Goal: Task Accomplishment & Management: Manage account settings

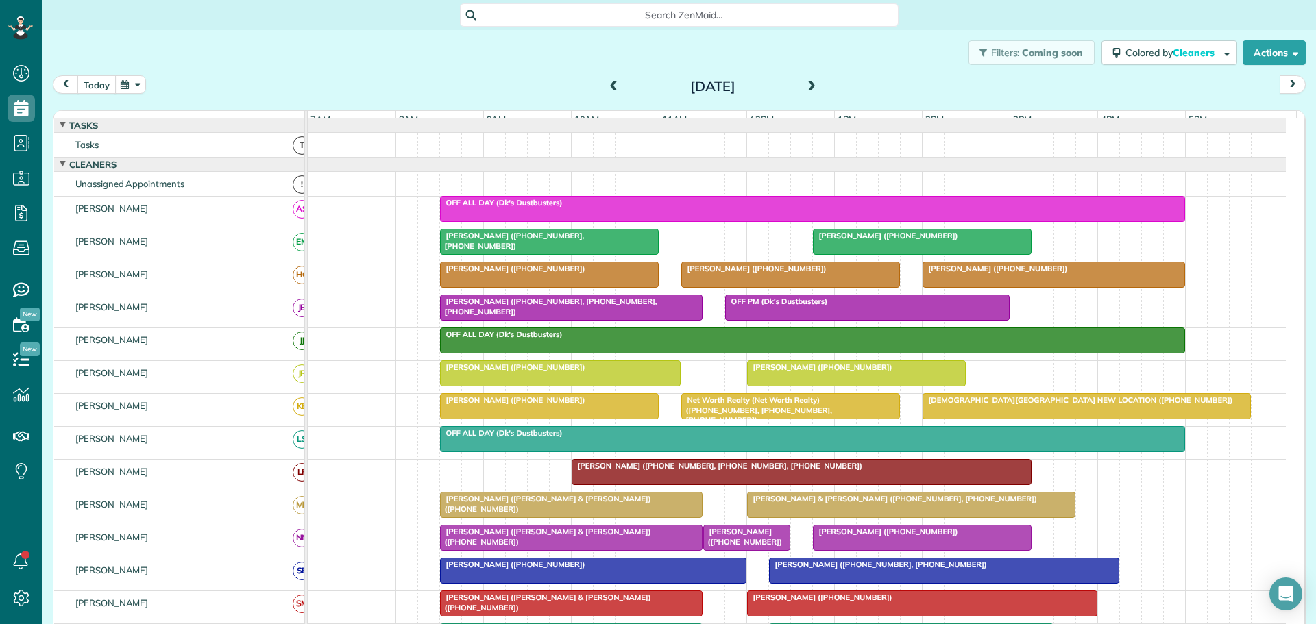
scroll to position [68, 0]
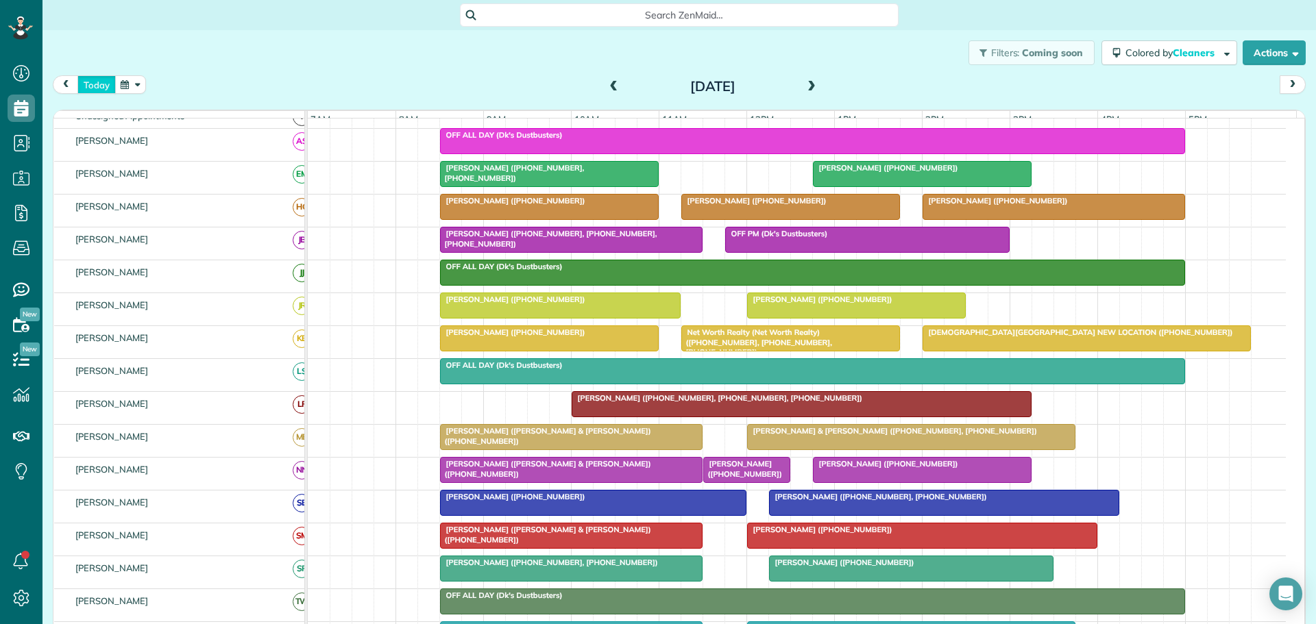
click at [99, 86] on button "today" at bounding box center [96, 84] width 38 height 19
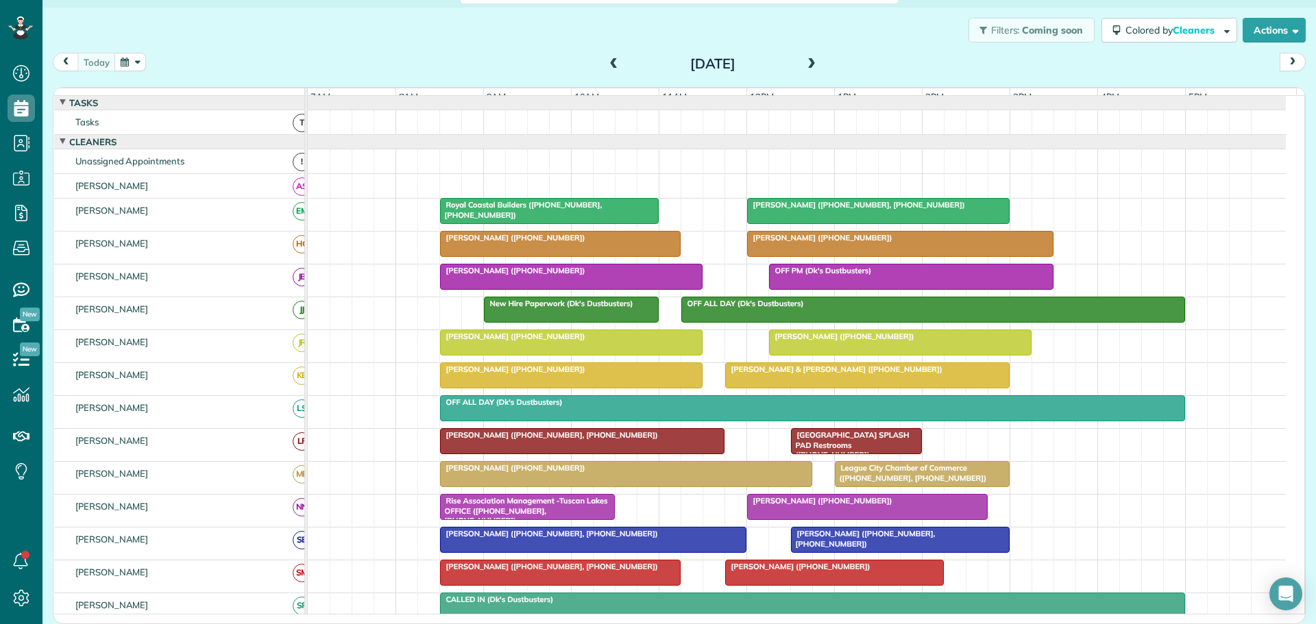
scroll to position [0, 0]
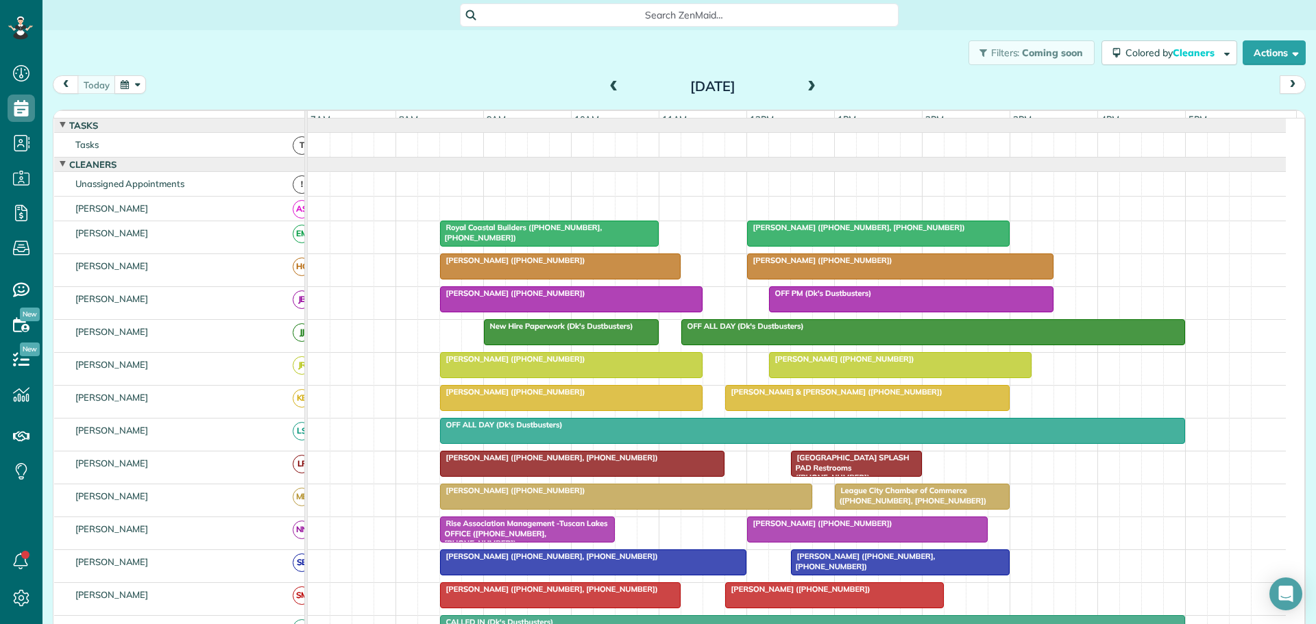
click at [123, 86] on button "button" at bounding box center [130, 84] width 32 height 19
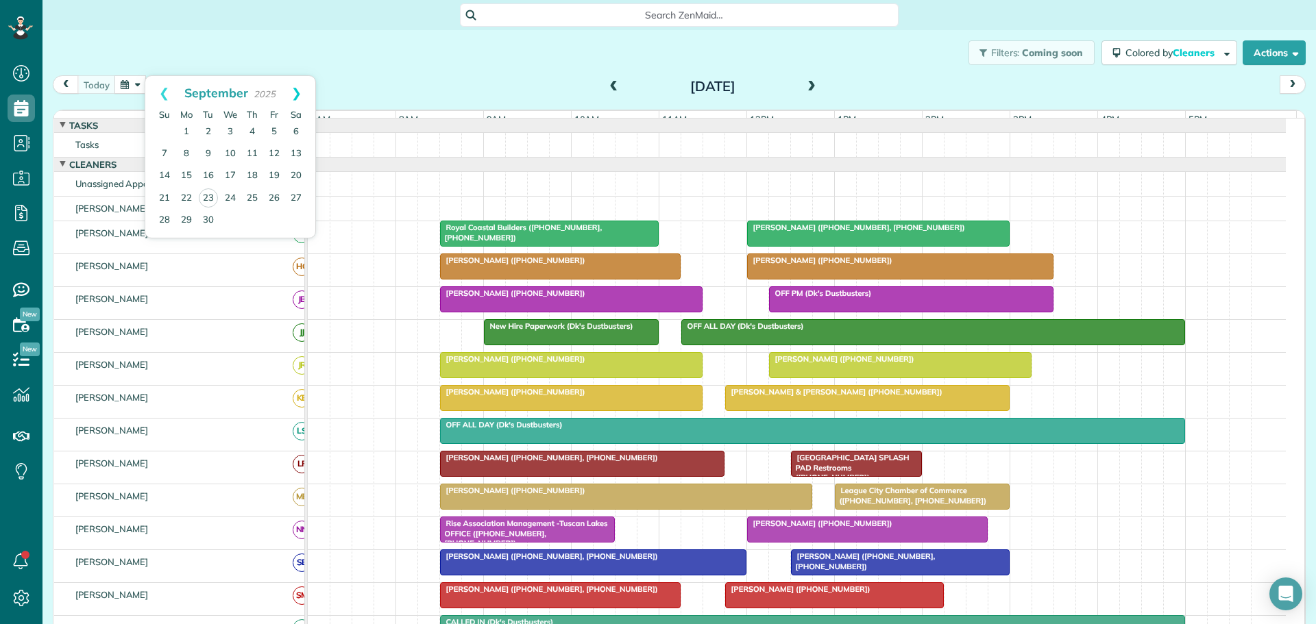
click at [297, 95] on link "Next" at bounding box center [297, 93] width 38 height 34
click at [164, 89] on link "Prev" at bounding box center [164, 93] width 38 height 34
click at [206, 199] on link "23" at bounding box center [208, 197] width 19 height 19
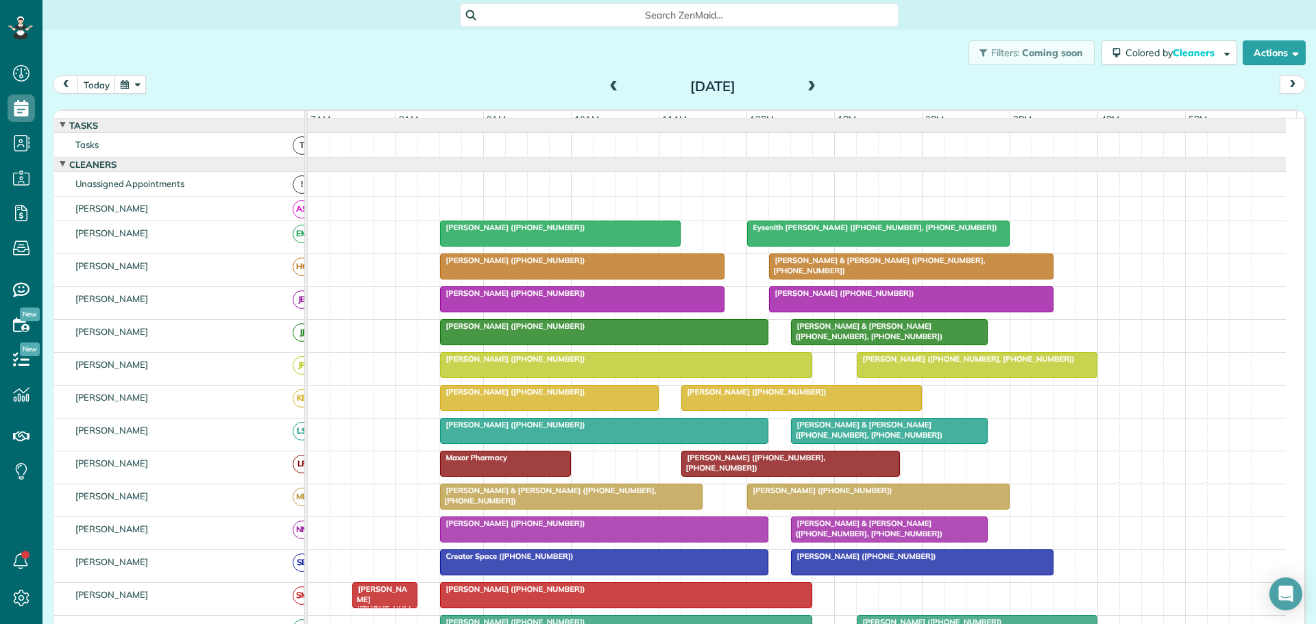
click at [807, 87] on span at bounding box center [811, 87] width 15 height 12
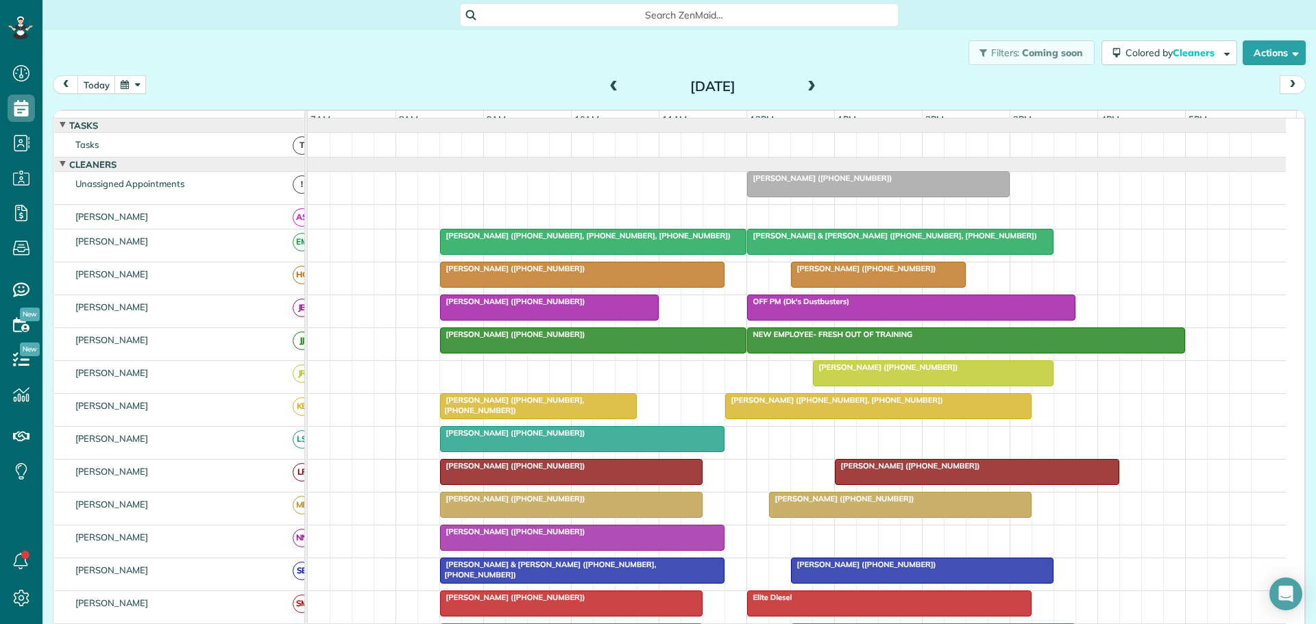
click at [123, 84] on button "button" at bounding box center [130, 84] width 32 height 19
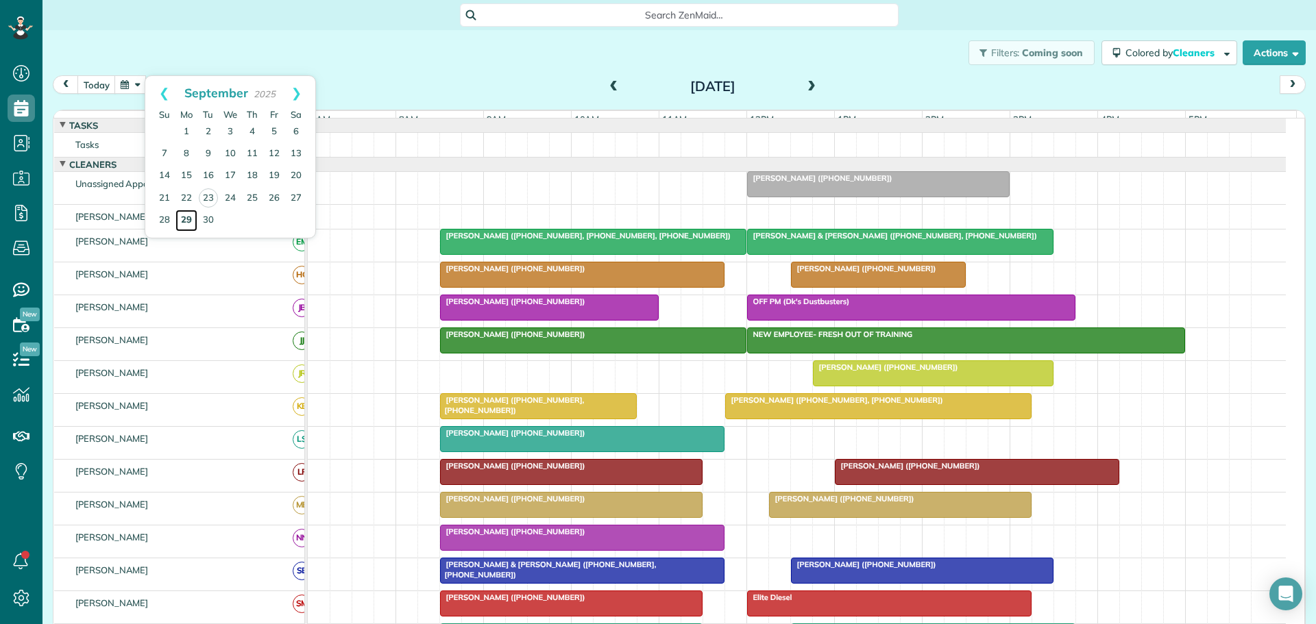
drag, startPoint x: 184, startPoint y: 219, endPoint x: 192, endPoint y: 219, distance: 8.3
click at [184, 219] on link "29" at bounding box center [186, 221] width 22 height 22
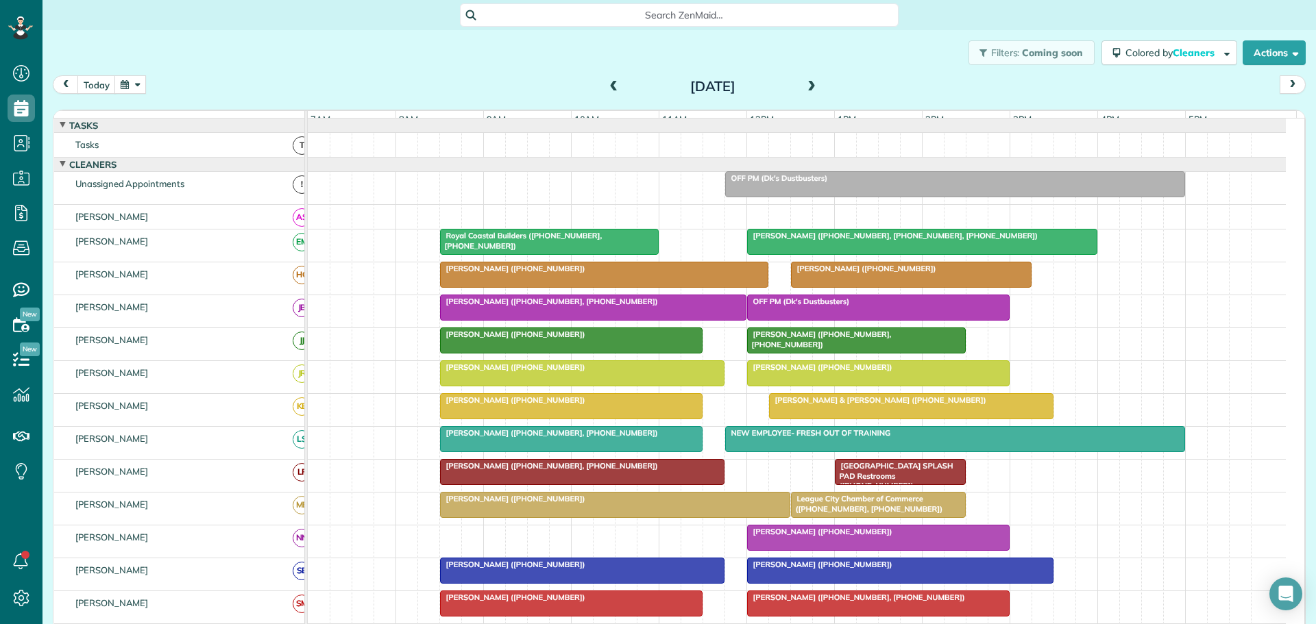
click at [810, 88] on span at bounding box center [811, 87] width 15 height 12
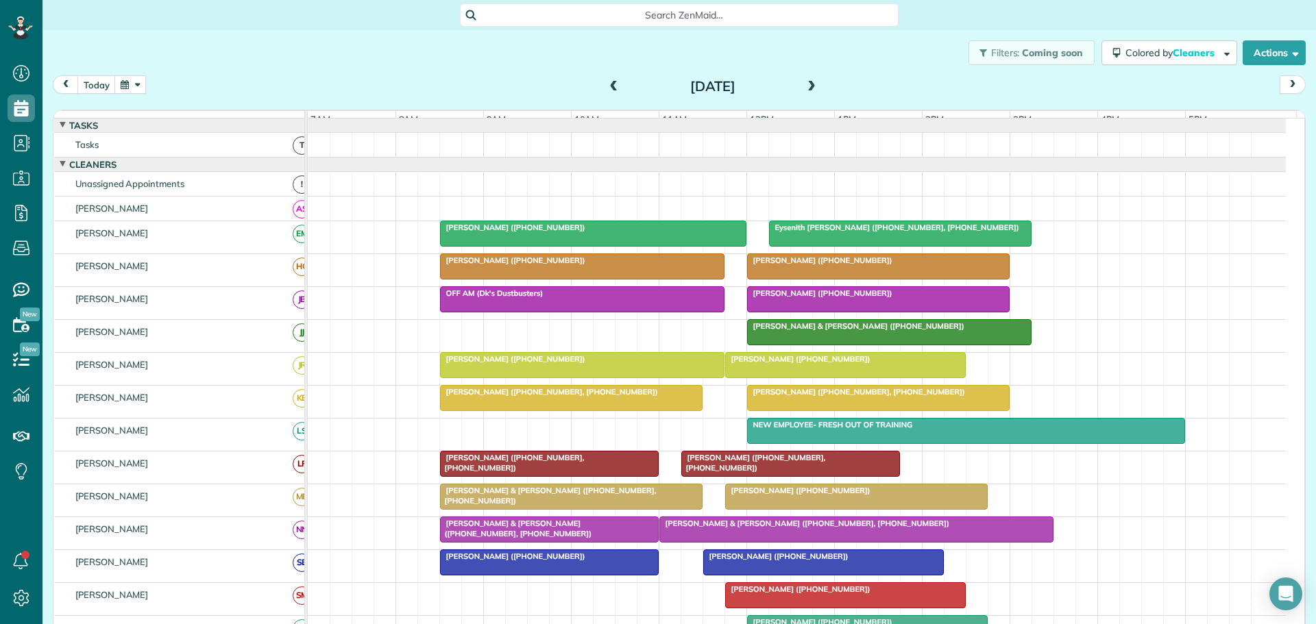
click at [805, 91] on span at bounding box center [811, 87] width 15 height 12
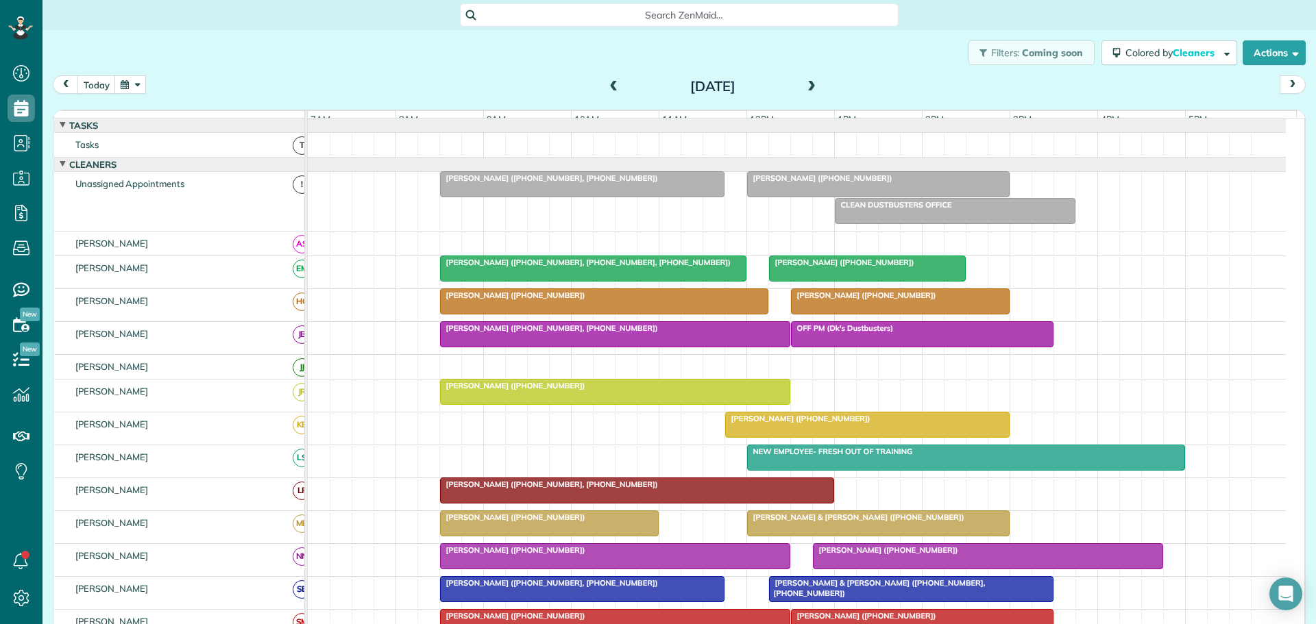
click at [804, 86] on span at bounding box center [811, 87] width 15 height 12
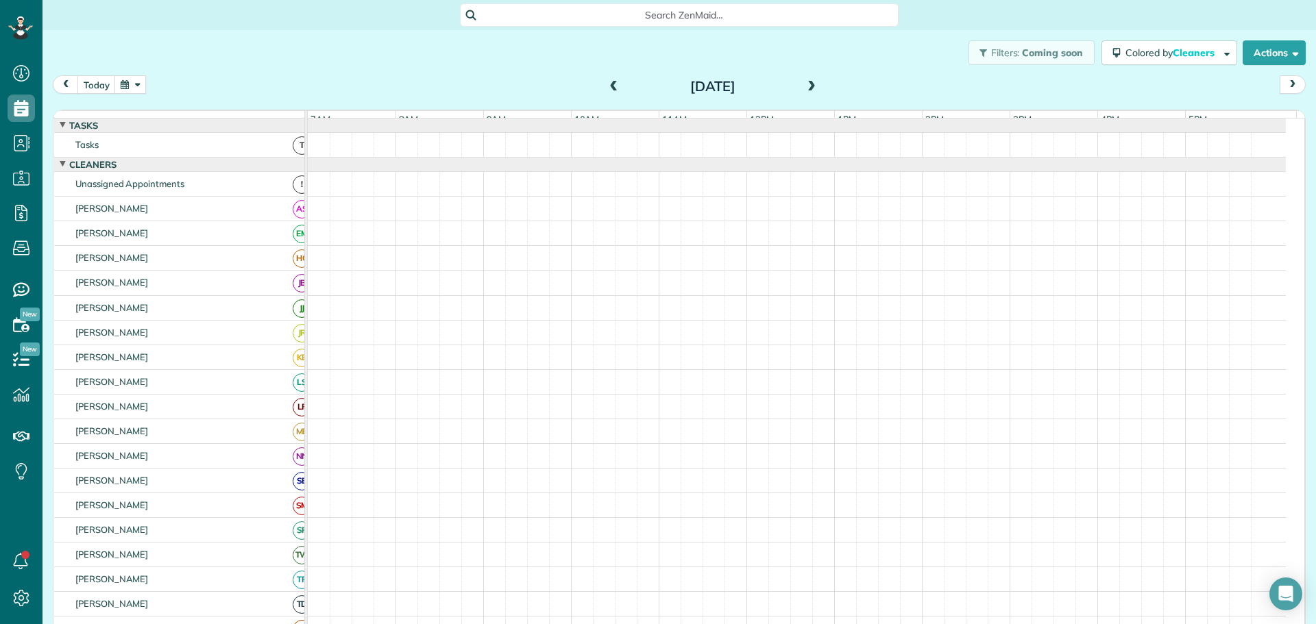
click at [607, 88] on span at bounding box center [613, 87] width 15 height 12
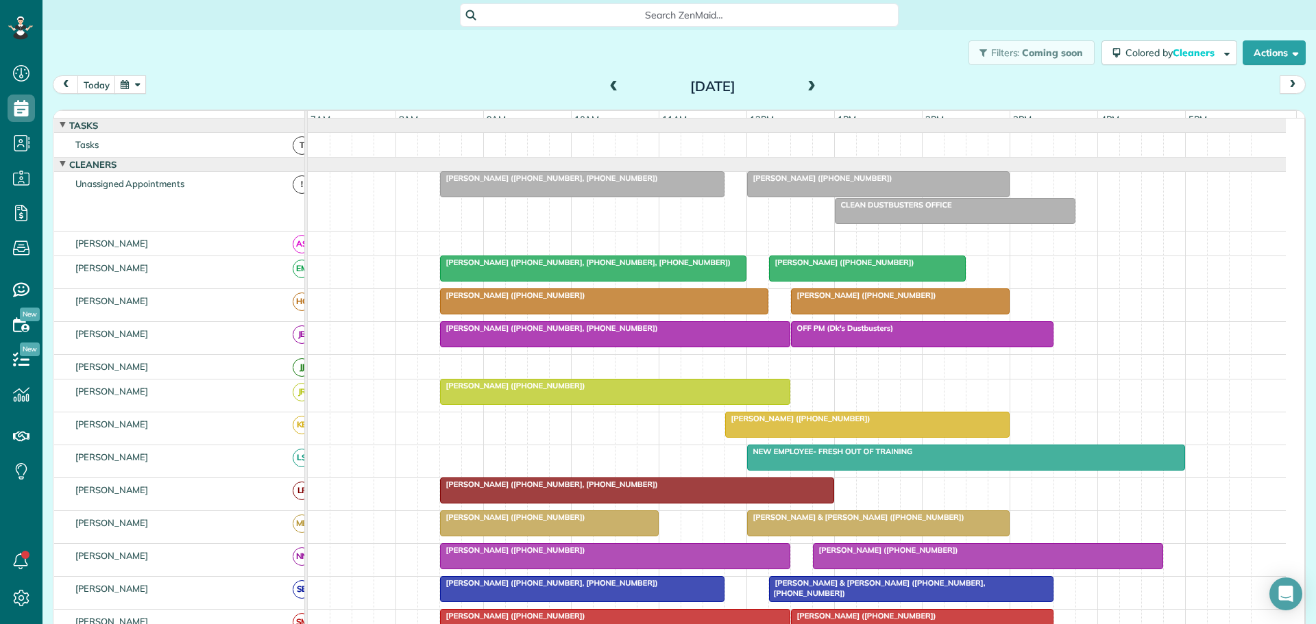
click at [608, 88] on span at bounding box center [613, 87] width 15 height 12
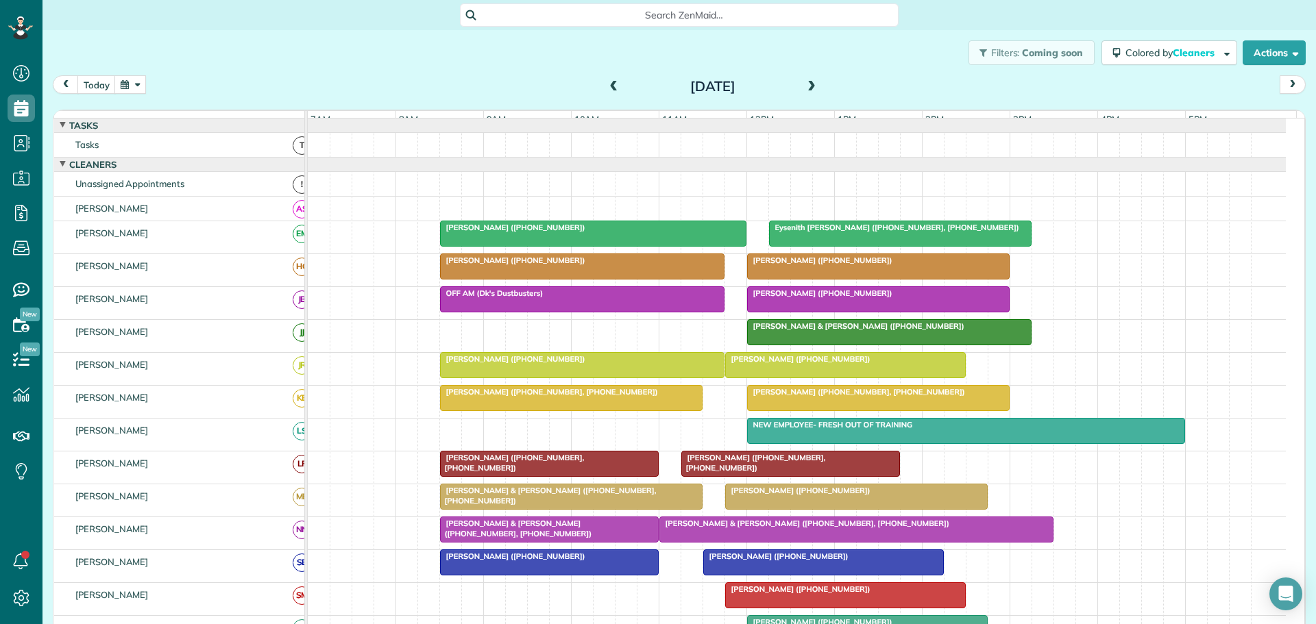
click at [609, 85] on span at bounding box center [613, 87] width 15 height 12
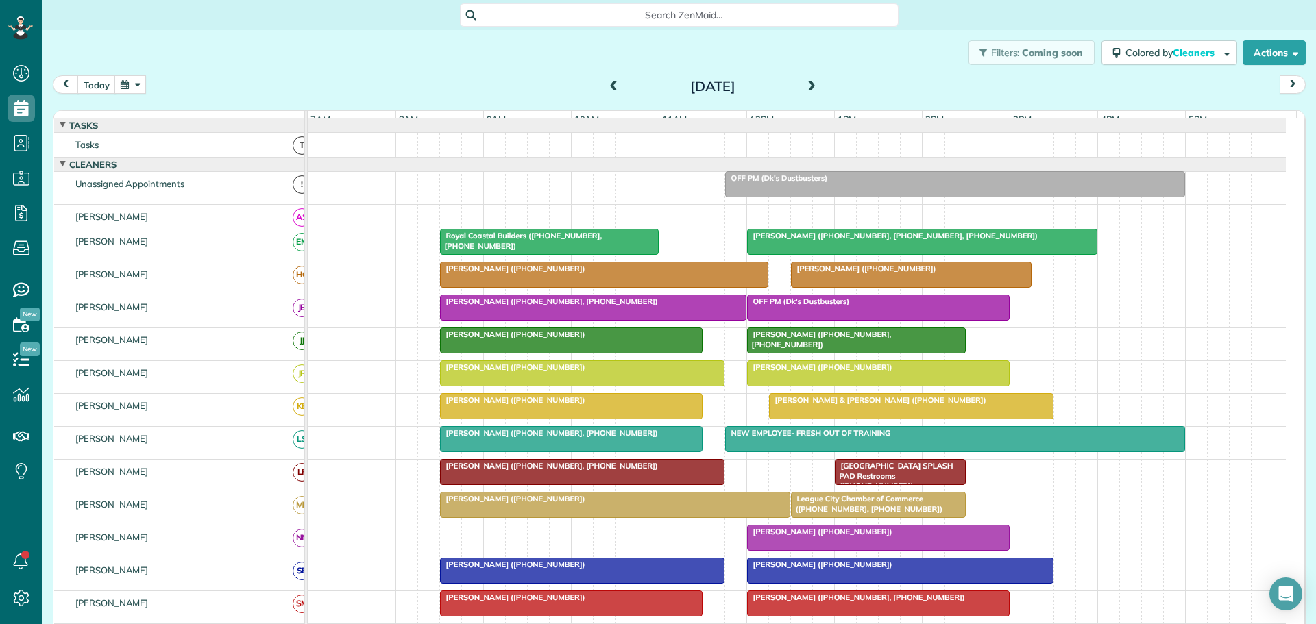
click at [806, 90] on span at bounding box center [811, 87] width 15 height 12
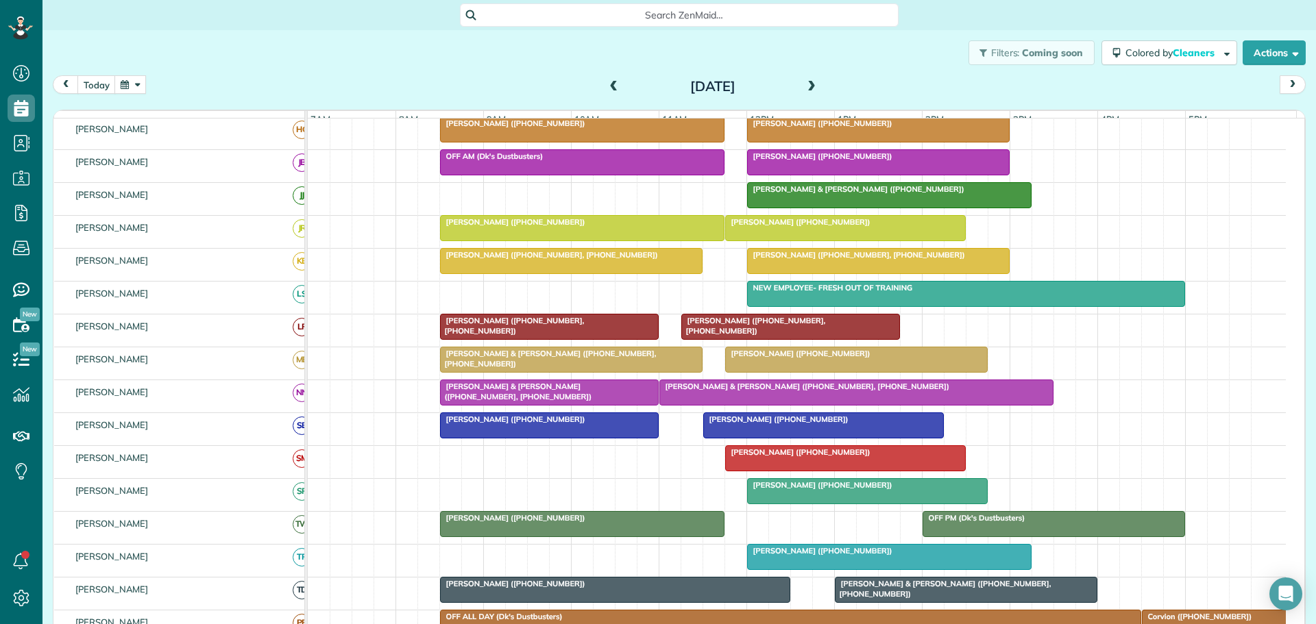
click at [808, 78] on span at bounding box center [811, 87] width 15 height 21
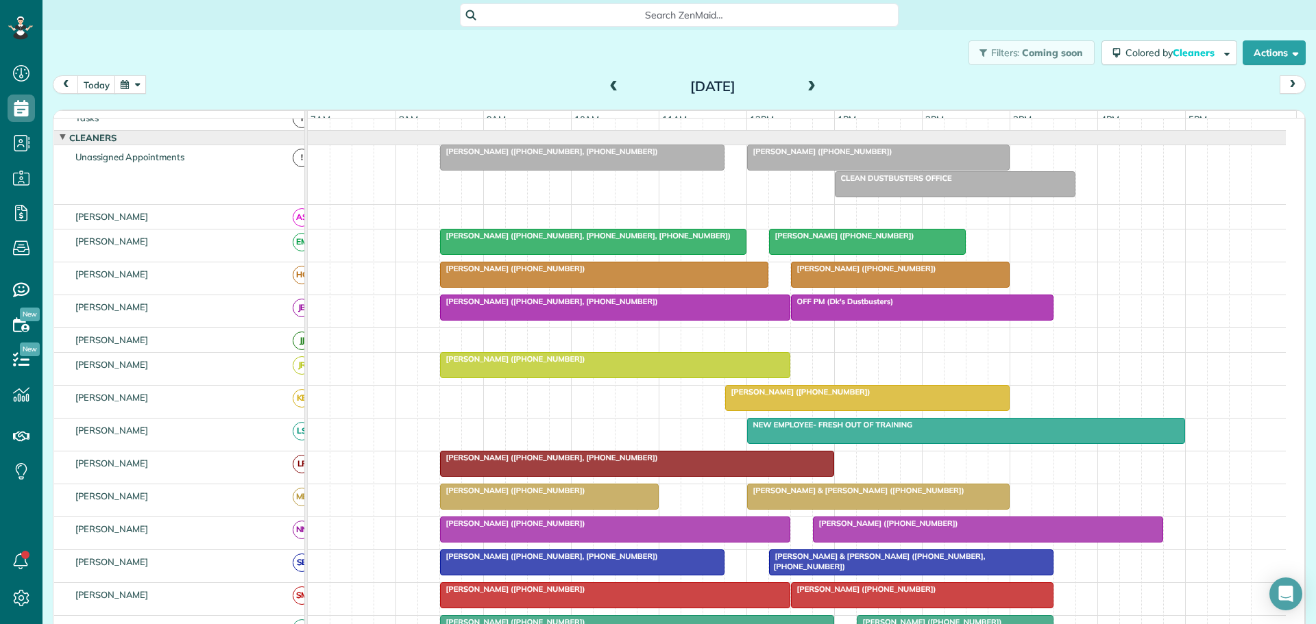
click at [608, 88] on span at bounding box center [613, 87] width 15 height 12
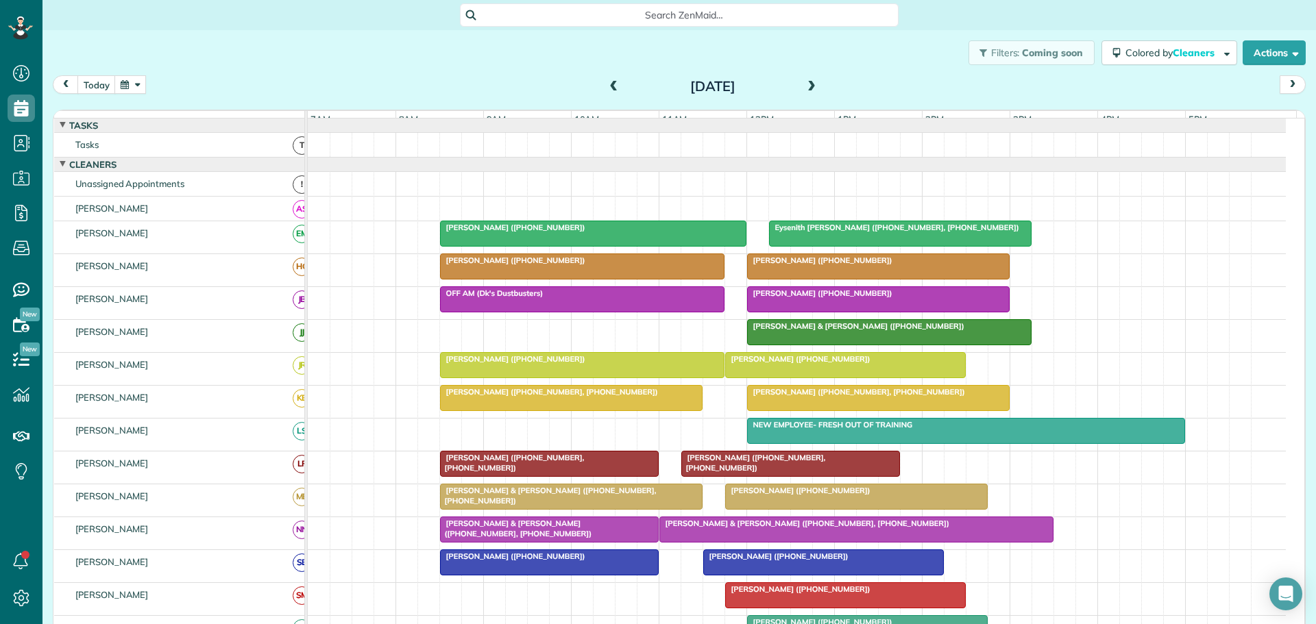
scroll to position [274, 0]
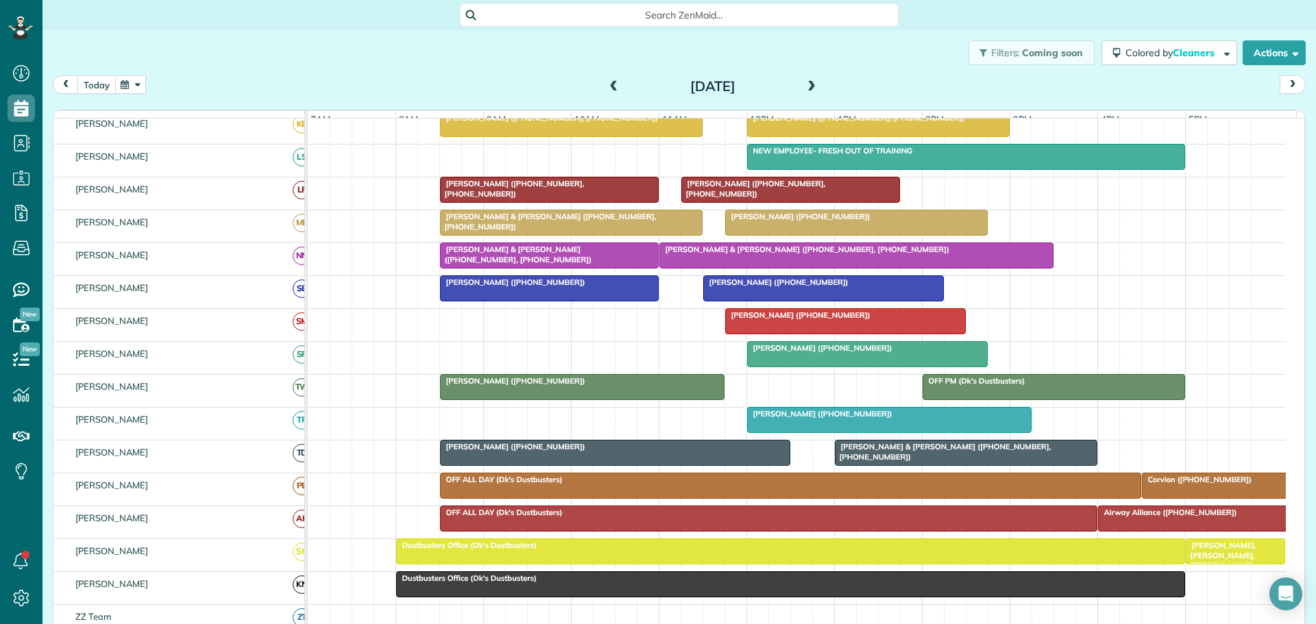
click at [101, 86] on button "today" at bounding box center [96, 84] width 38 height 19
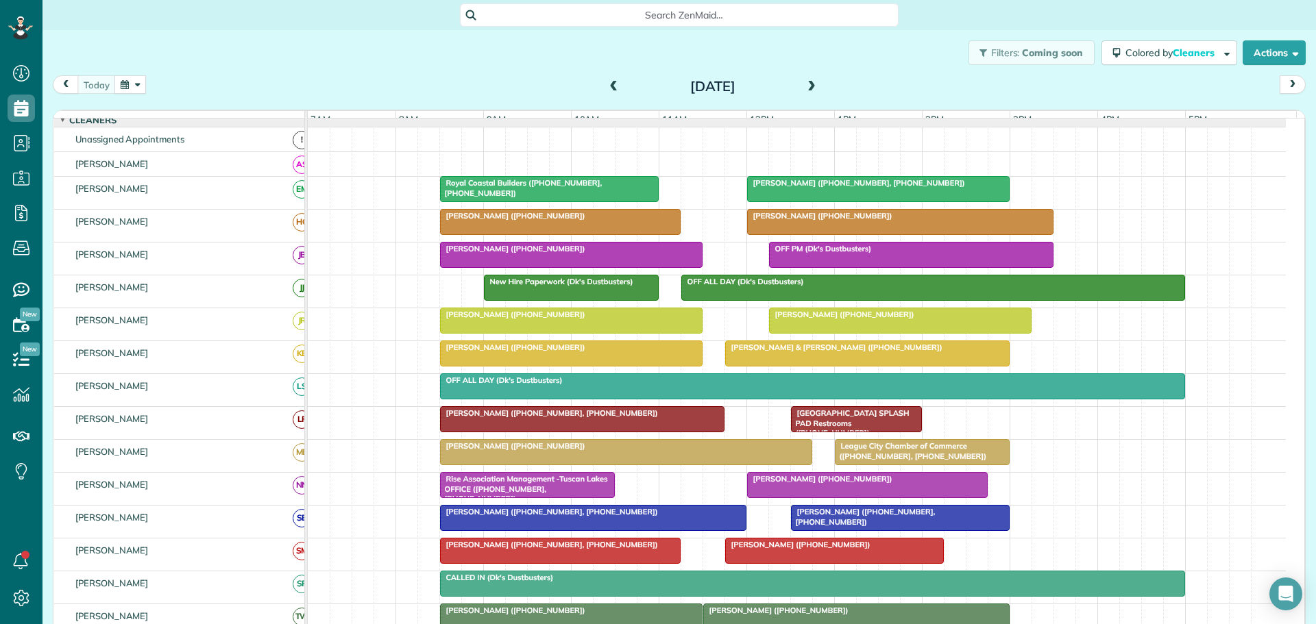
scroll to position [0, 0]
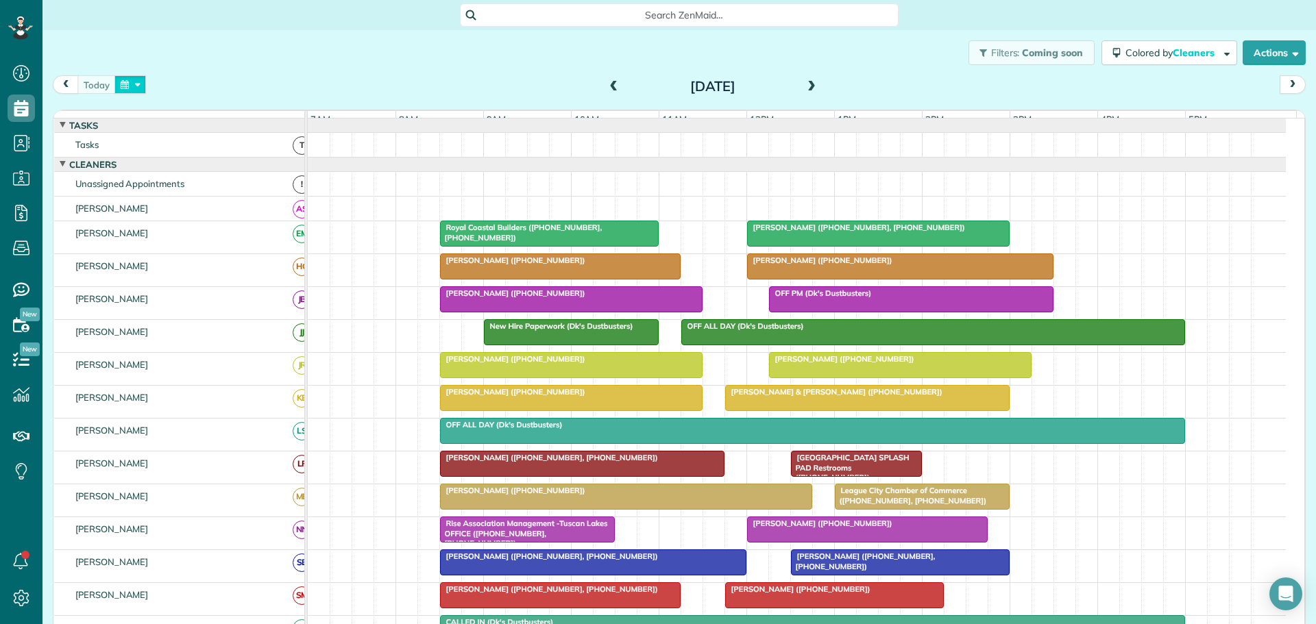
click at [124, 86] on button "button" at bounding box center [130, 84] width 32 height 19
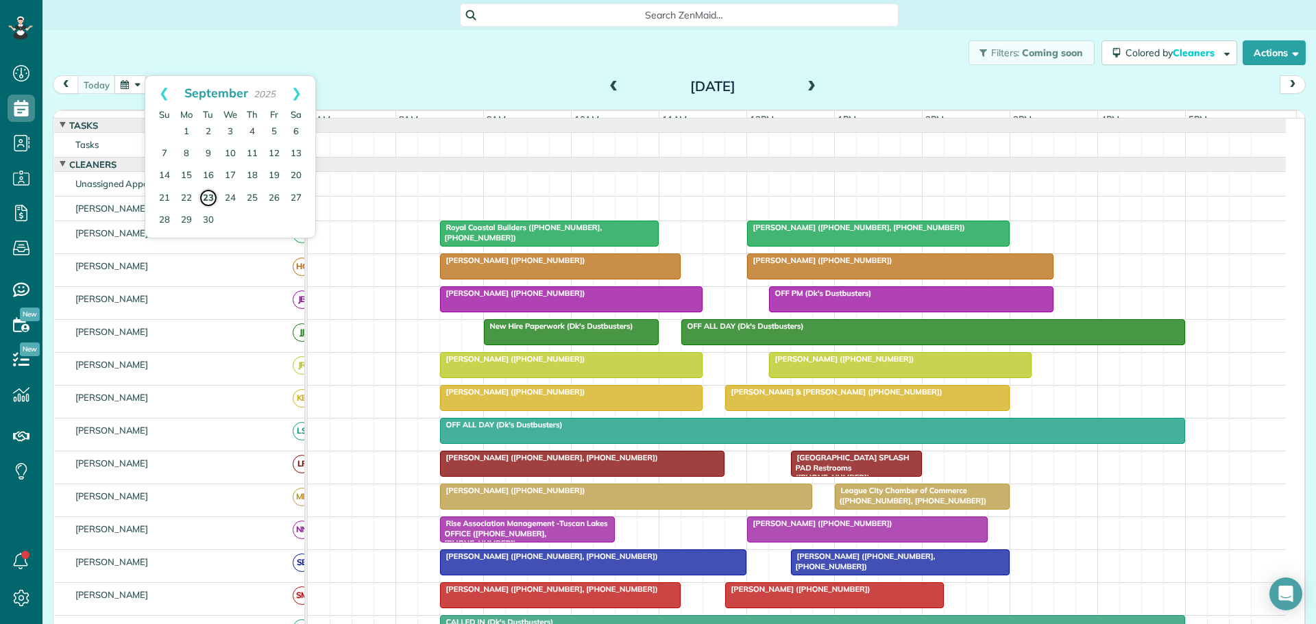
click at [209, 199] on link "23" at bounding box center [208, 197] width 19 height 19
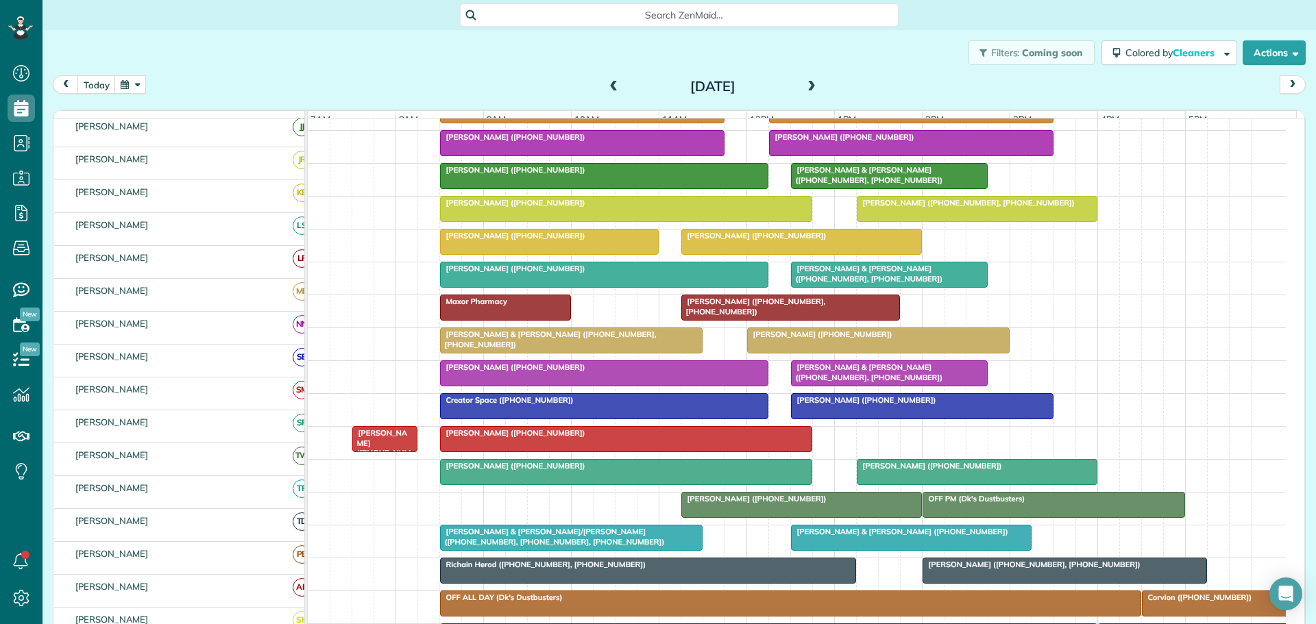
scroll to position [156, 0]
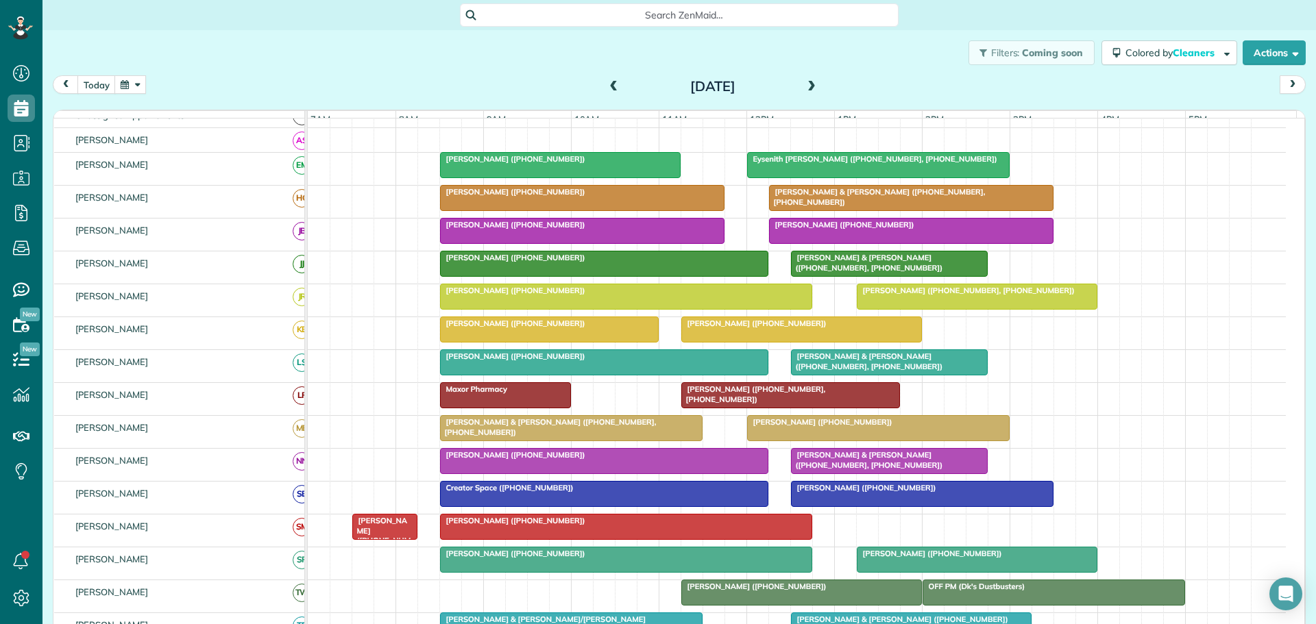
click at [806, 86] on span at bounding box center [811, 87] width 15 height 12
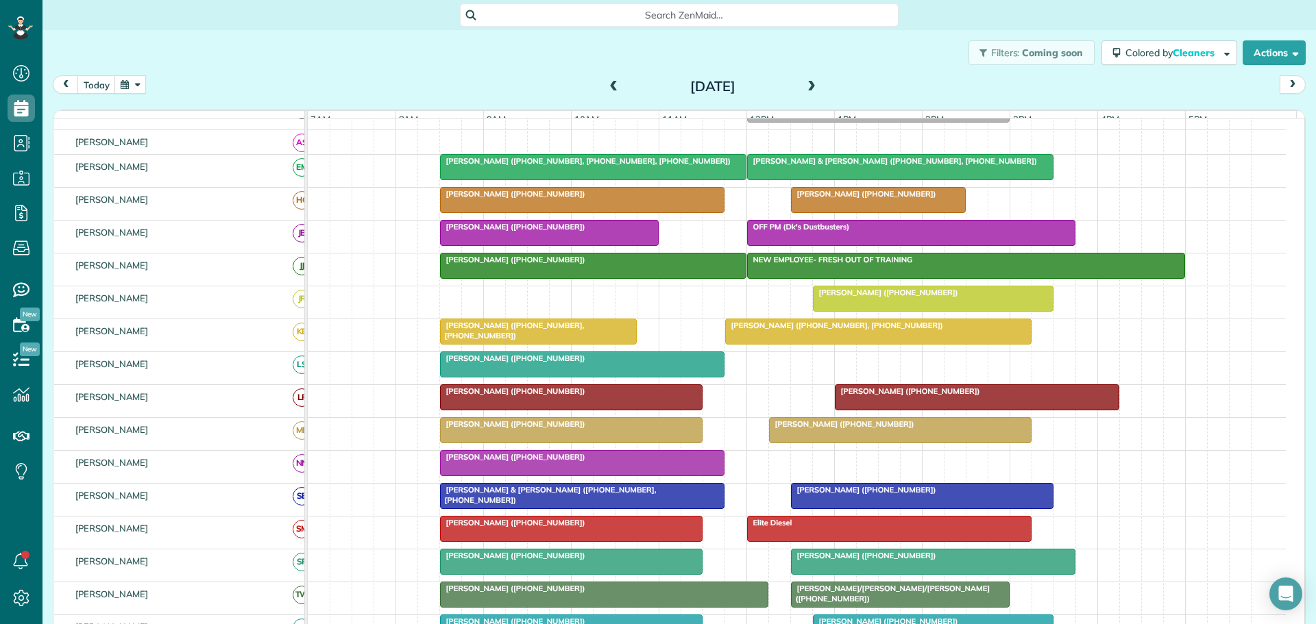
scroll to position [137, 0]
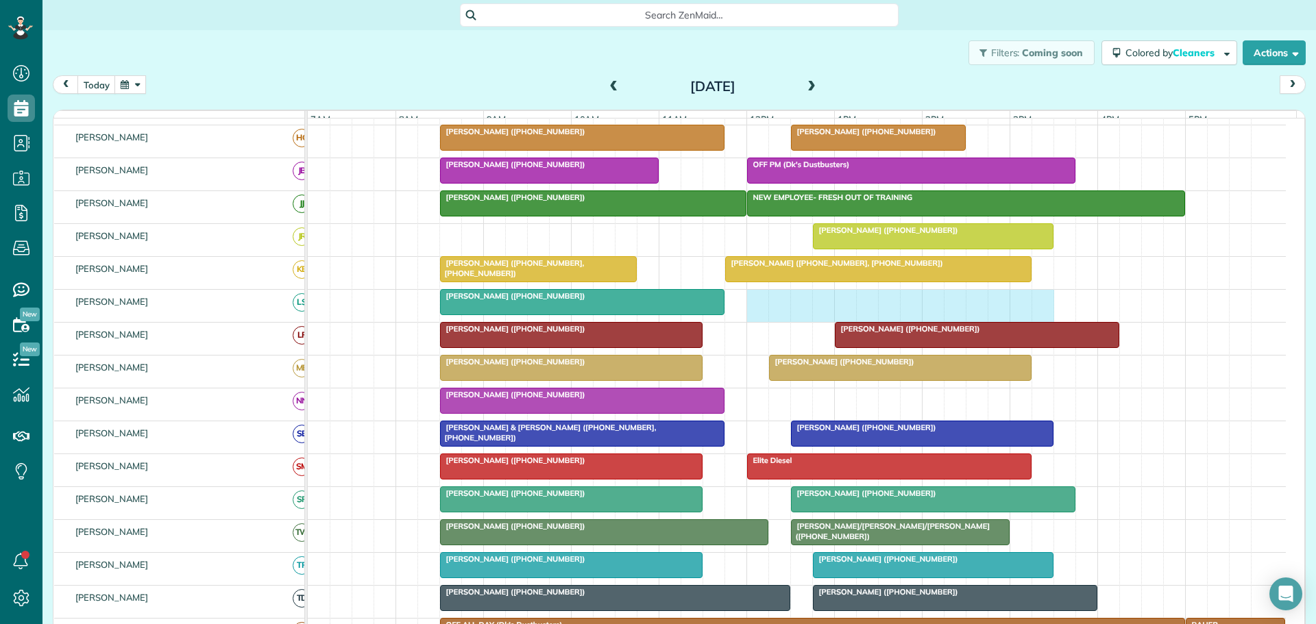
drag, startPoint x: 763, startPoint y: 312, endPoint x: 1043, endPoint y: 323, distance: 279.8
click at [1043, 322] on div "Kenji Hirabayashi (+15122978250)" at bounding box center [797, 306] width 978 height 32
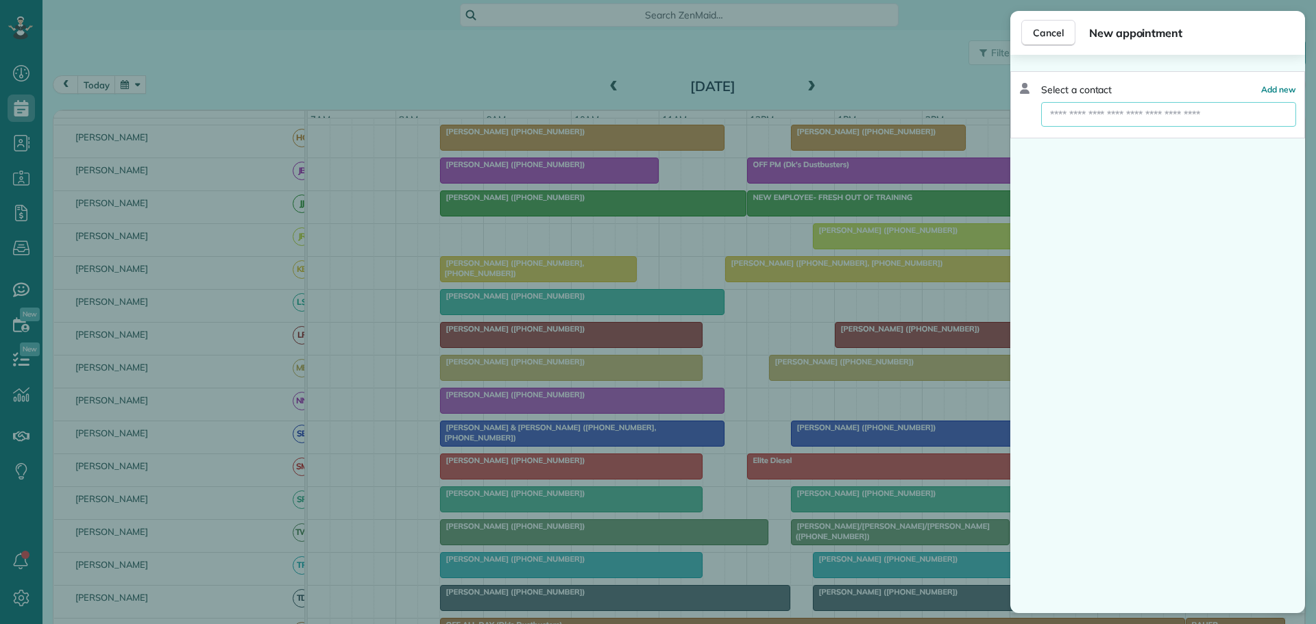
click at [1088, 114] on input "text" at bounding box center [1168, 114] width 255 height 25
type input "*"
type input "********"
click at [1067, 35] on button "Cancel" at bounding box center [1048, 33] width 54 height 26
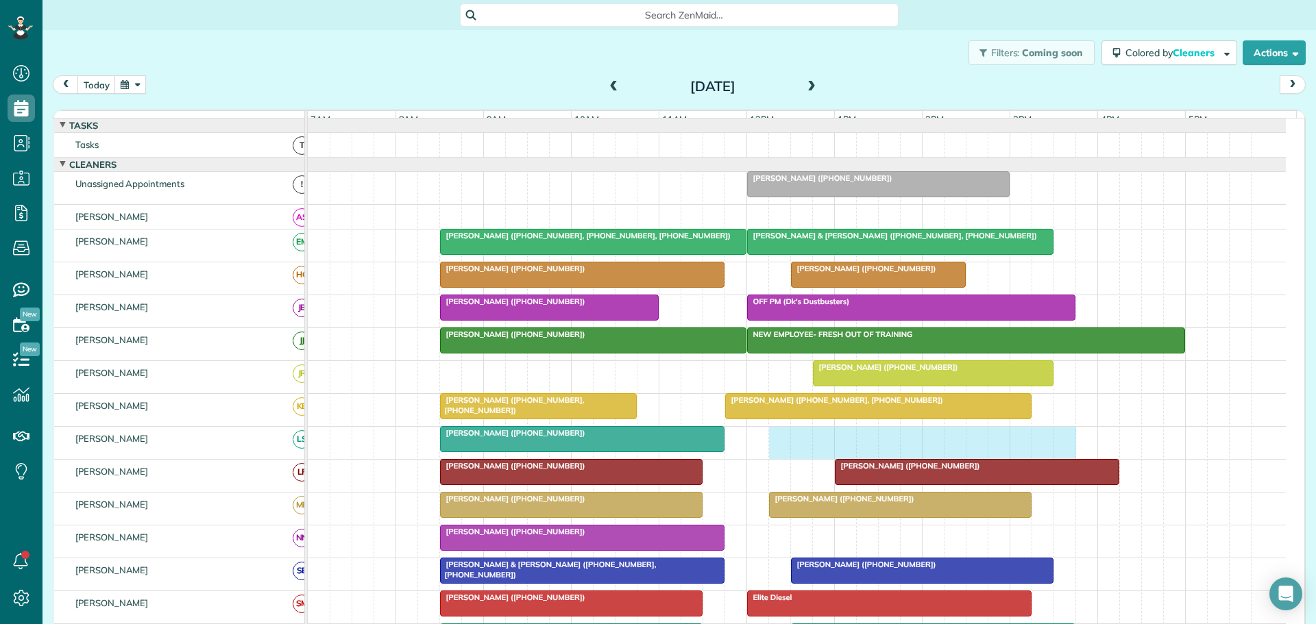
click at [1081, 459] on div "Kenji Hirabayashi (+15122978250)" at bounding box center [797, 443] width 978 height 32
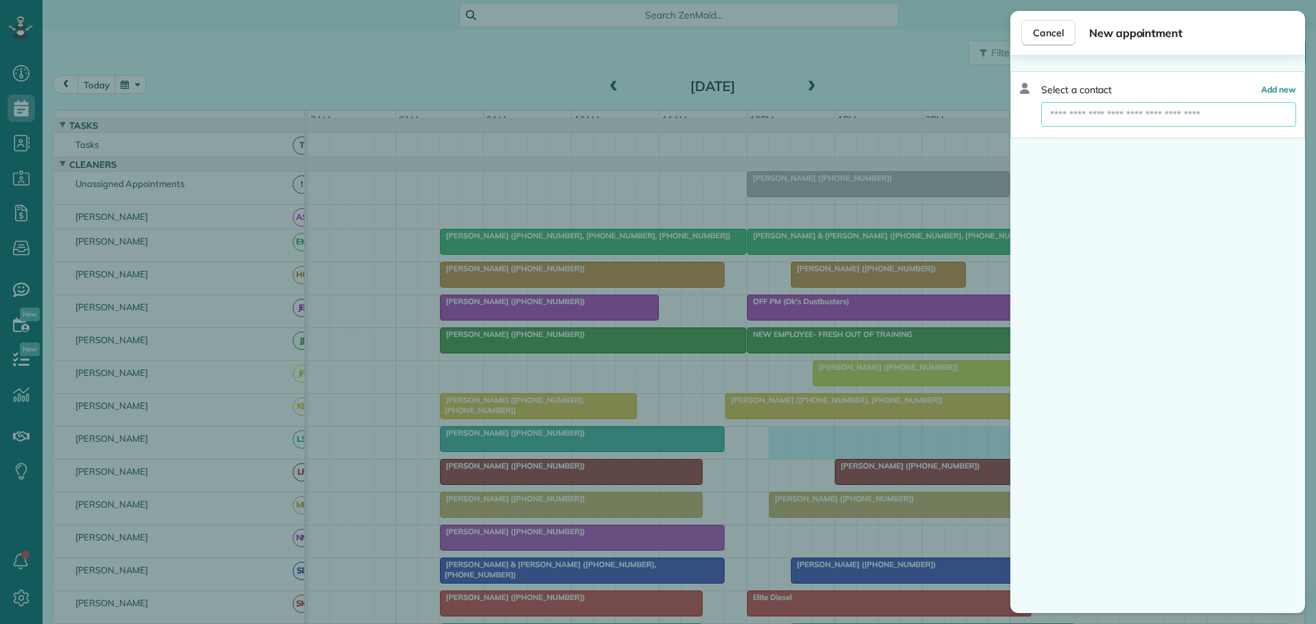
click at [1101, 118] on input "text" at bounding box center [1168, 114] width 255 height 25
paste input "**********"
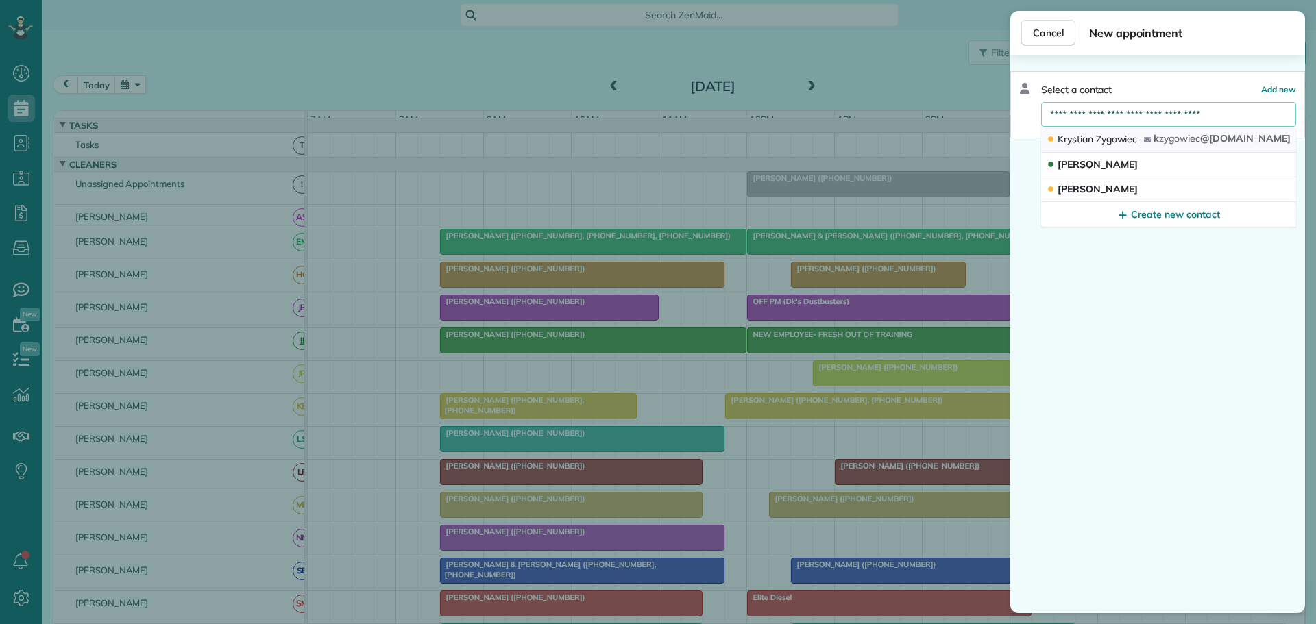
type input "**********"
click at [1151, 136] on button "Krystian Zygowiec k zygowiec @gmail.com" at bounding box center [1168, 140] width 255 height 26
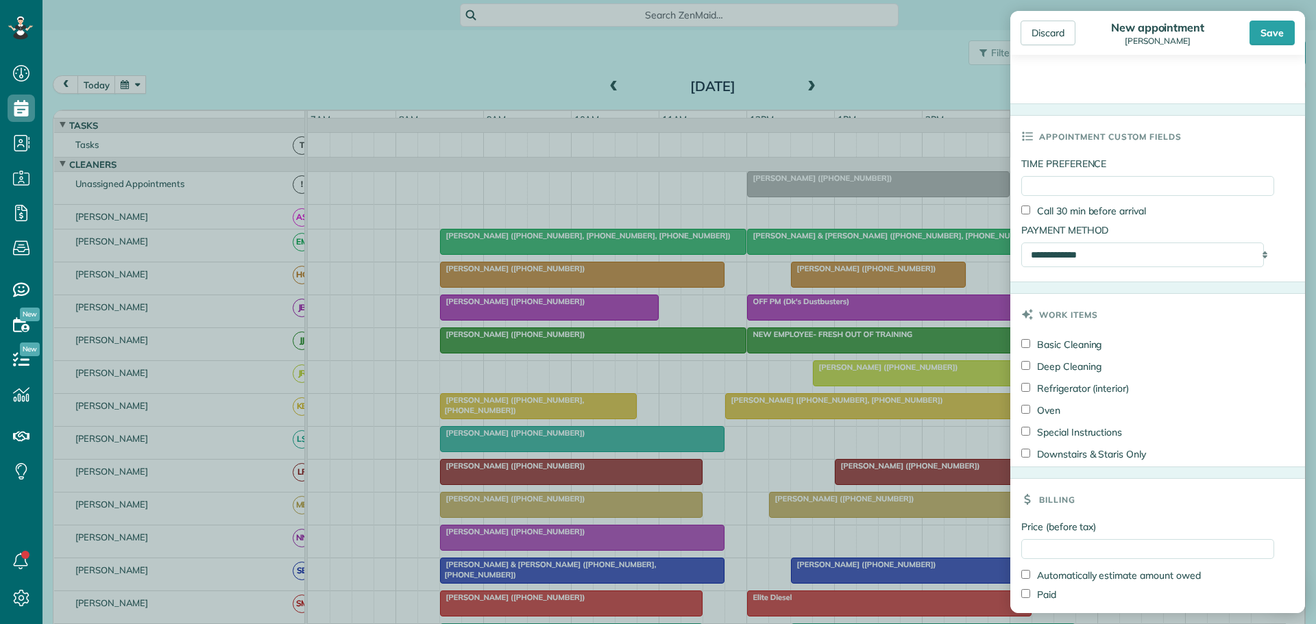
scroll to position [686, 0]
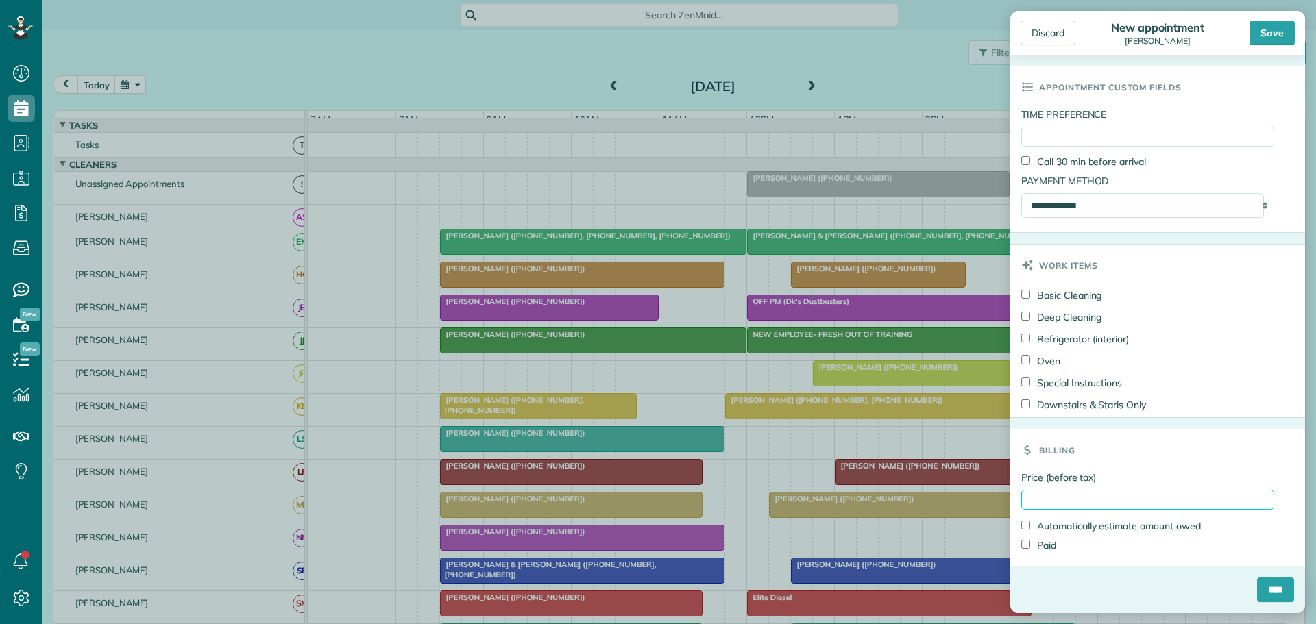
click at [1048, 502] on input "Price (before tax)" at bounding box center [1147, 500] width 253 height 20
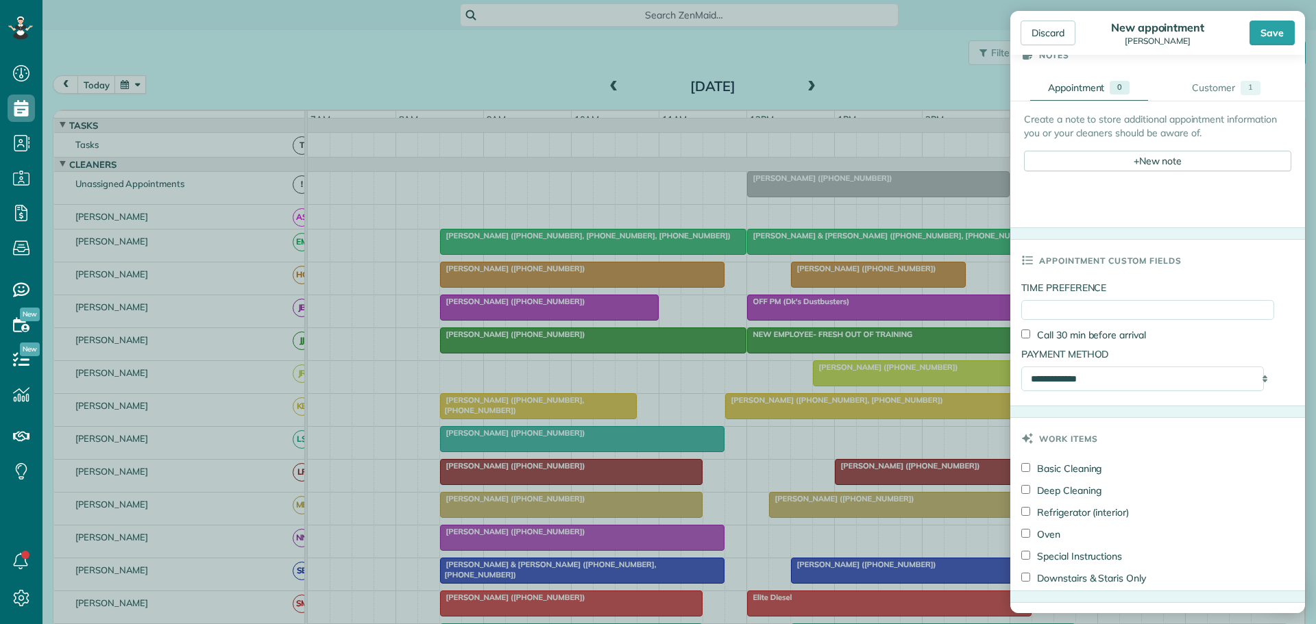
scroll to position [412, 0]
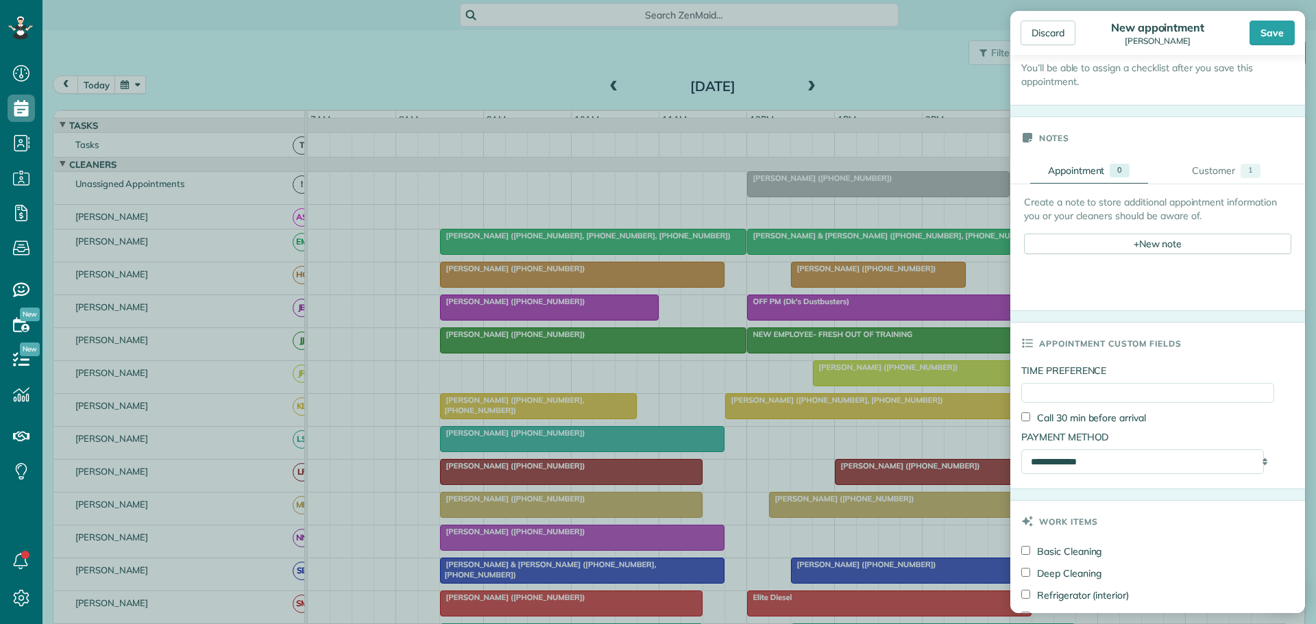
type input "******"
click at [1035, 403] on input "TIME PREFERENCE" at bounding box center [1147, 393] width 253 height 20
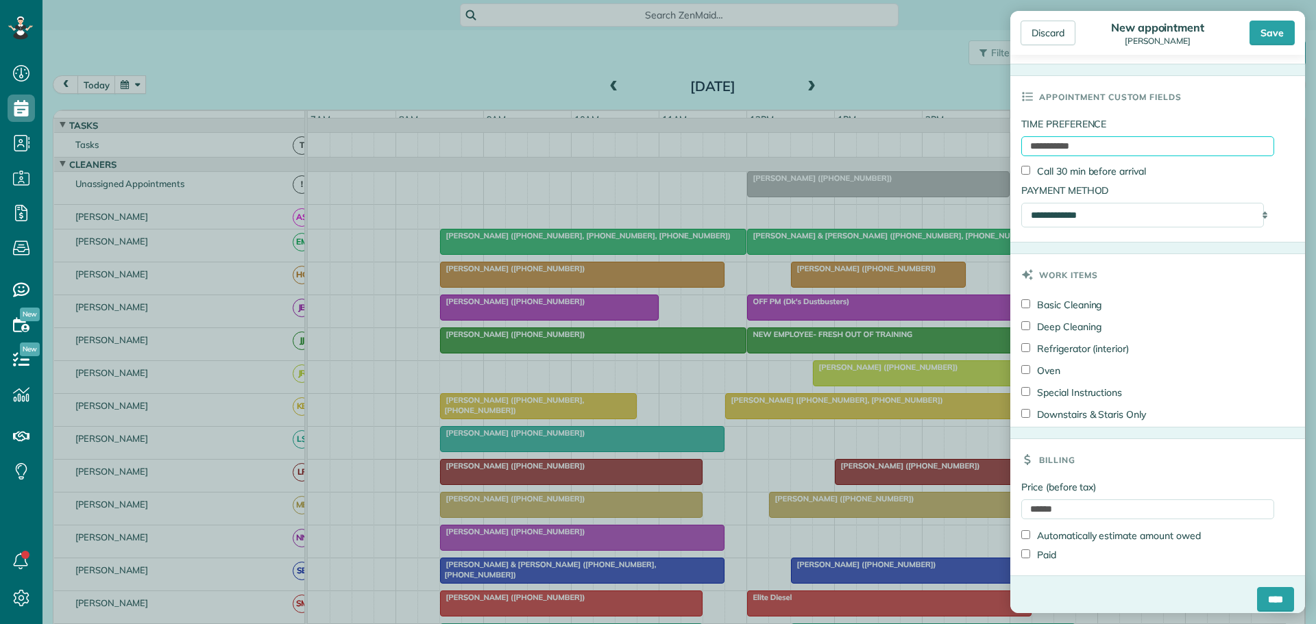
scroll to position [686, 0]
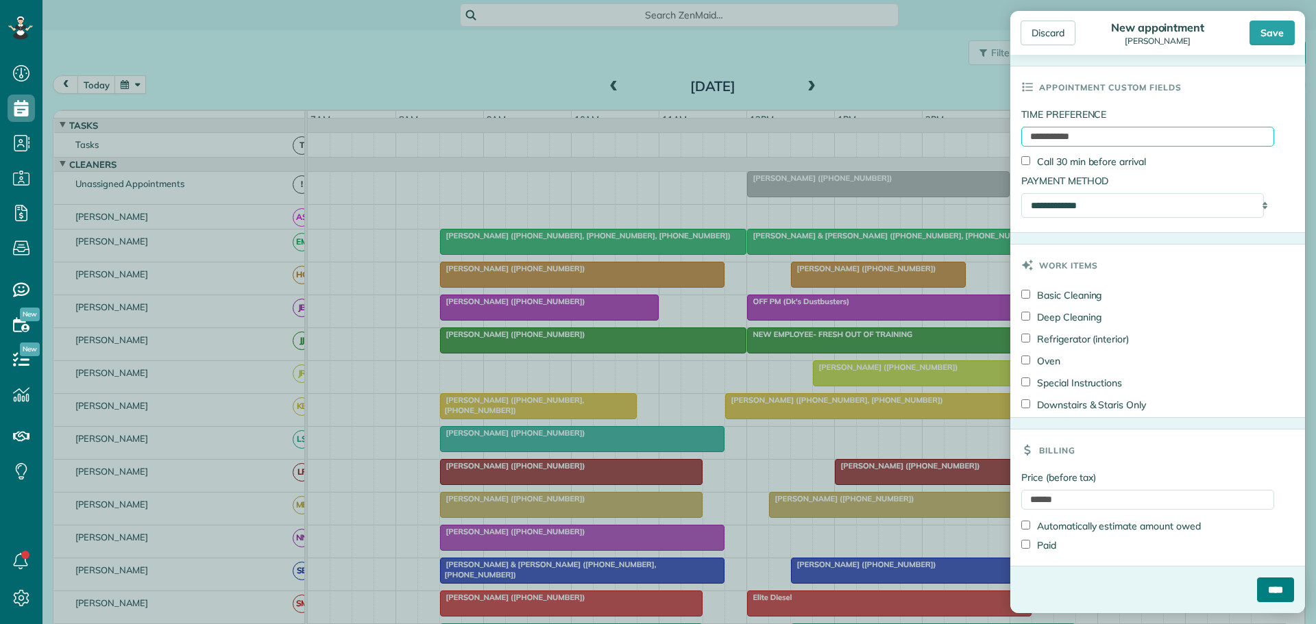
type input "**********"
click at [1257, 591] on input "****" at bounding box center [1275, 590] width 37 height 25
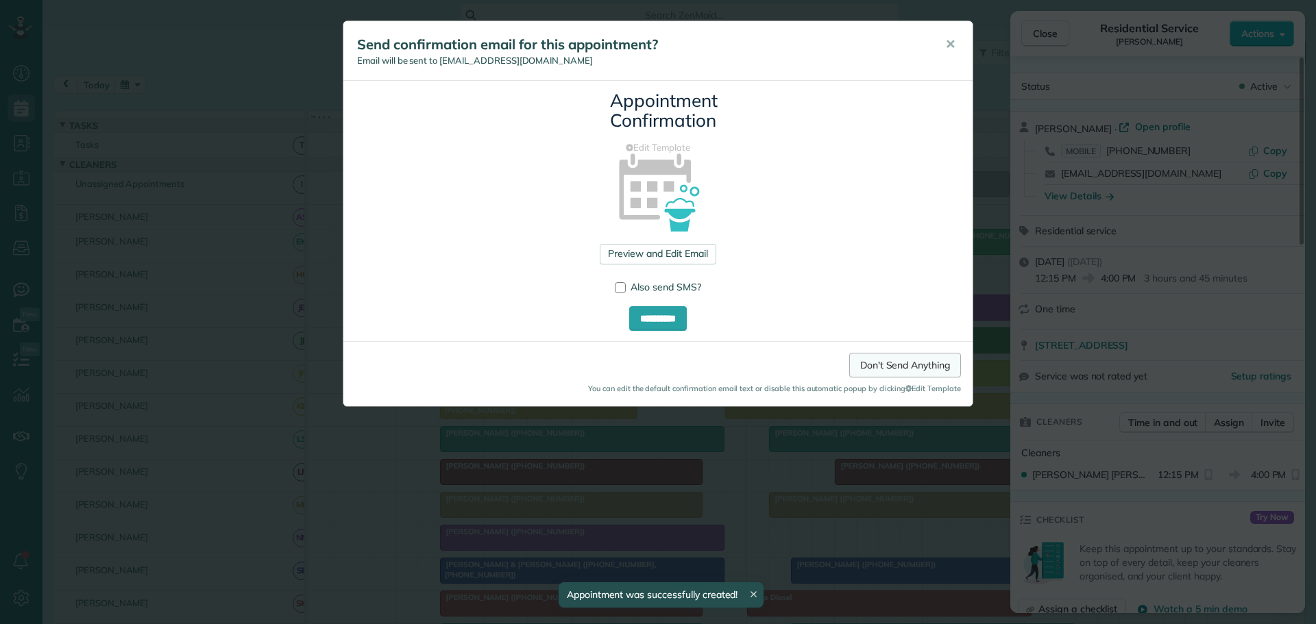
click at [882, 366] on link "Don't Send Anything" at bounding box center [905, 365] width 112 height 25
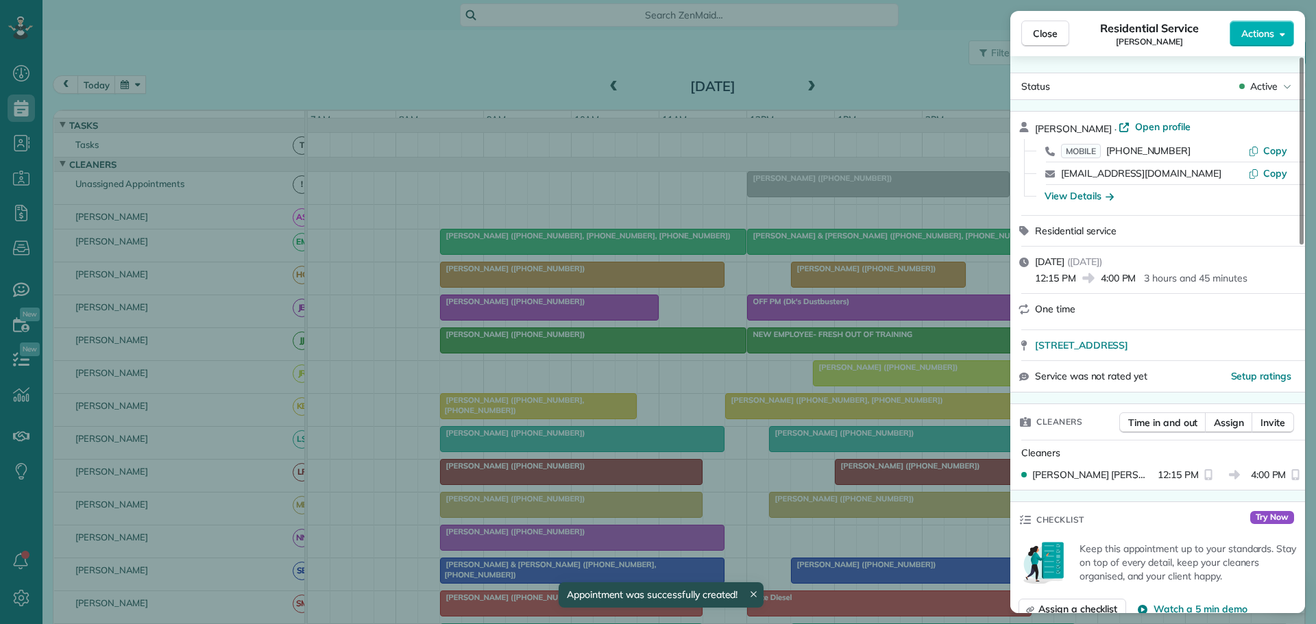
click at [1040, 38] on span "Close" at bounding box center [1045, 34] width 25 height 14
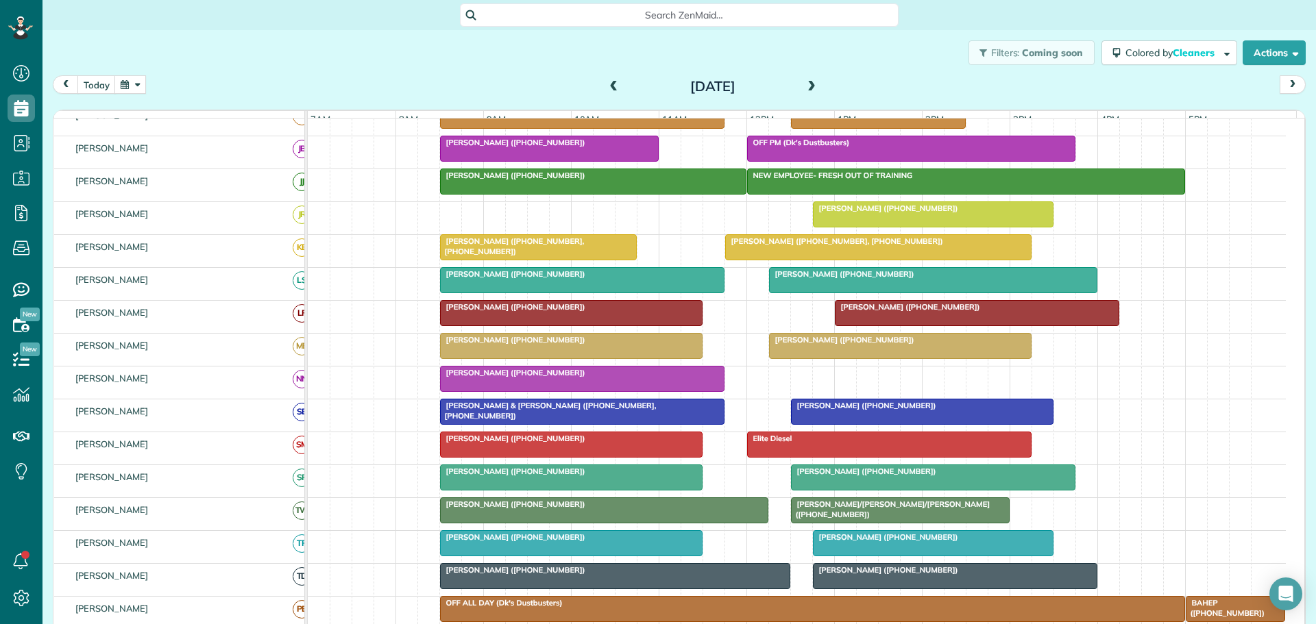
scroll to position [137, 0]
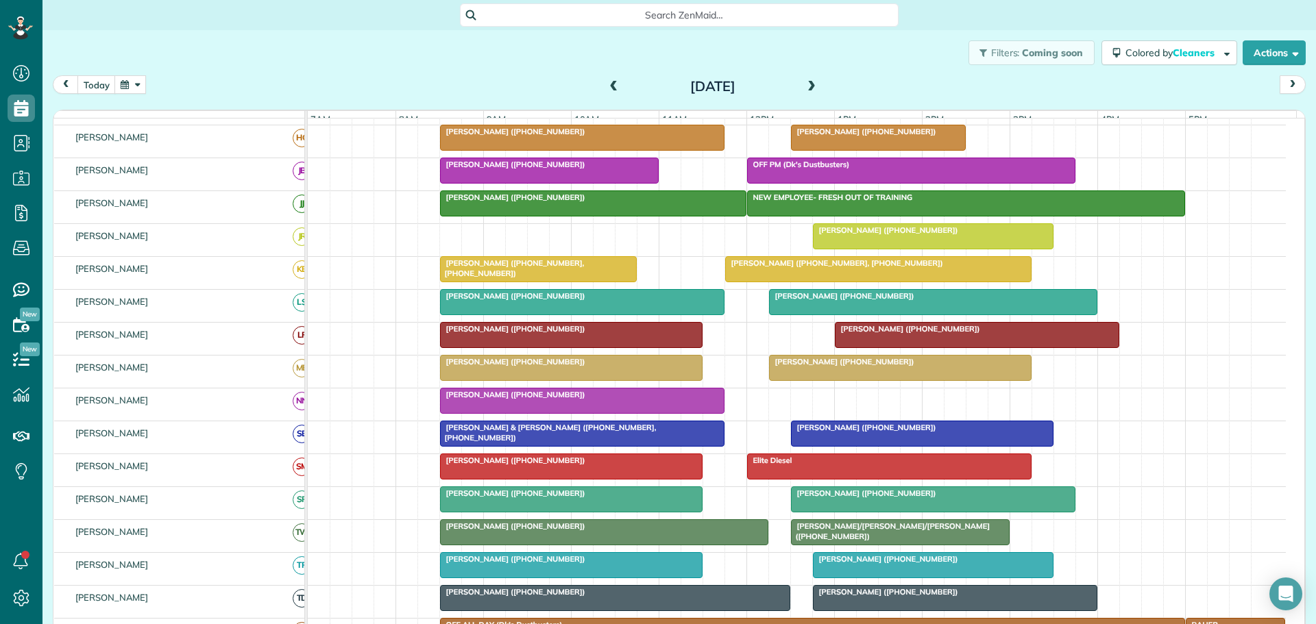
click at [855, 313] on div at bounding box center [933, 302] width 327 height 25
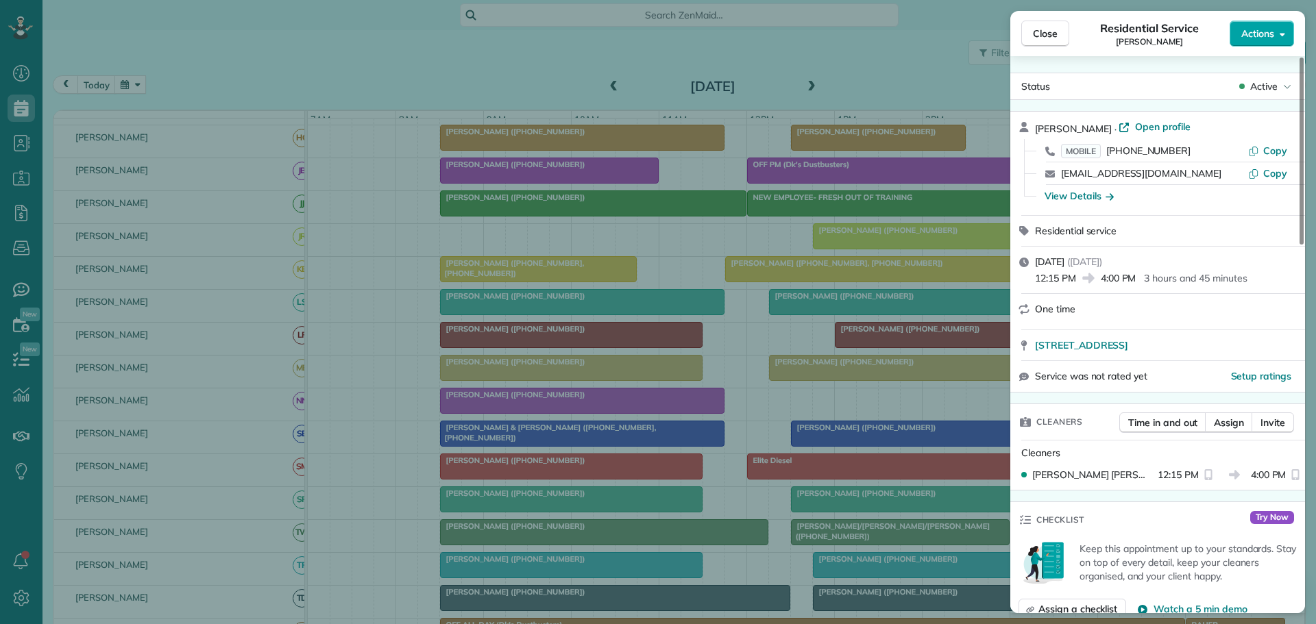
click at [1245, 34] on span "Actions" at bounding box center [1257, 34] width 33 height 14
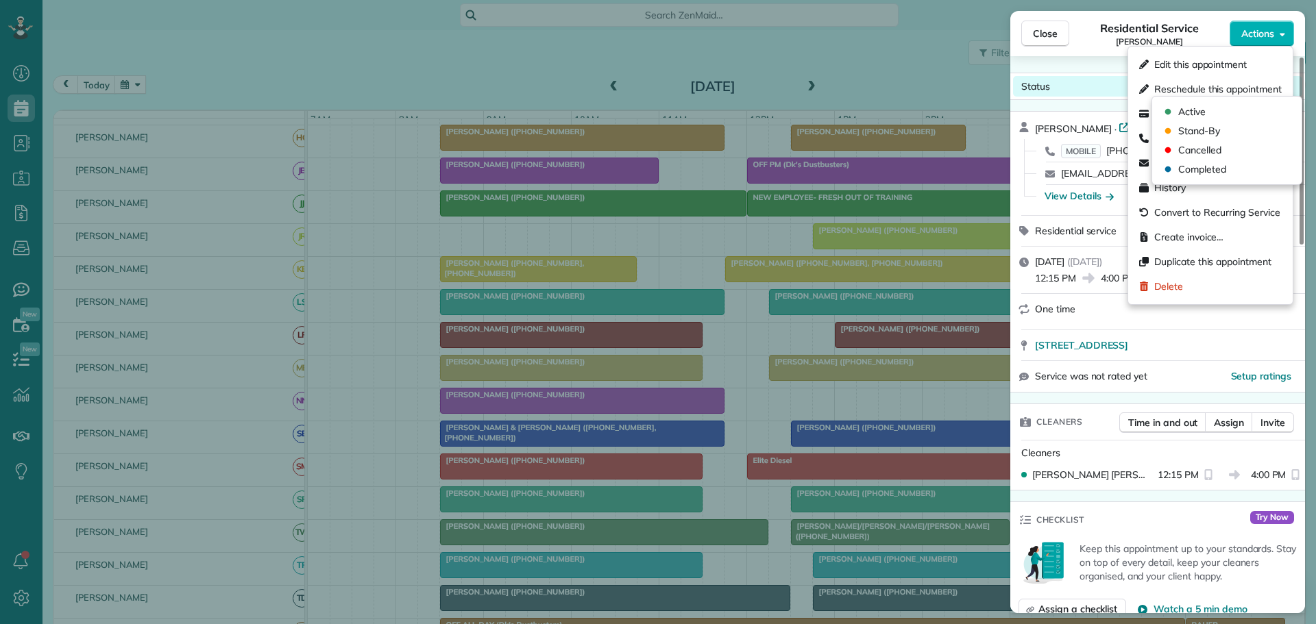
click at [1097, 82] on div "Status Active" at bounding box center [1157, 86] width 289 height 21
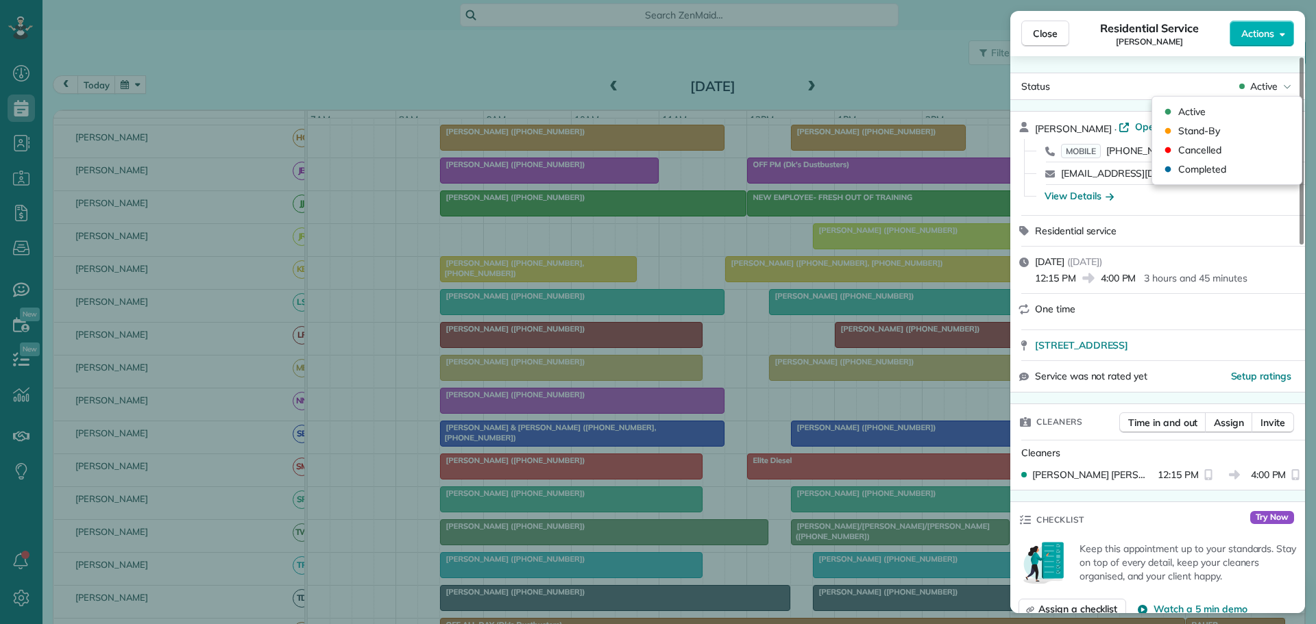
click at [1096, 70] on div "Status Active Krystian Zygowiec · Open profile MOBILE (269) 357-6004 Copy kzygo…" at bounding box center [1157, 334] width 295 height 557
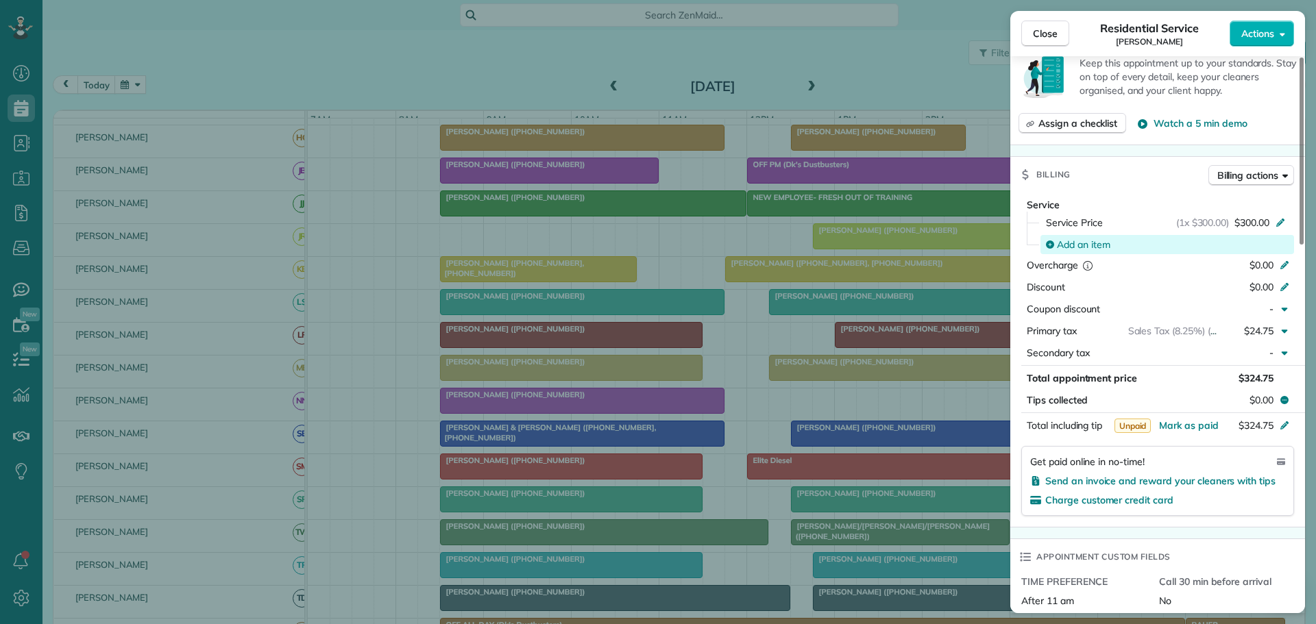
scroll to position [336, 0]
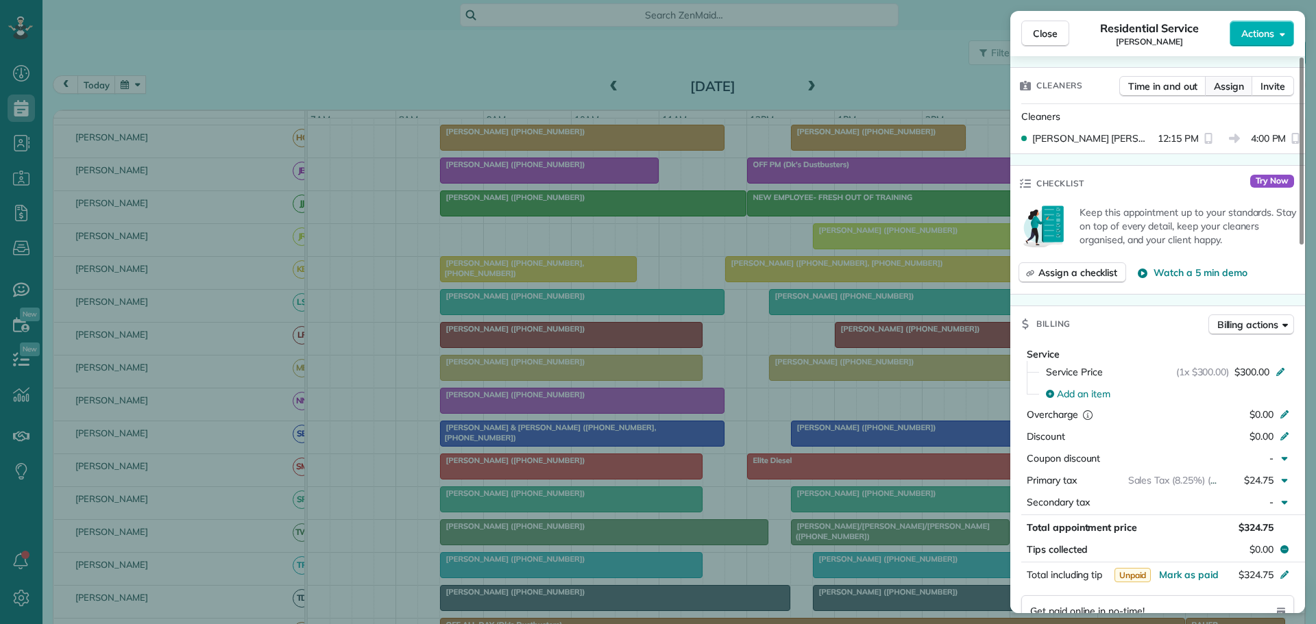
click at [1223, 86] on span "Assign" at bounding box center [1229, 86] width 30 height 14
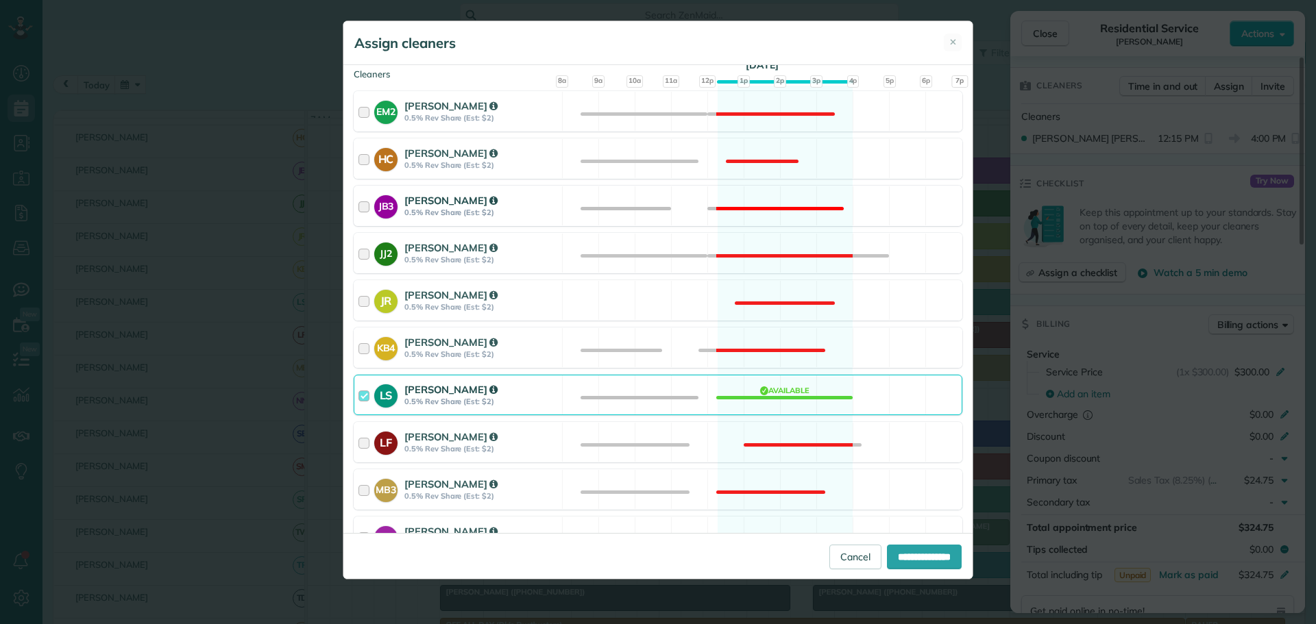
scroll to position [274, 0]
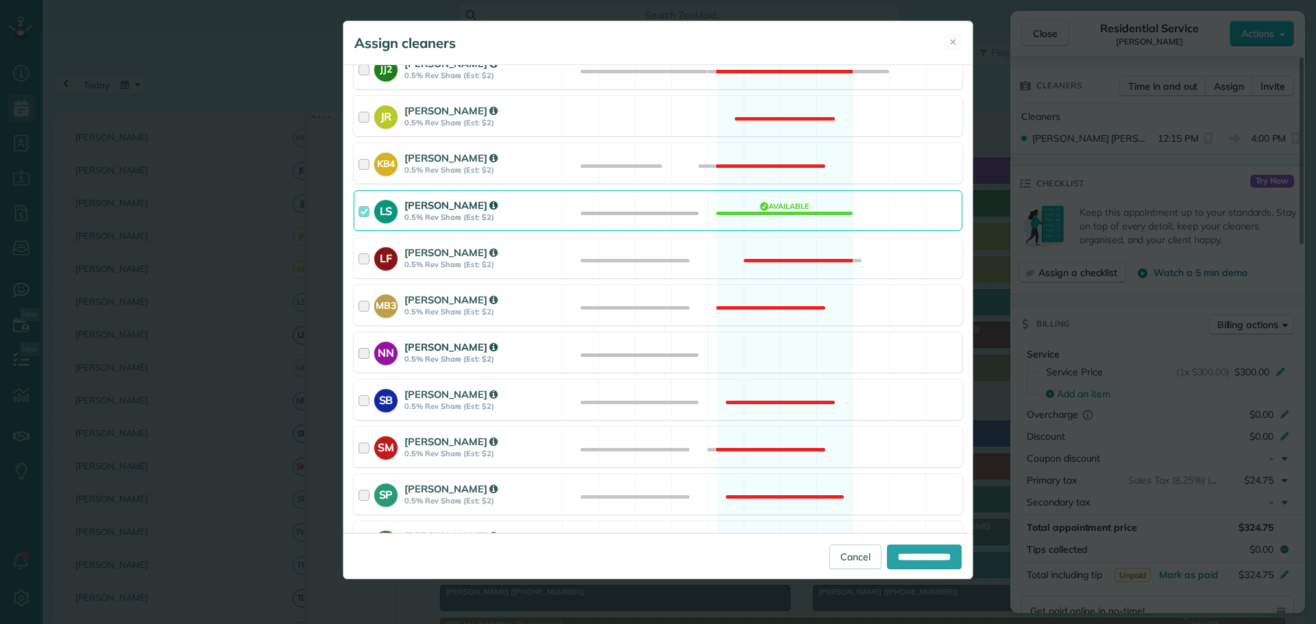
click at [365, 349] on div at bounding box center [366, 352] width 16 height 25
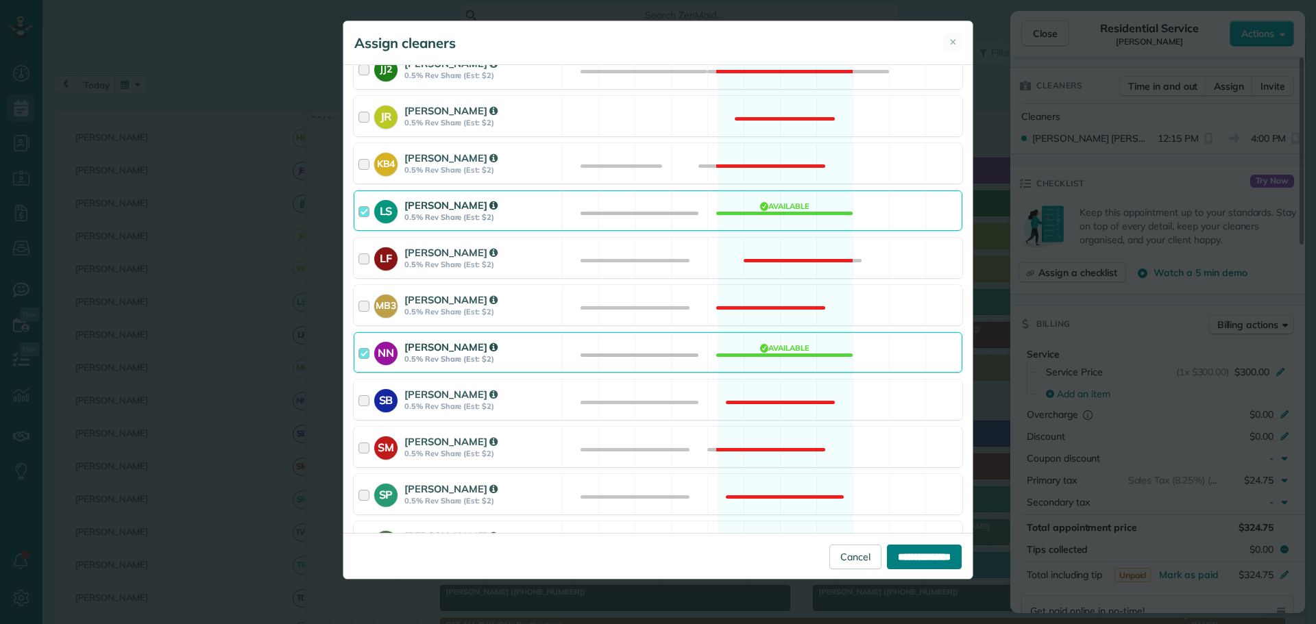
drag, startPoint x: 903, startPoint y: 559, endPoint x: 925, endPoint y: 552, distance: 23.2
click at [904, 559] on input "**********" at bounding box center [924, 557] width 75 height 25
type input "**********"
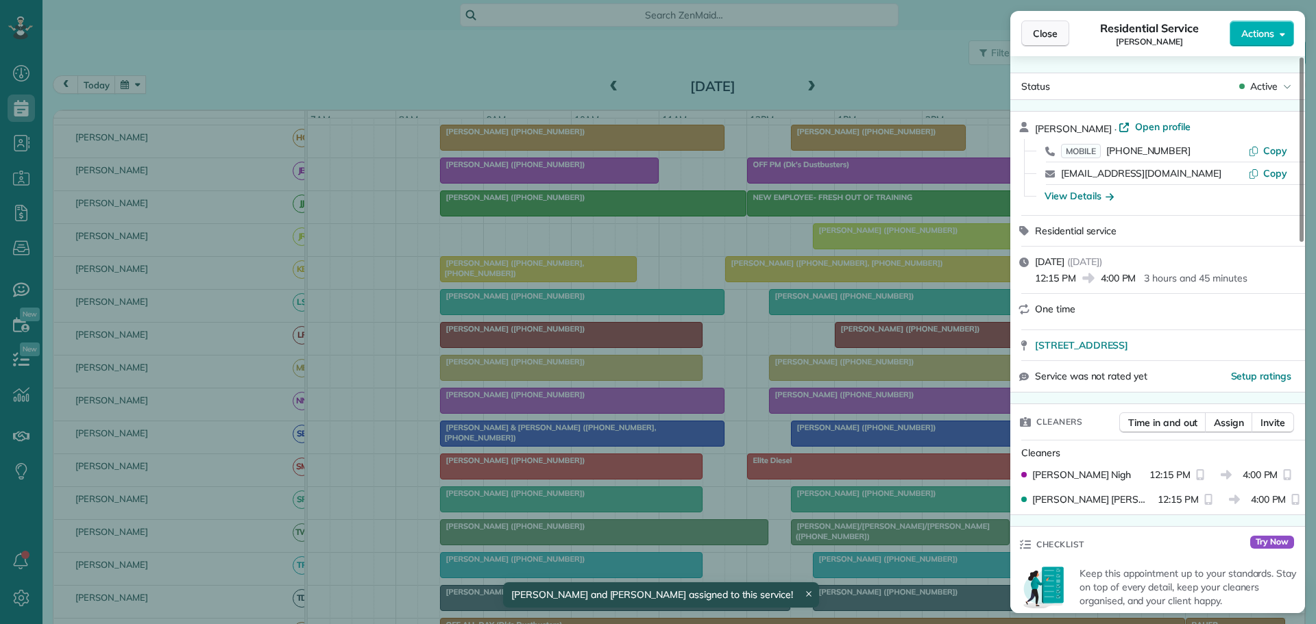
drag, startPoint x: 1056, startPoint y: 27, endPoint x: 1043, endPoint y: 40, distance: 17.9
click at [1056, 29] on span "Close" at bounding box center [1045, 34] width 25 height 14
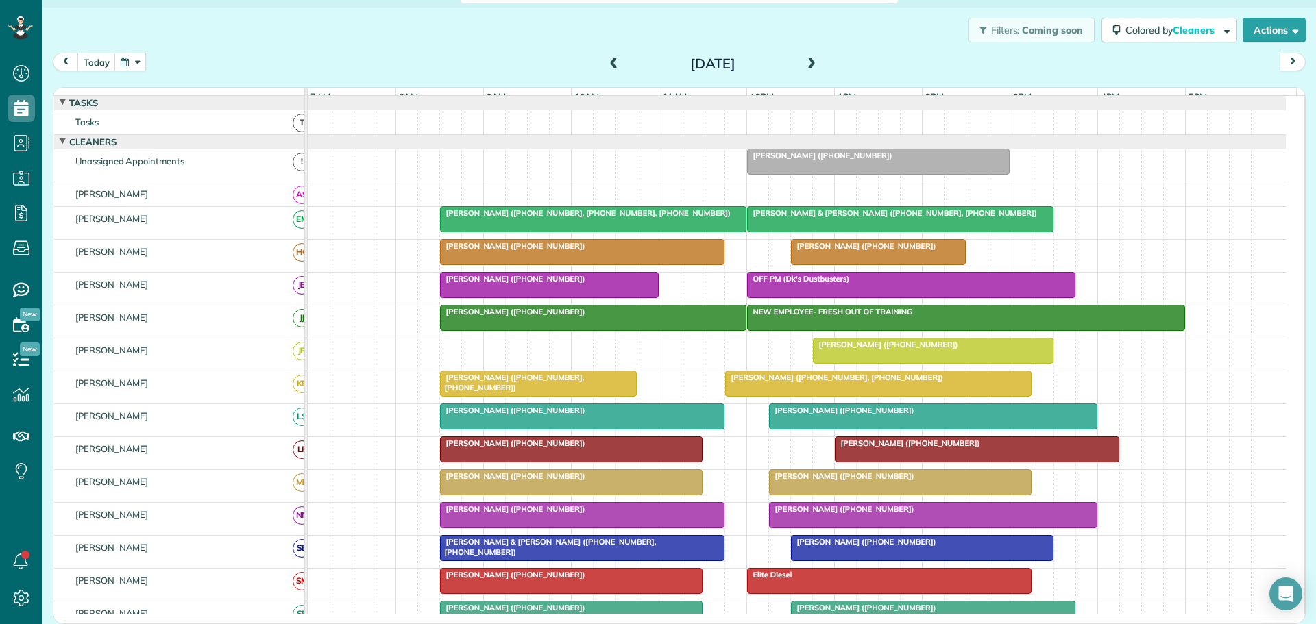
scroll to position [206, 0]
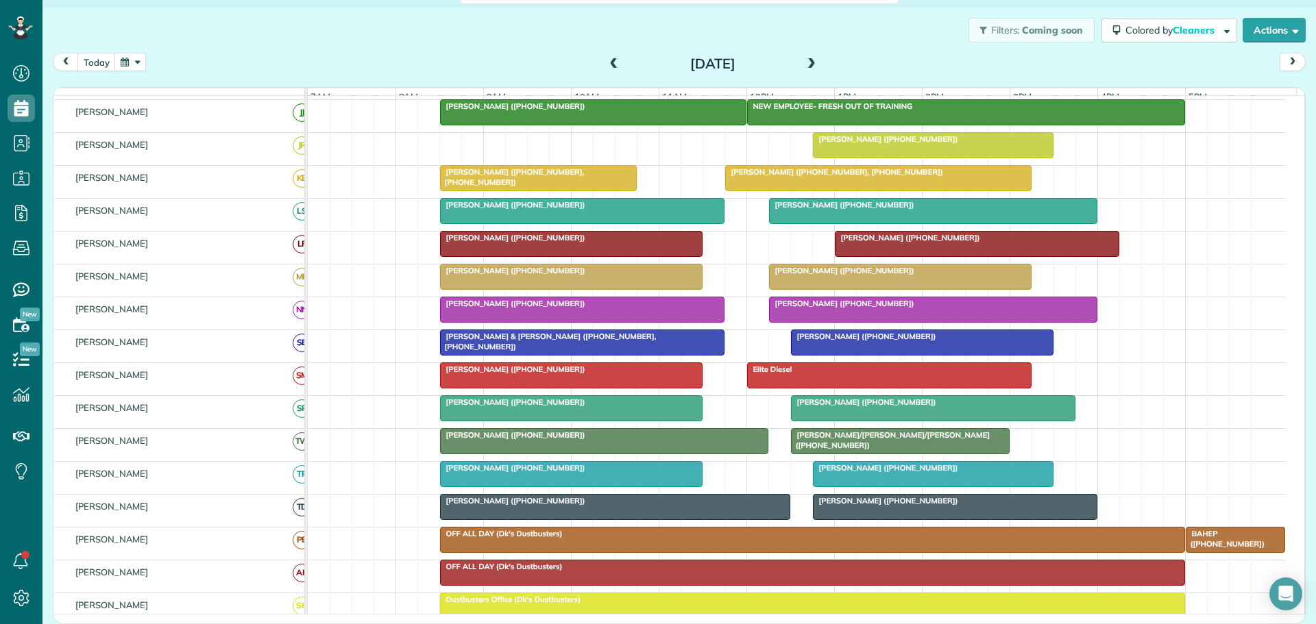
click at [954, 210] on div "Krystian Zygowiec (+12693576004)" at bounding box center [933, 205] width 320 height 10
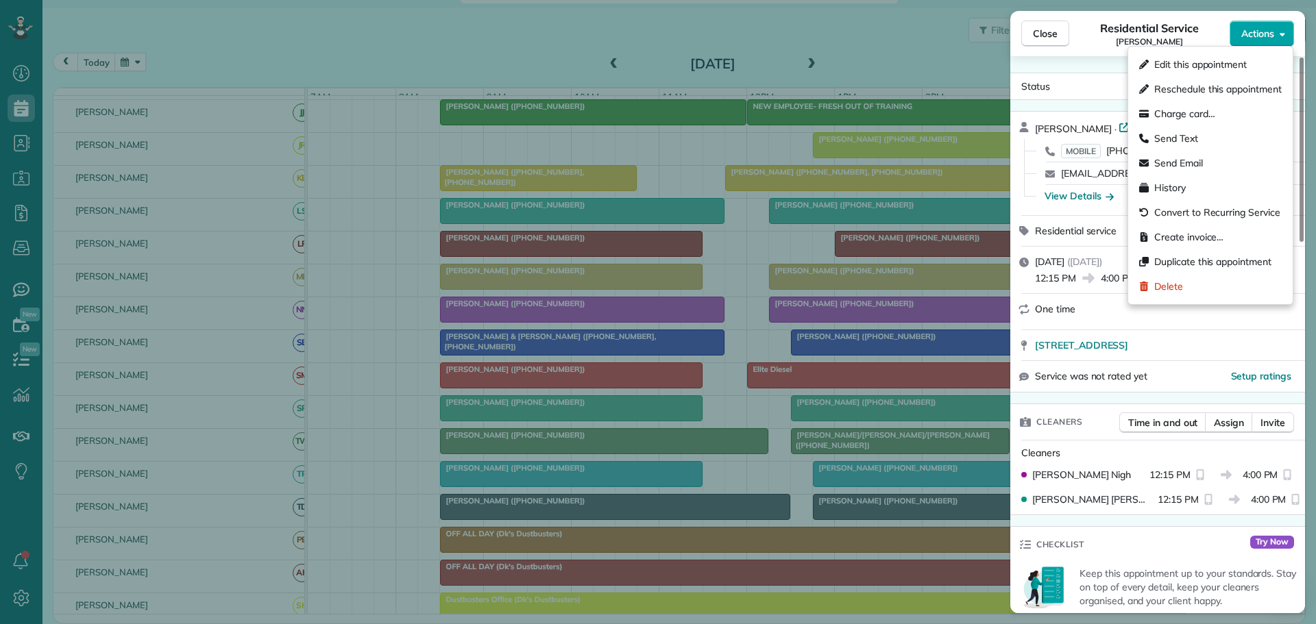
click at [1248, 35] on span "Actions" at bounding box center [1257, 34] width 33 height 14
click at [1177, 132] on span "Send Text" at bounding box center [1176, 139] width 44 height 14
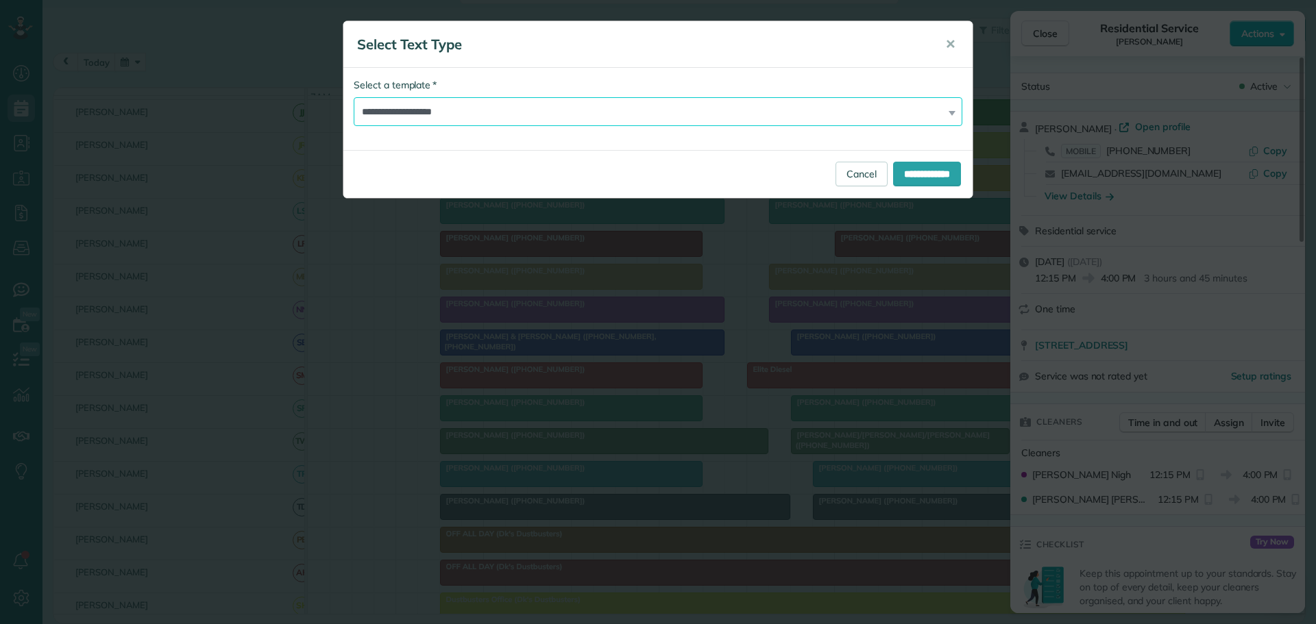
click at [432, 110] on select "**********" at bounding box center [658, 111] width 609 height 29
drag, startPoint x: 437, startPoint y: 113, endPoint x: 447, endPoint y: 112, distance: 10.4
click at [437, 113] on select "**********" at bounding box center [658, 111] width 609 height 29
click at [925, 164] on input "**********" at bounding box center [927, 174] width 68 height 25
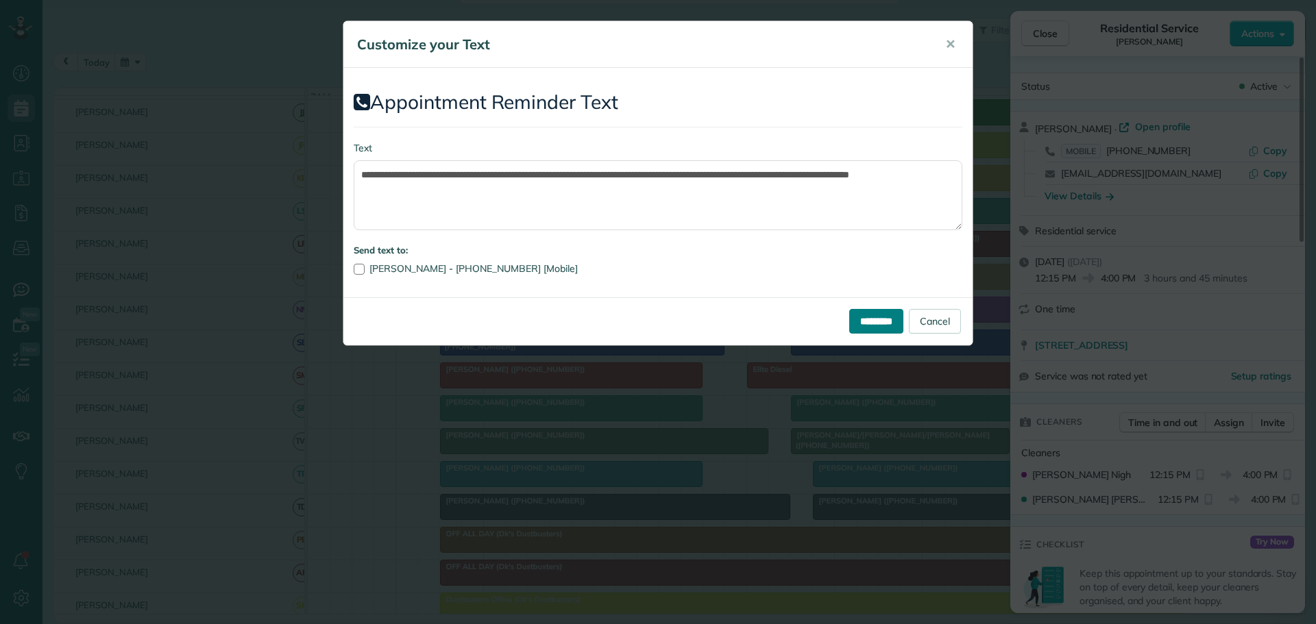
click at [854, 315] on input "*********" at bounding box center [876, 321] width 54 height 25
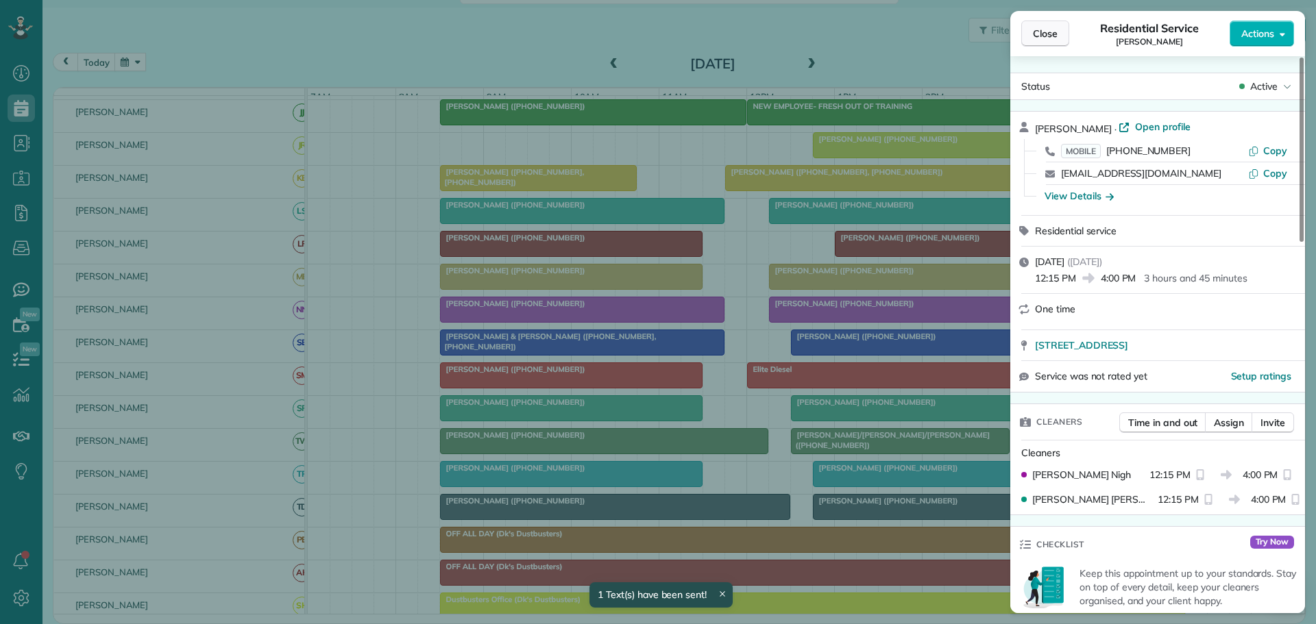
click at [1055, 35] on span "Close" at bounding box center [1045, 34] width 25 height 14
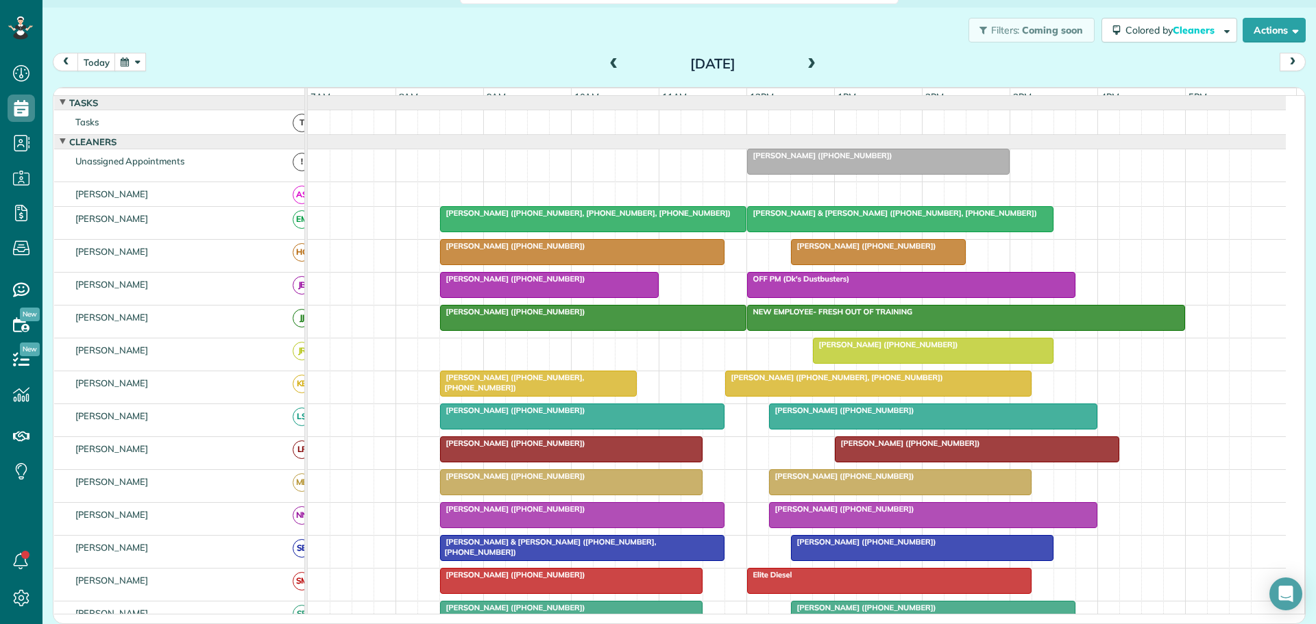
click at [125, 61] on button "button" at bounding box center [130, 62] width 32 height 19
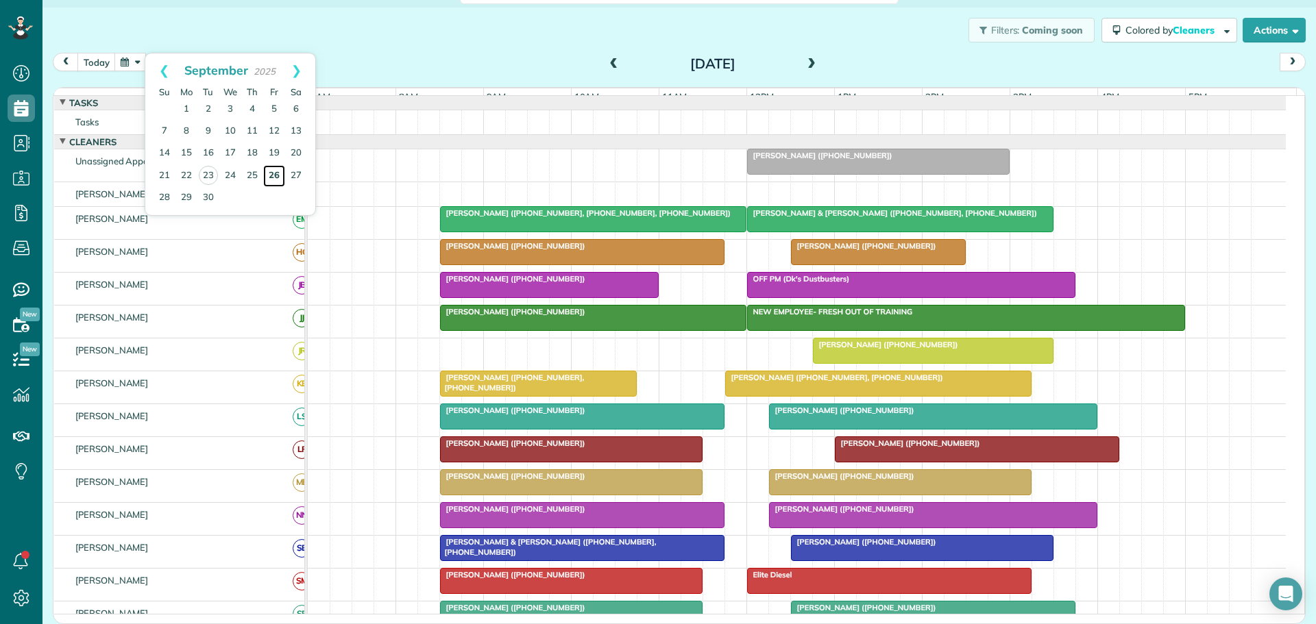
click at [275, 173] on link "26" at bounding box center [274, 176] width 22 height 22
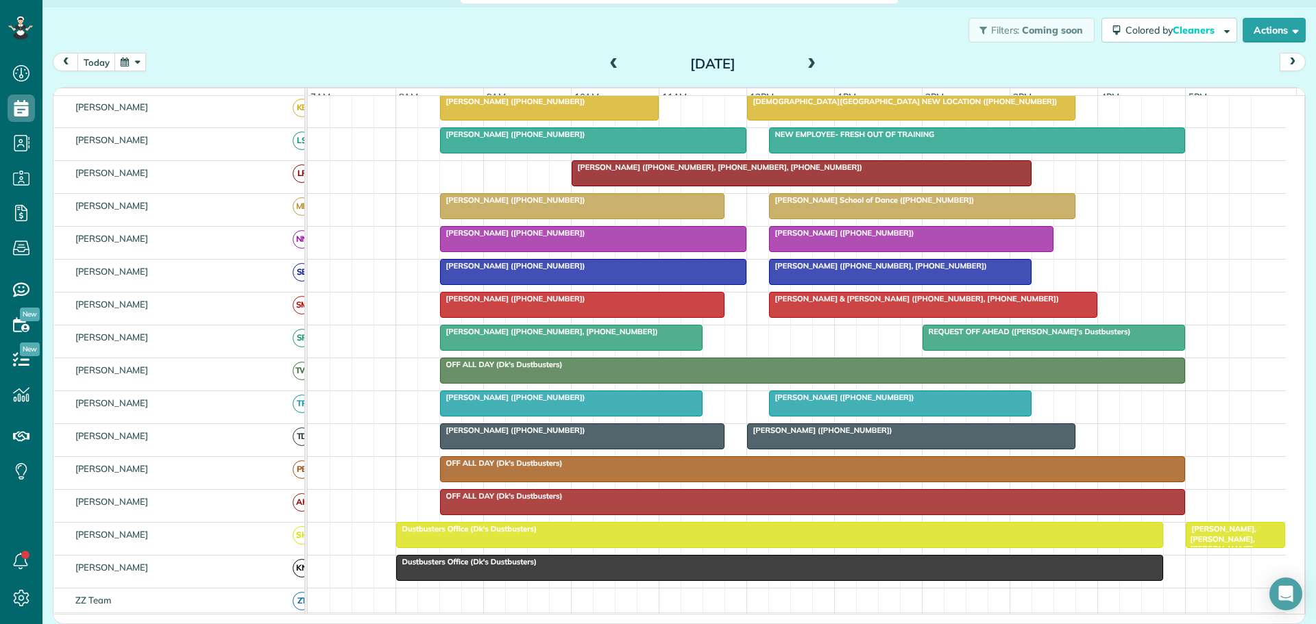
scroll to position [274, 0]
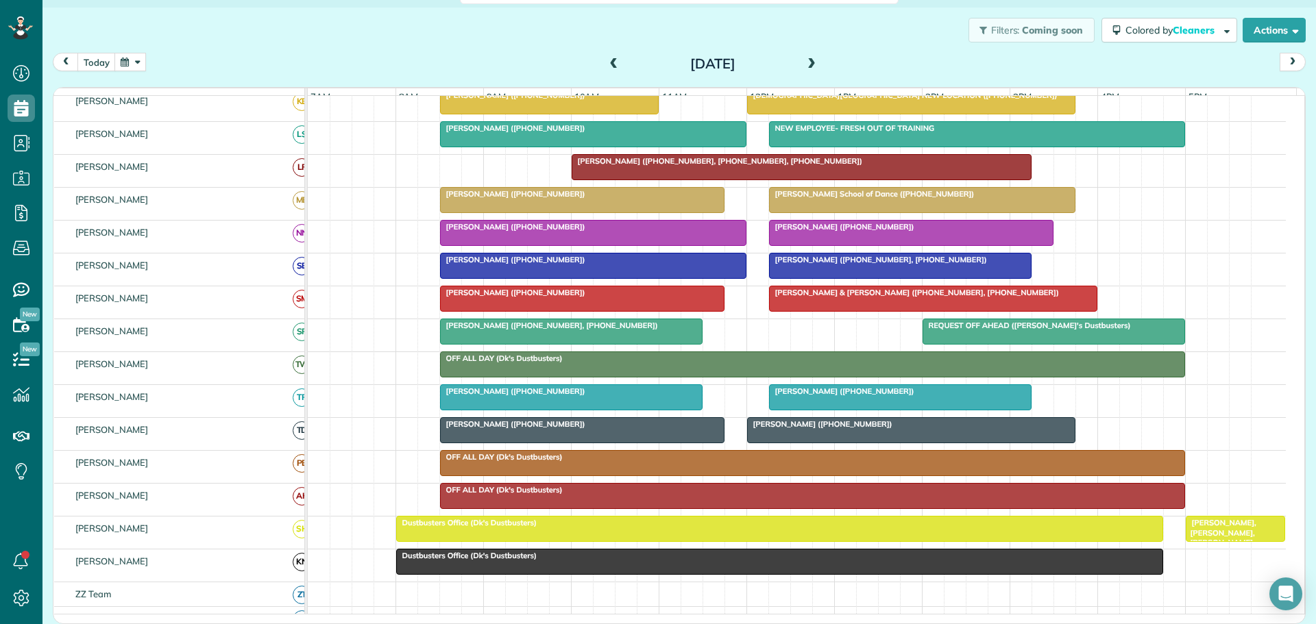
click at [593, 276] on div at bounding box center [593, 266] width 305 height 25
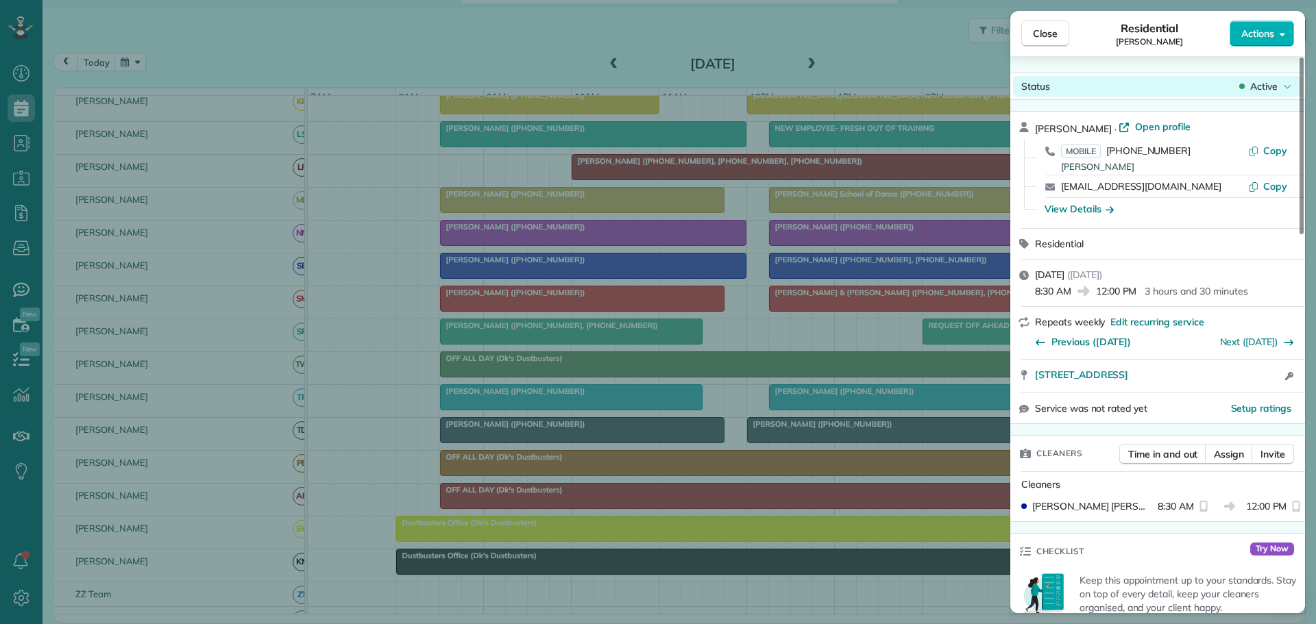
click at [1262, 93] on span "Active" at bounding box center [1263, 86] width 27 height 14
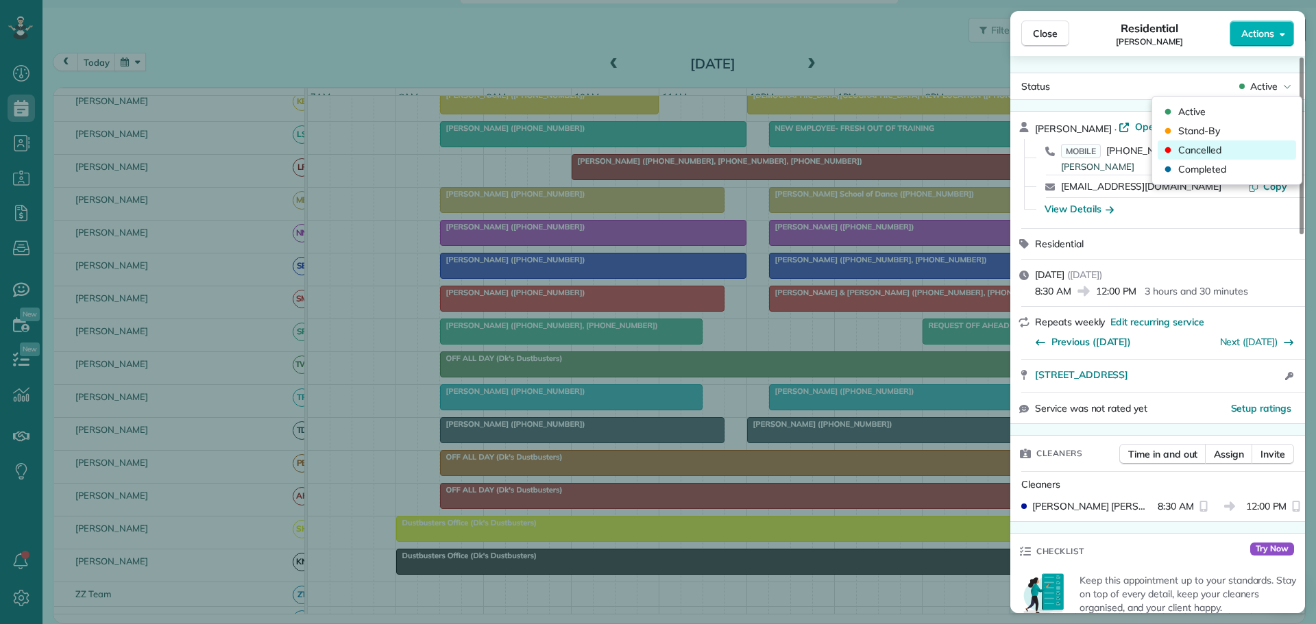
click at [1213, 149] on span "Cancelled" at bounding box center [1199, 150] width 43 height 14
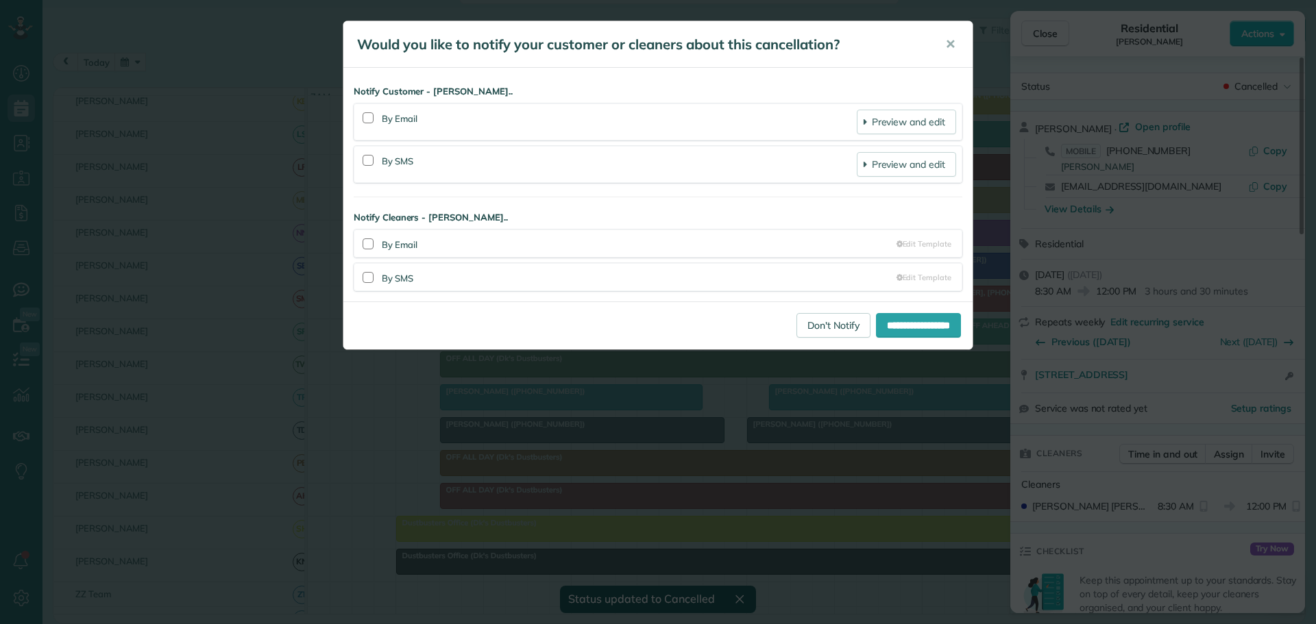
drag, startPoint x: 368, startPoint y: 160, endPoint x: 363, endPoint y: 147, distance: 14.1
click at [368, 160] on div at bounding box center [368, 160] width 11 height 11
click at [369, 119] on div at bounding box center [368, 117] width 11 height 11
click at [907, 325] on input "**********" at bounding box center [918, 325] width 85 height 25
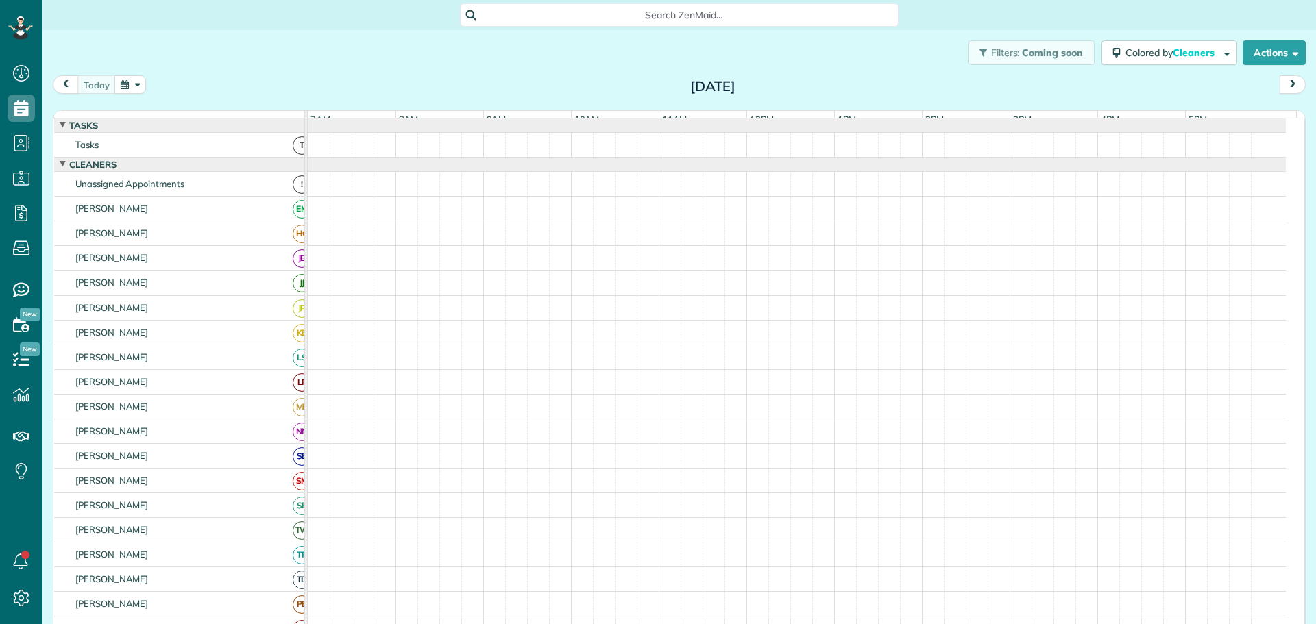
scroll to position [6, 6]
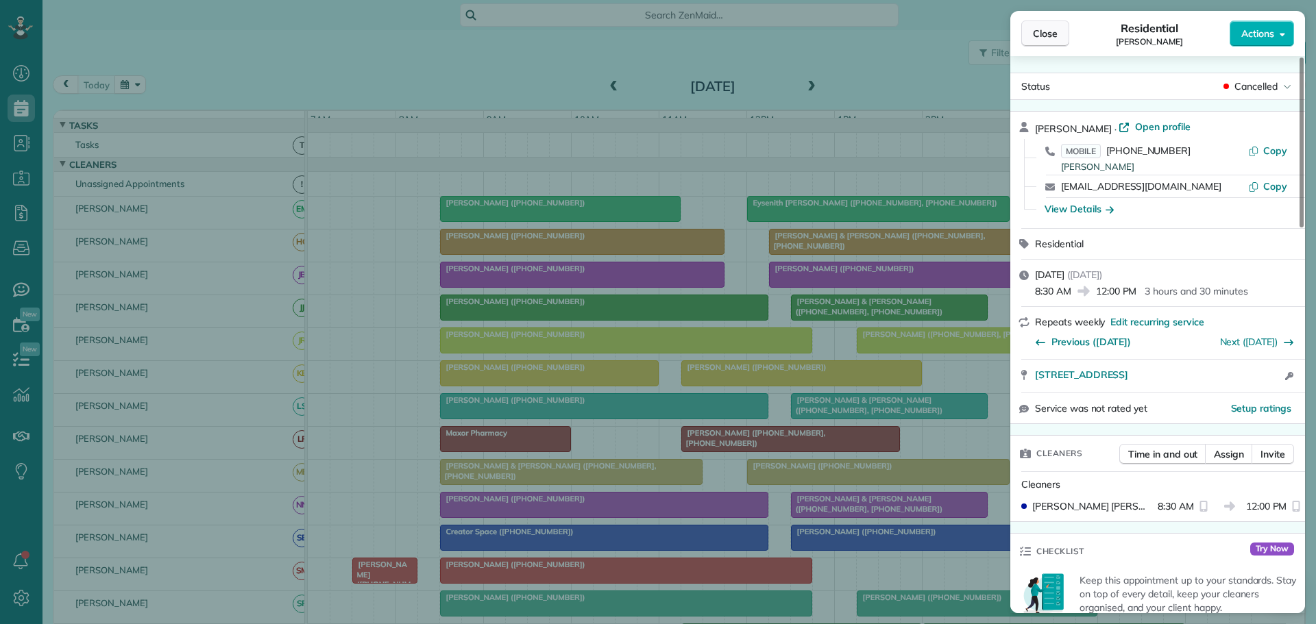
click at [1040, 42] on button "Close" at bounding box center [1045, 34] width 48 height 26
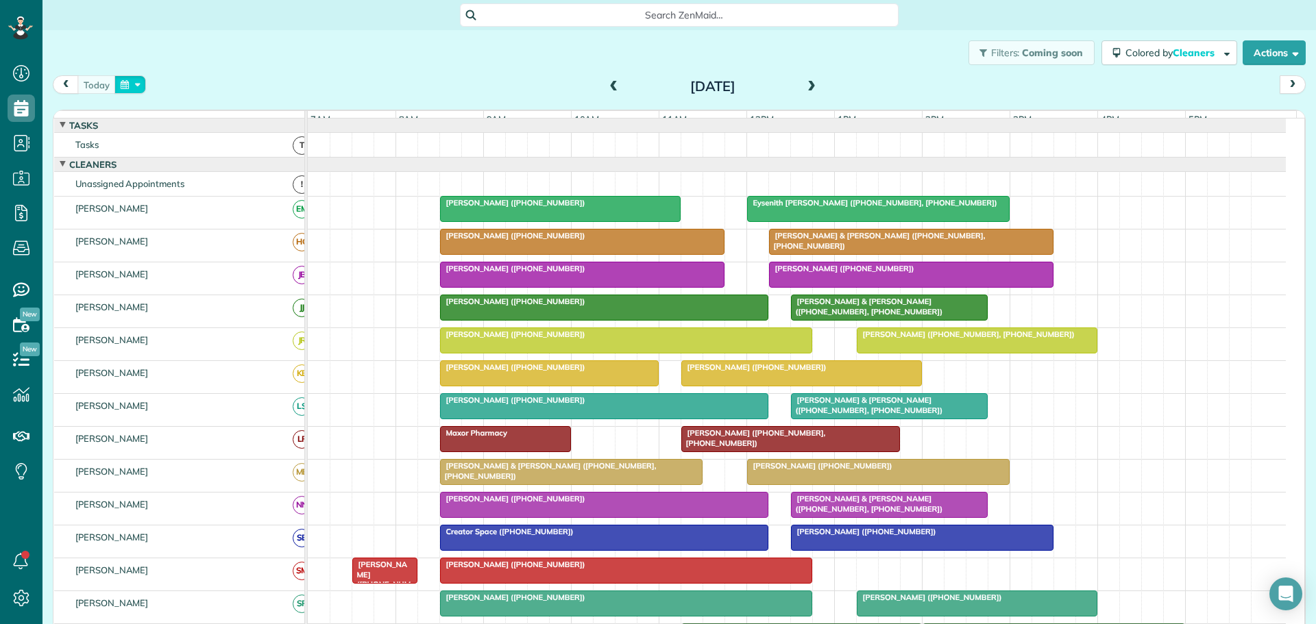
click at [125, 85] on button "button" at bounding box center [130, 84] width 32 height 19
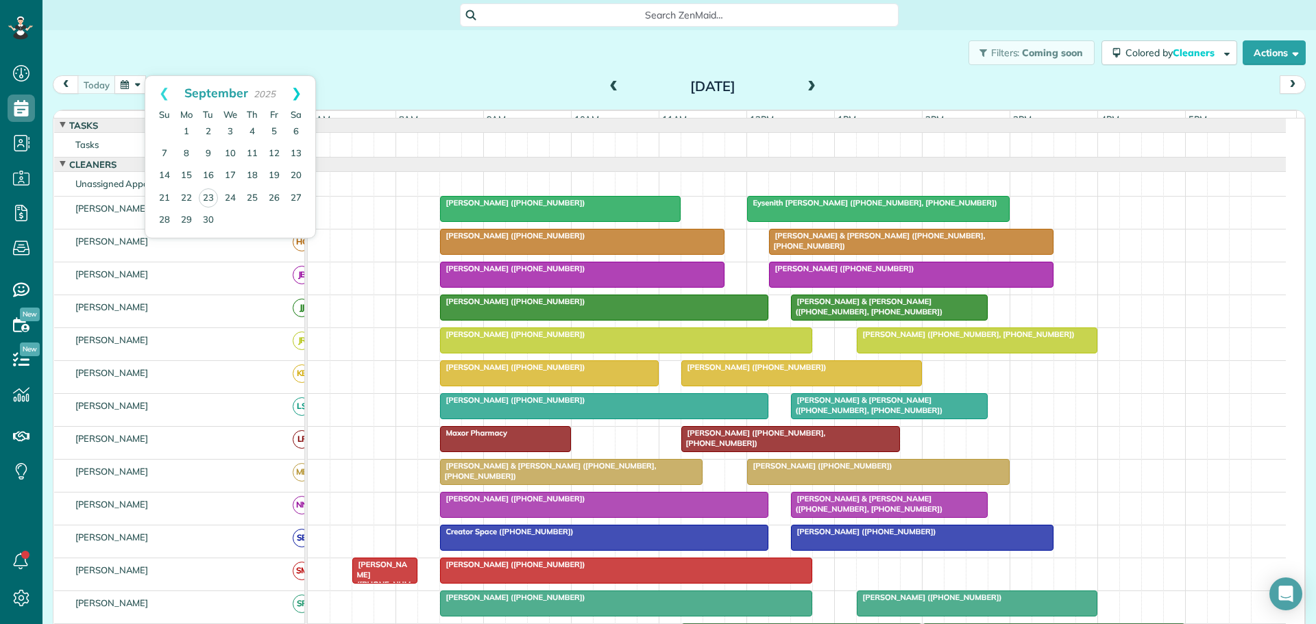
click at [299, 91] on link "Next" at bounding box center [297, 93] width 38 height 34
click at [228, 220] on link "29" at bounding box center [230, 220] width 22 height 22
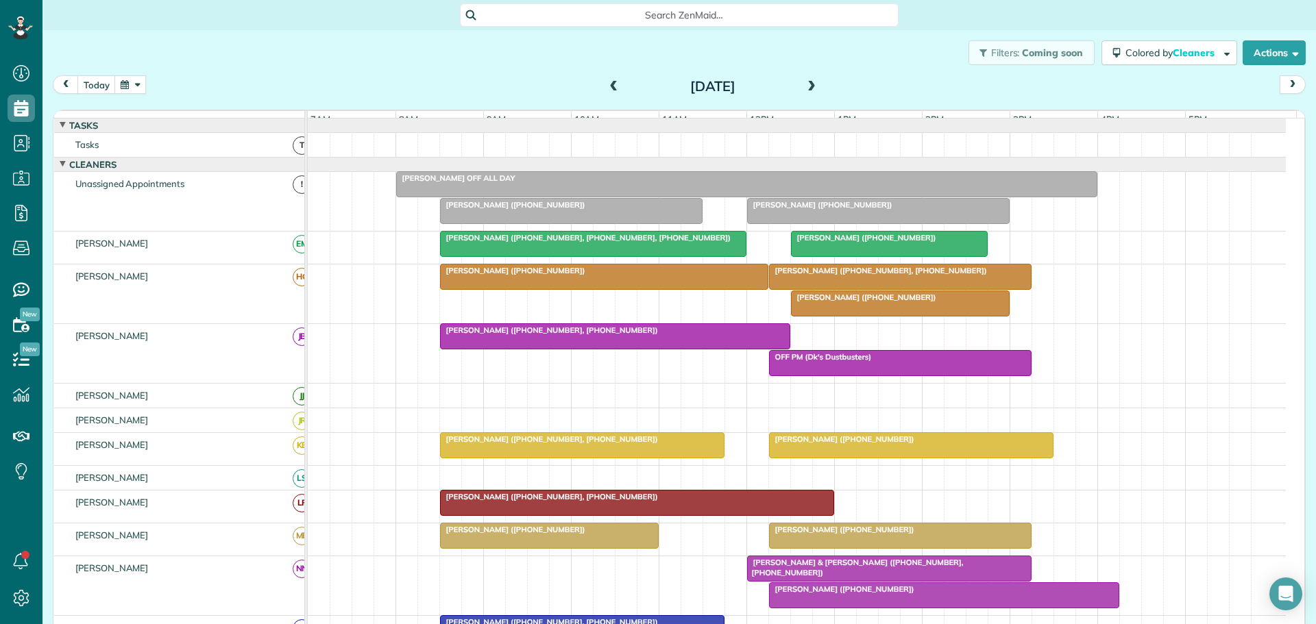
click at [123, 83] on button "button" at bounding box center [130, 84] width 32 height 19
click at [297, 93] on link "Next" at bounding box center [297, 93] width 38 height 34
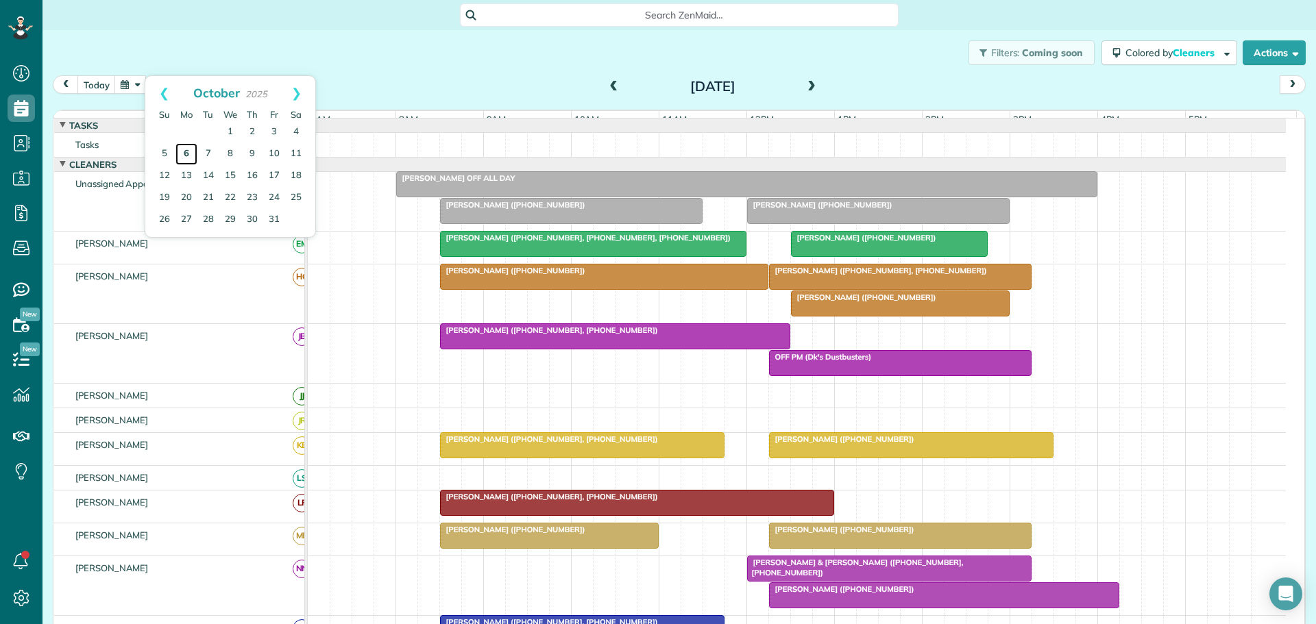
click at [185, 156] on link "6" at bounding box center [186, 154] width 22 height 22
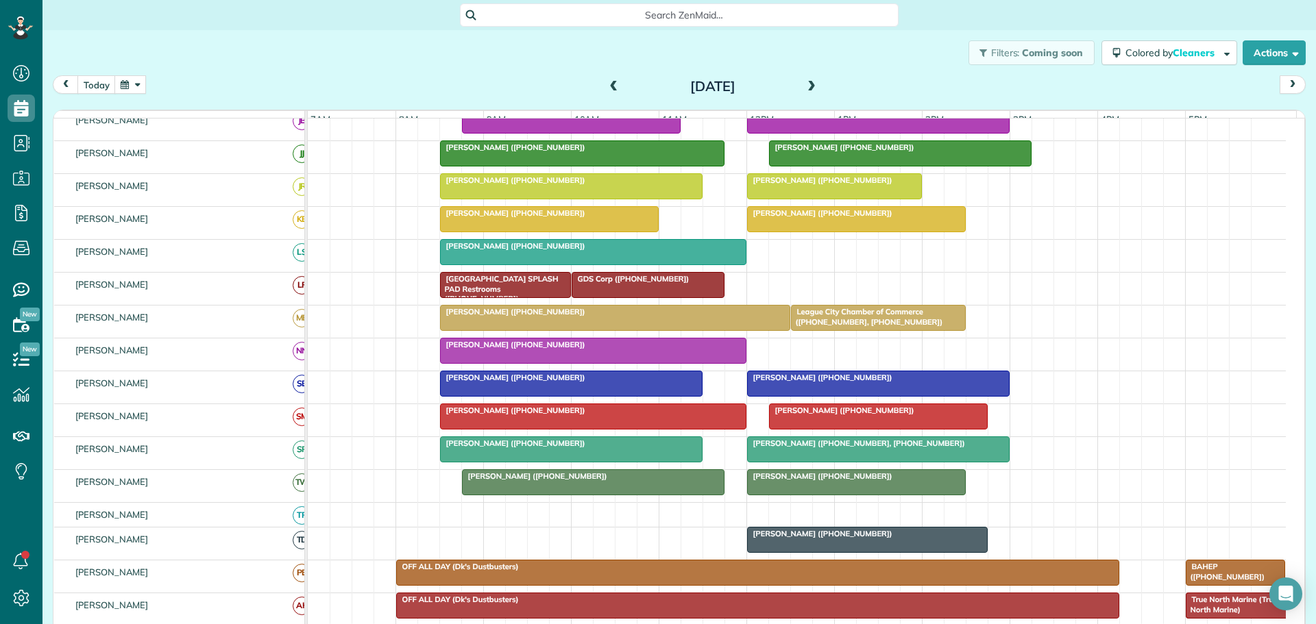
scroll to position [137, 0]
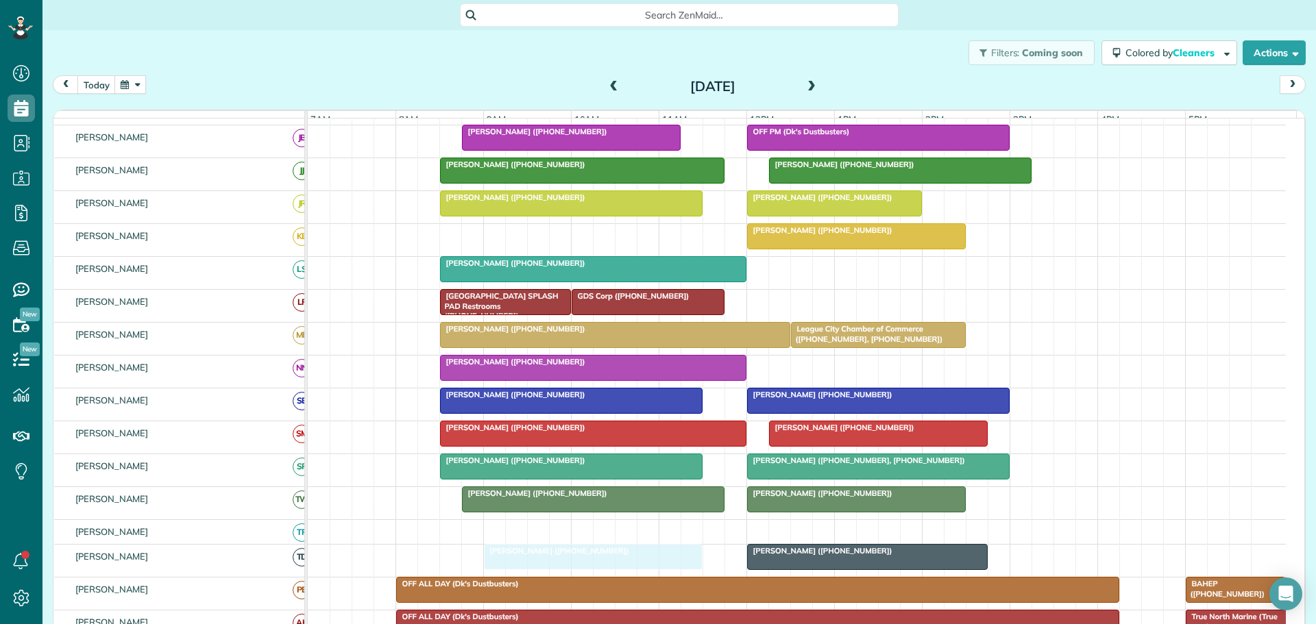
drag, startPoint x: 543, startPoint y: 247, endPoint x: 570, endPoint y: 556, distance: 310.2
click at [125, 86] on button "button" at bounding box center [130, 84] width 32 height 19
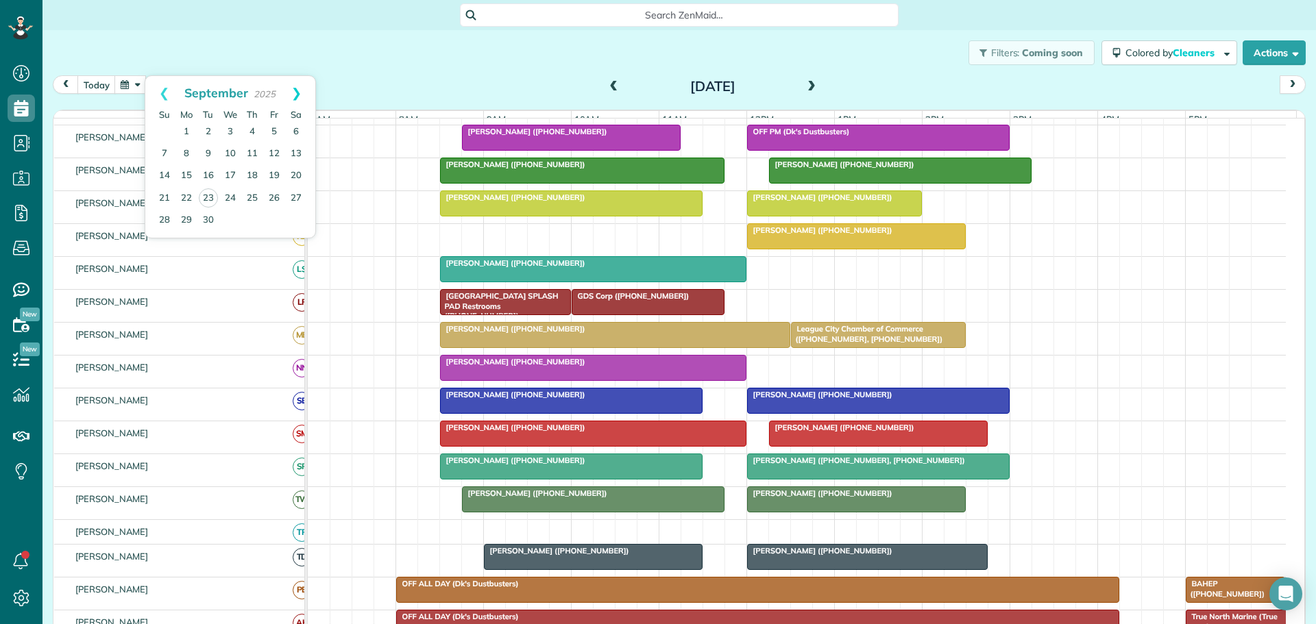
click at [300, 93] on link "Next" at bounding box center [297, 93] width 38 height 34
click at [166, 95] on link "Prev" at bounding box center [164, 93] width 38 height 34
click at [184, 221] on link "29" at bounding box center [186, 221] width 22 height 22
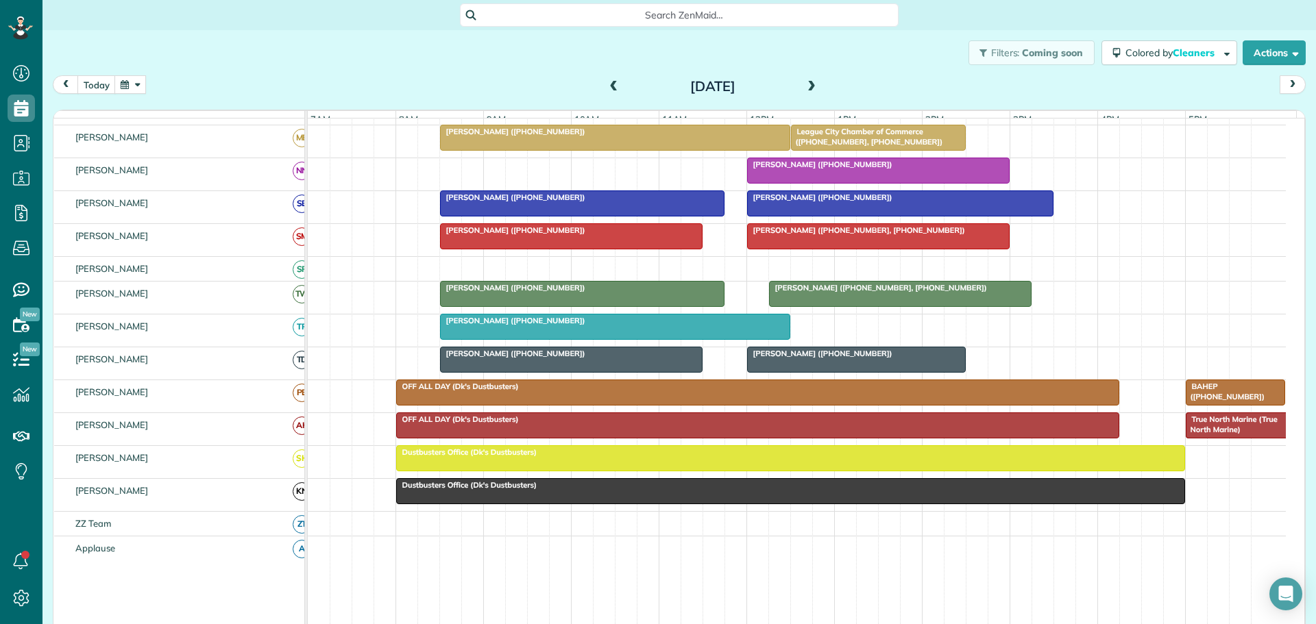
scroll to position [0, 0]
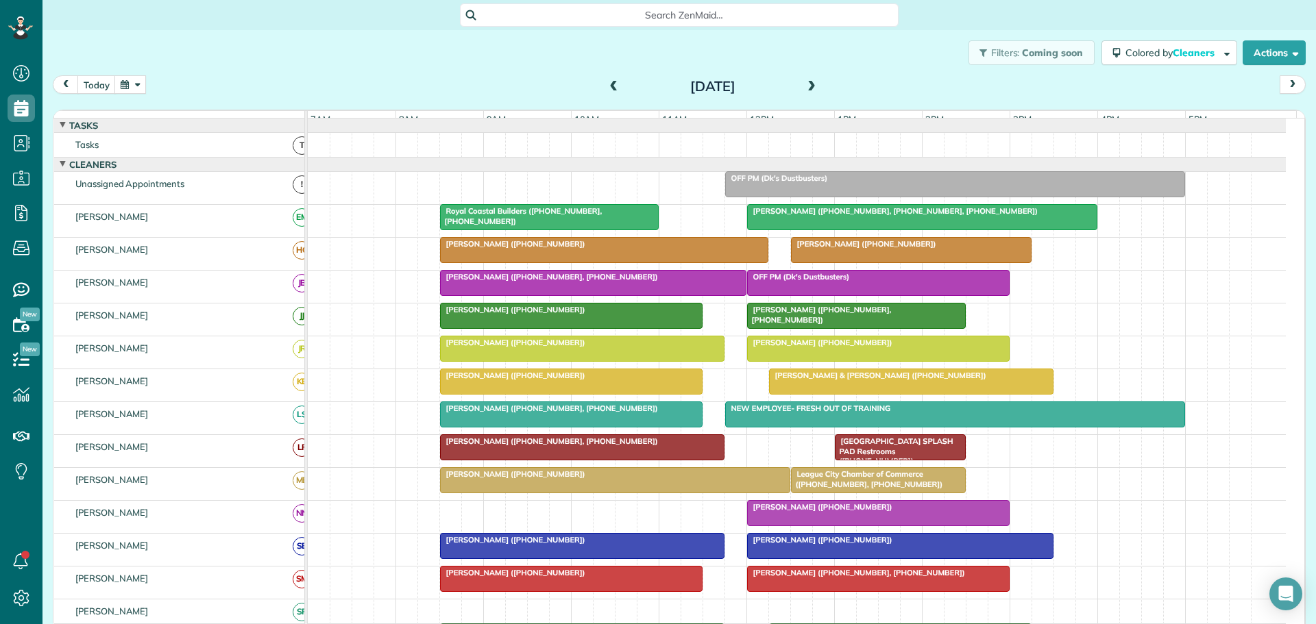
click at [807, 85] on span at bounding box center [811, 87] width 15 height 12
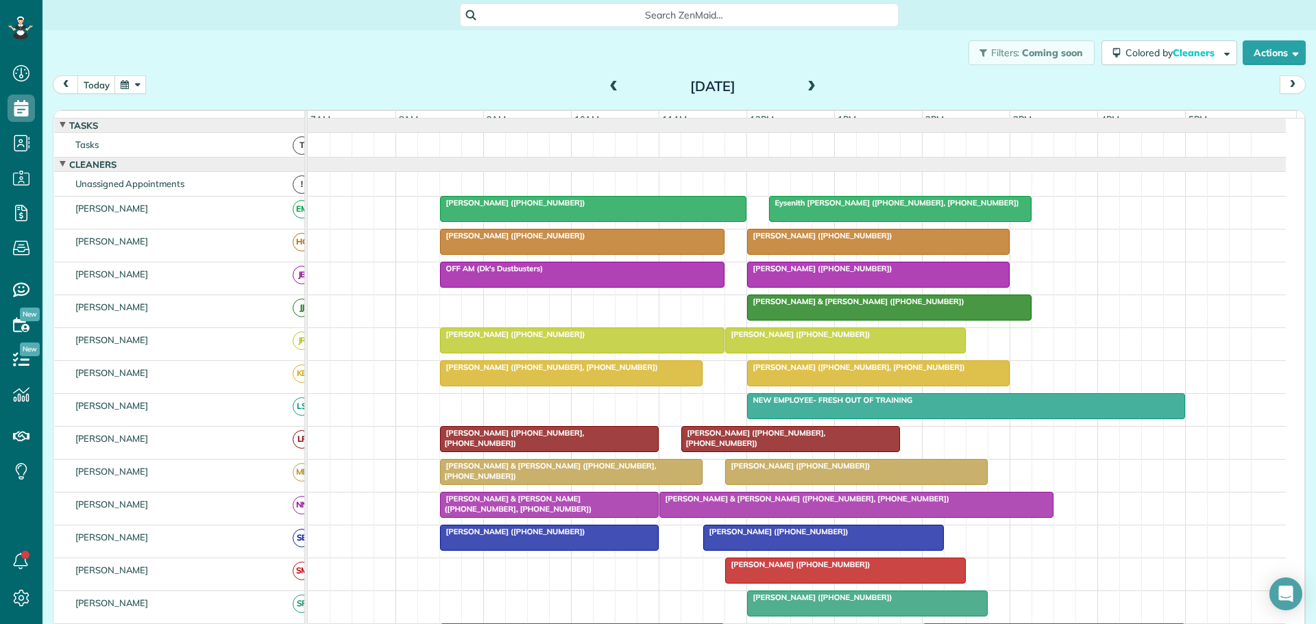
click at [804, 82] on span at bounding box center [811, 87] width 15 height 12
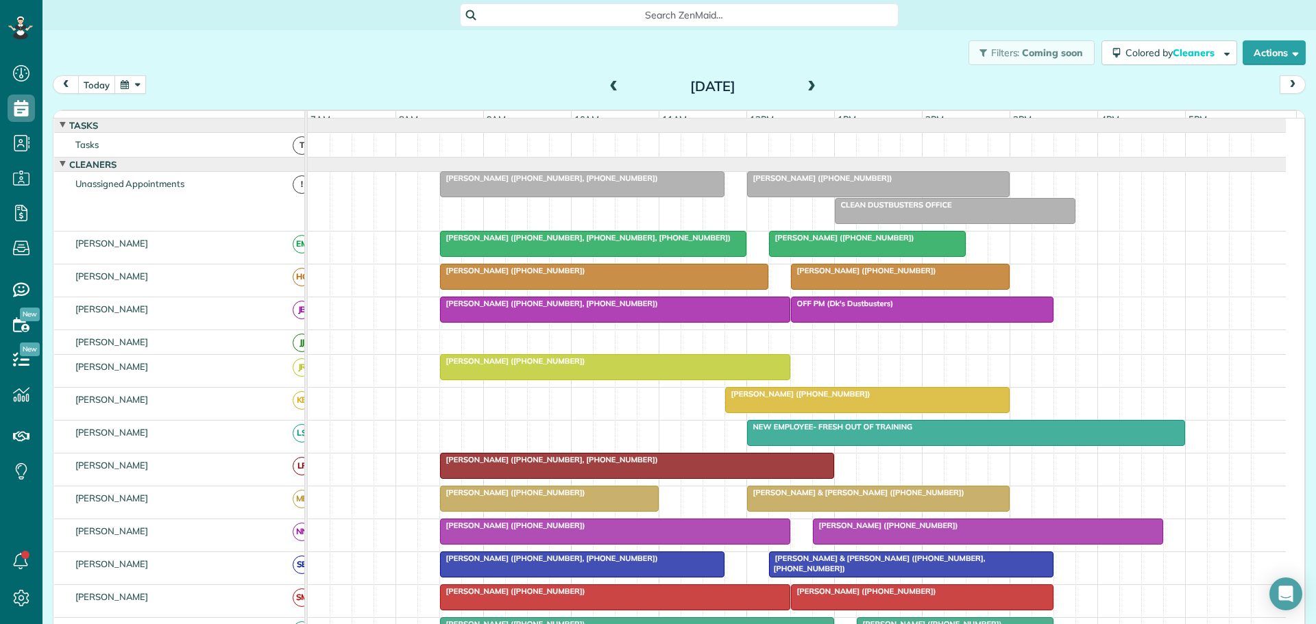
click at [67, 84] on span "prev" at bounding box center [65, 84] width 11 height 9
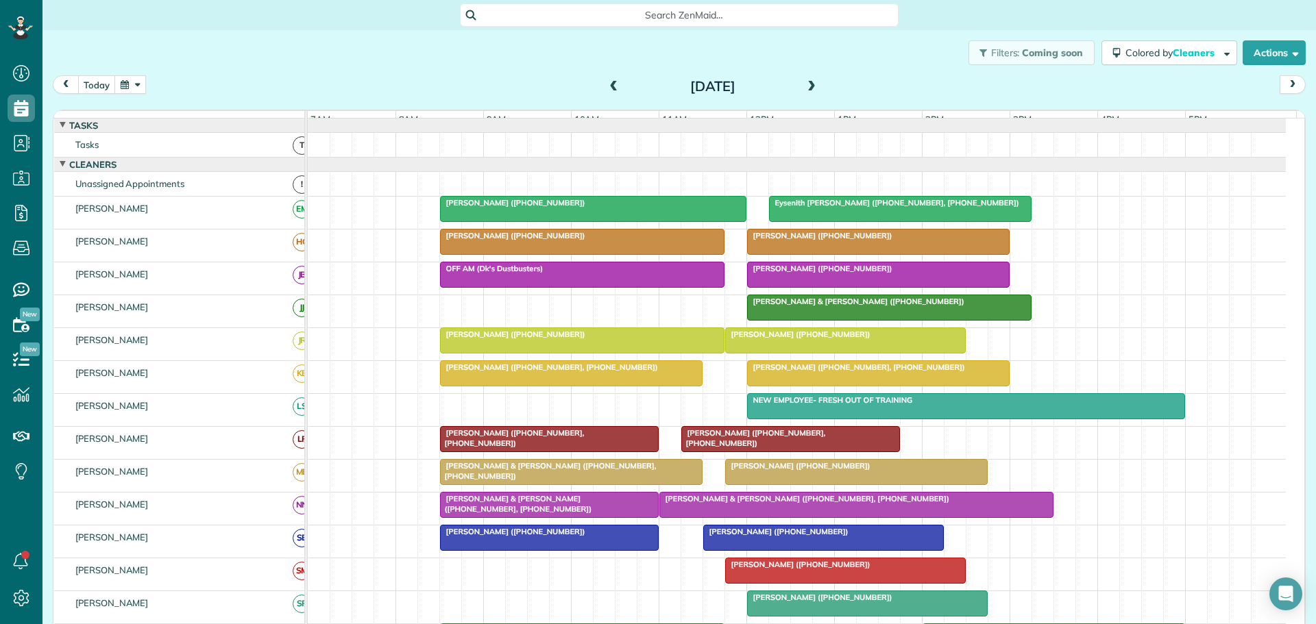
click at [71, 85] on span "prev" at bounding box center [65, 84] width 11 height 9
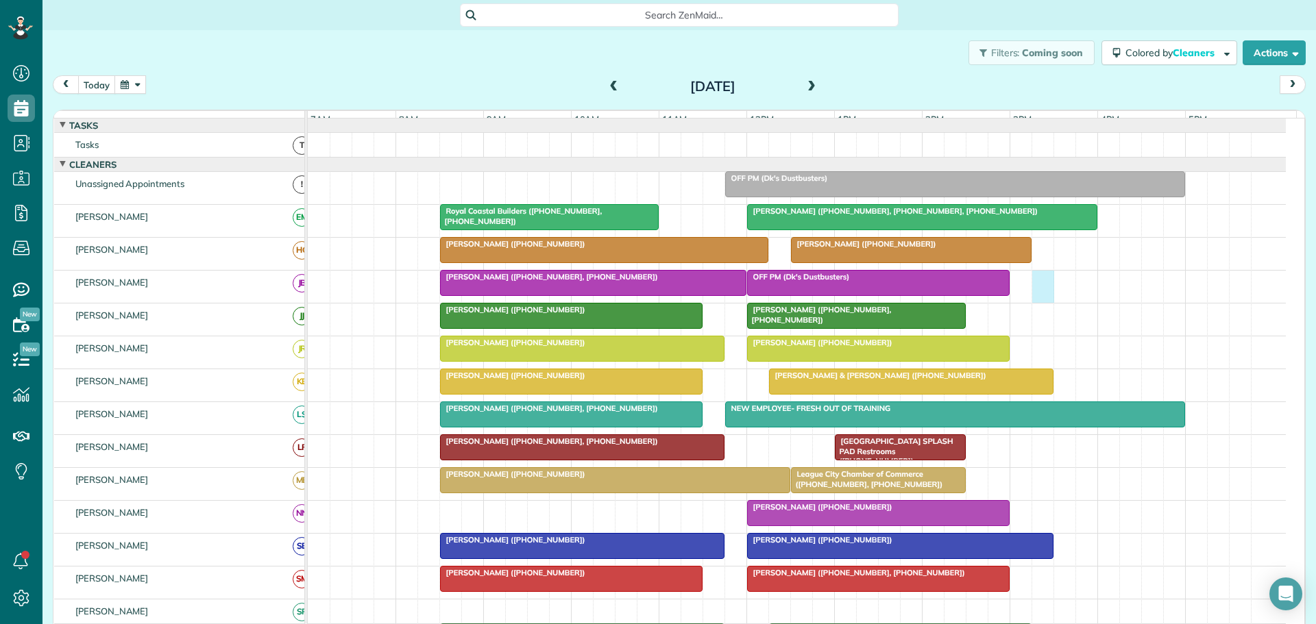
click at [1040, 303] on div "OFF PM (Dk's Dustbusters) Angela Braun (+18322896181, +17134939468)" at bounding box center [797, 287] width 978 height 32
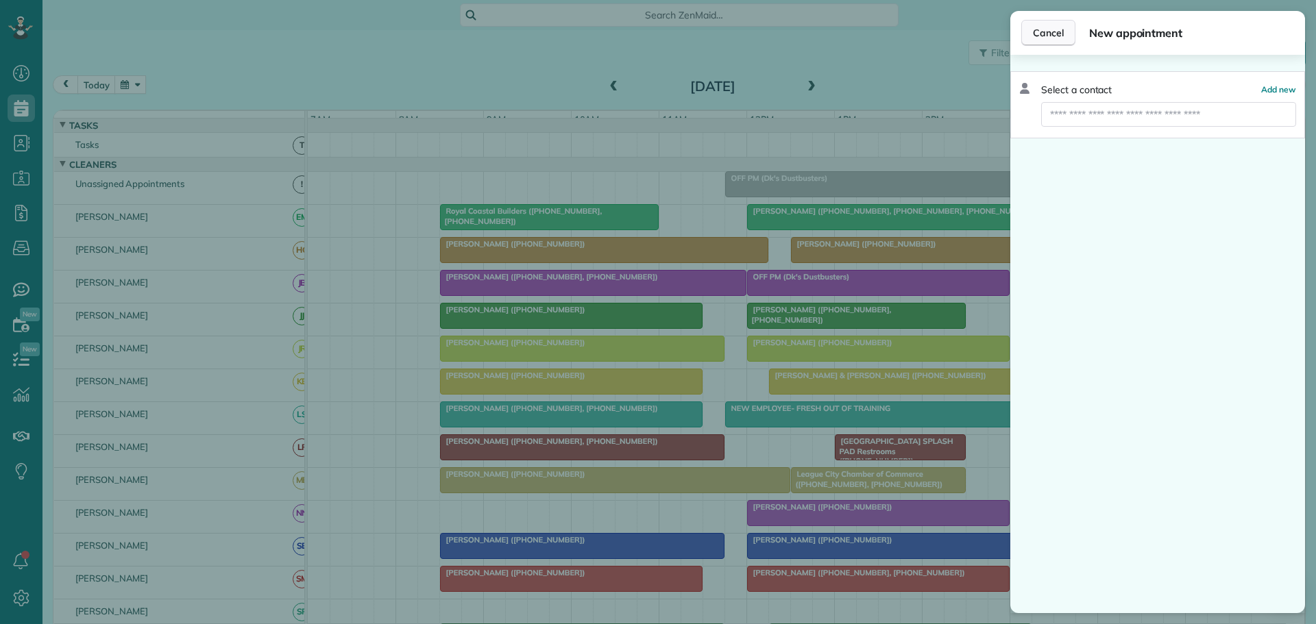
click at [1059, 27] on span "Cancel" at bounding box center [1048, 33] width 31 height 14
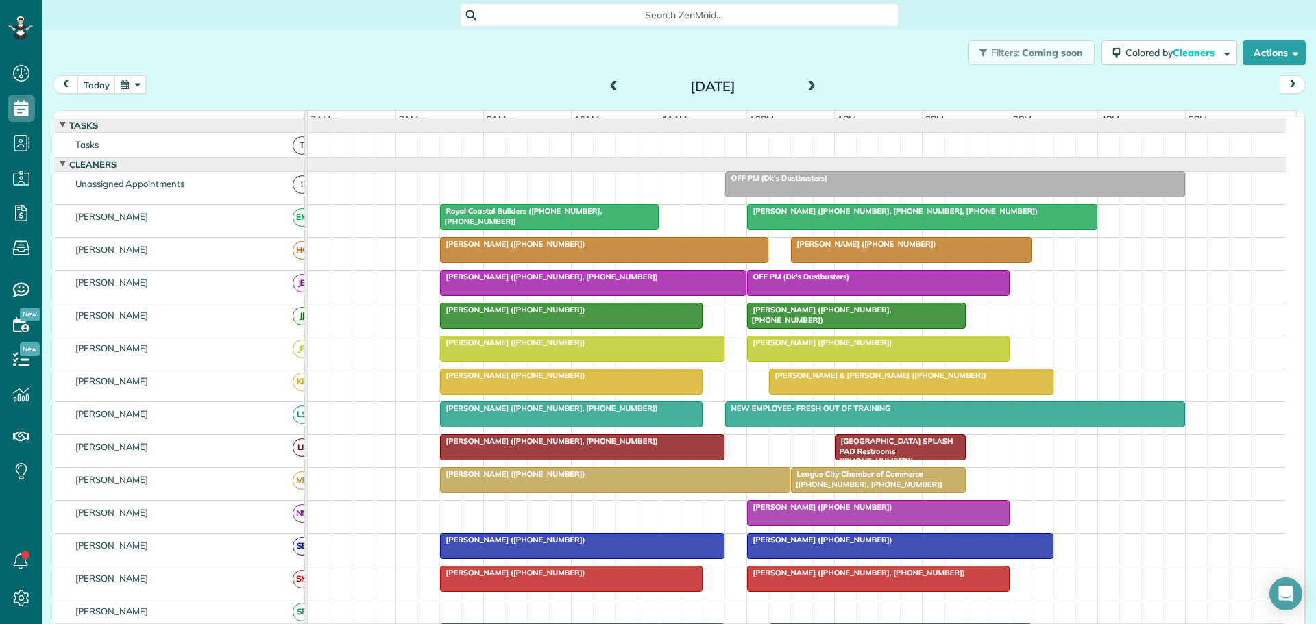
click at [859, 394] on div at bounding box center [911, 381] width 283 height 25
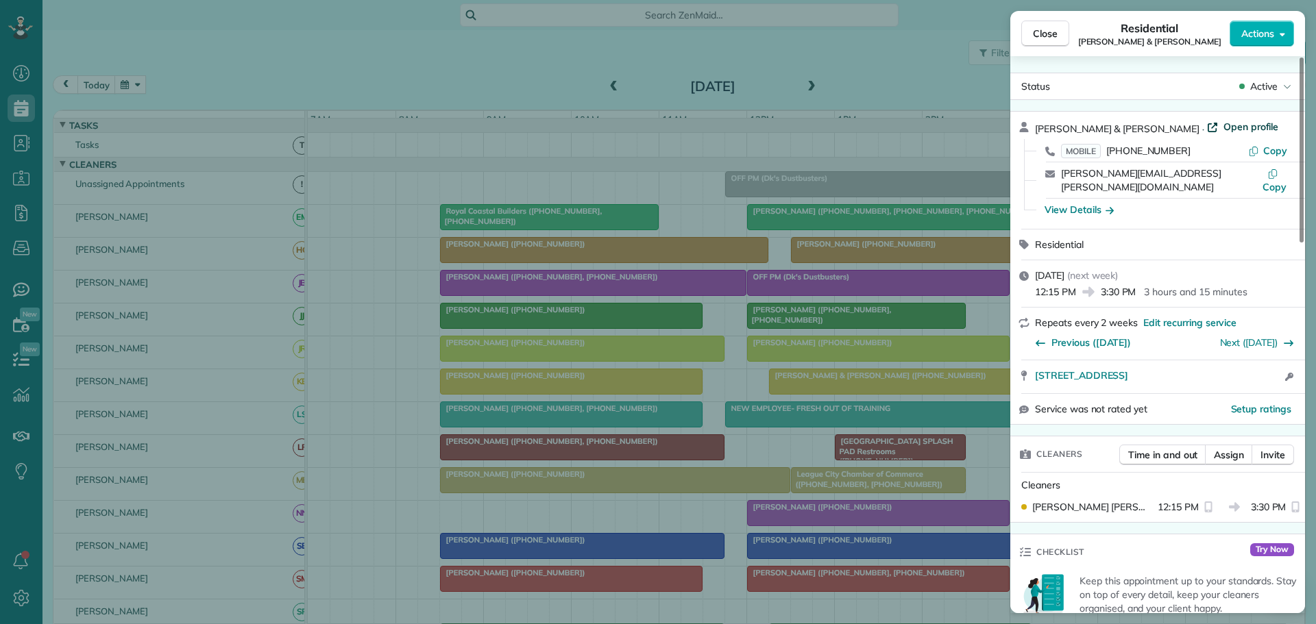
click at [1223, 130] on span "Open profile" at bounding box center [1251, 127] width 56 height 14
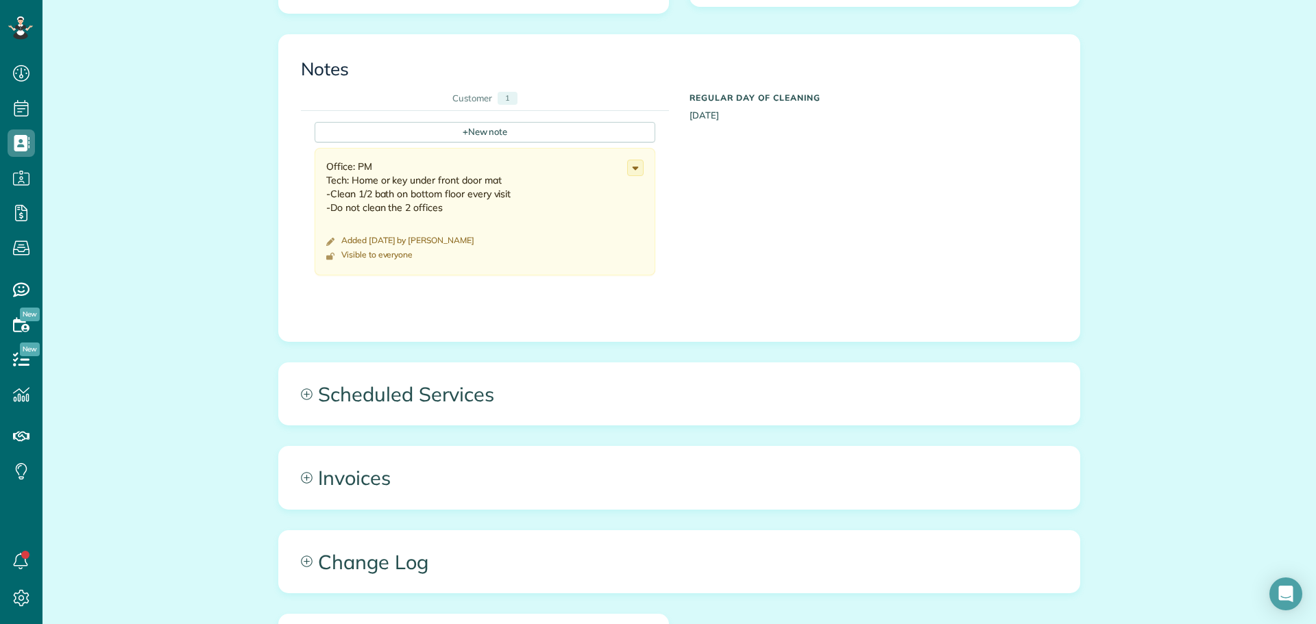
scroll to position [617, 0]
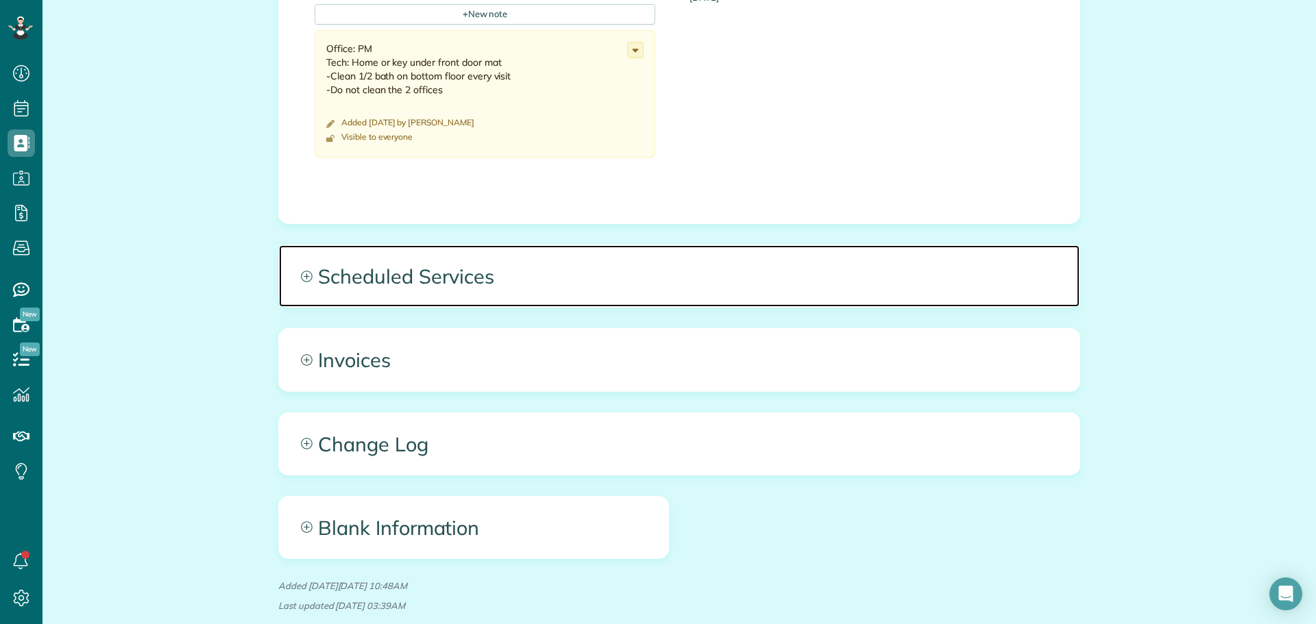
click at [451, 271] on span "Scheduled Services" at bounding box center [679, 276] width 800 height 62
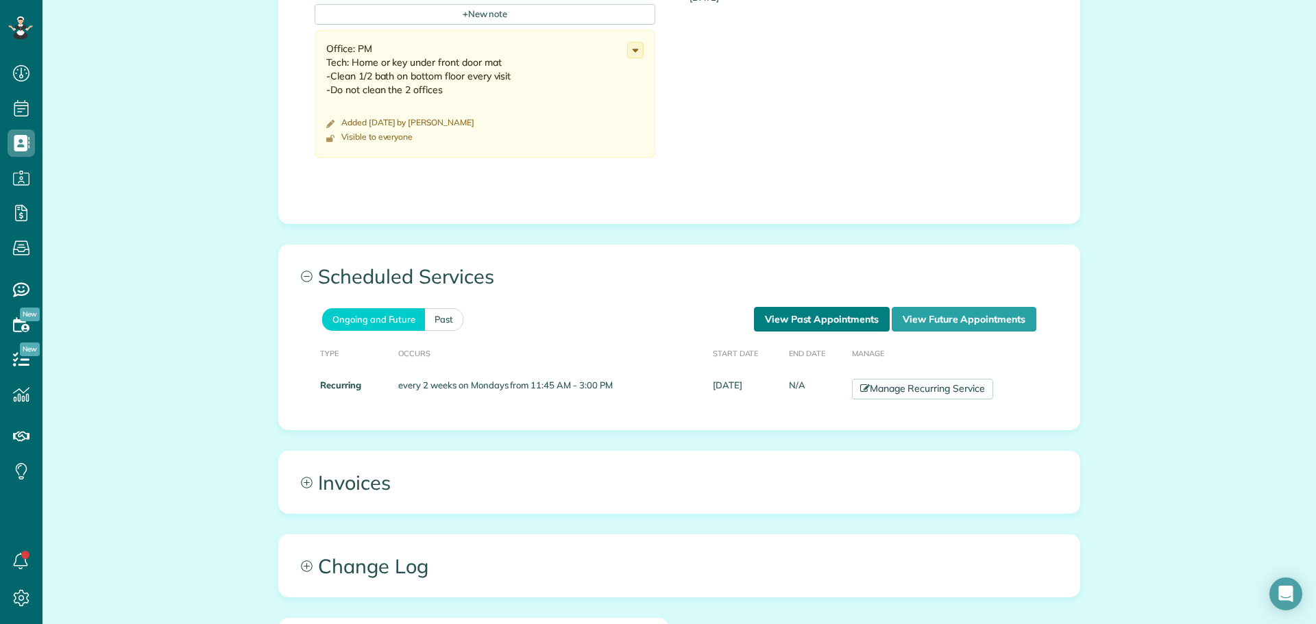
click at [807, 310] on link "View Past Appointments" at bounding box center [822, 319] width 136 height 25
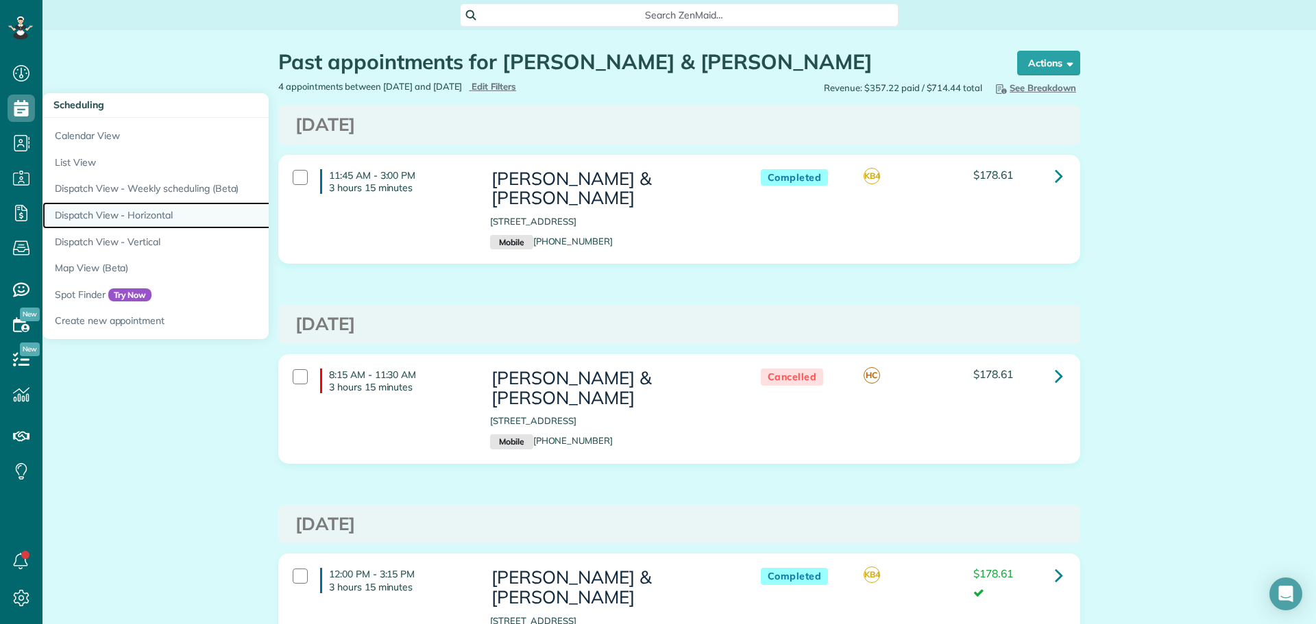
click at [127, 212] on link "Dispatch View - Horizontal" at bounding box center [213, 215] width 343 height 27
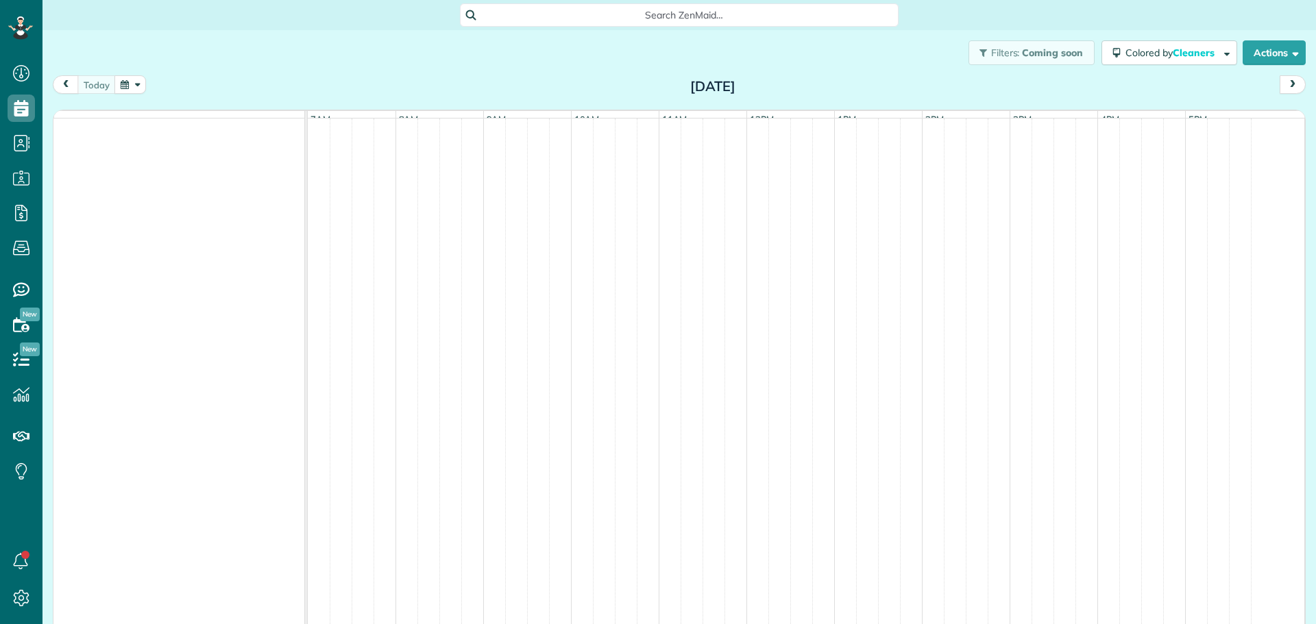
scroll to position [6, 6]
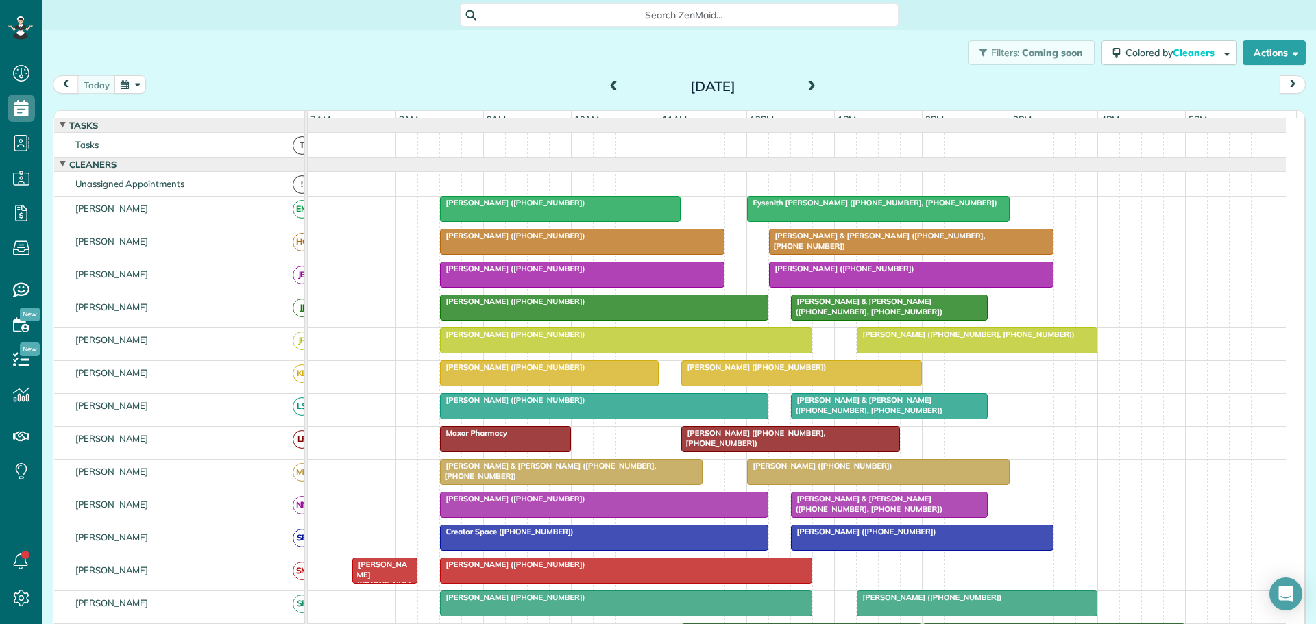
click at [123, 80] on button "button" at bounding box center [130, 84] width 32 height 19
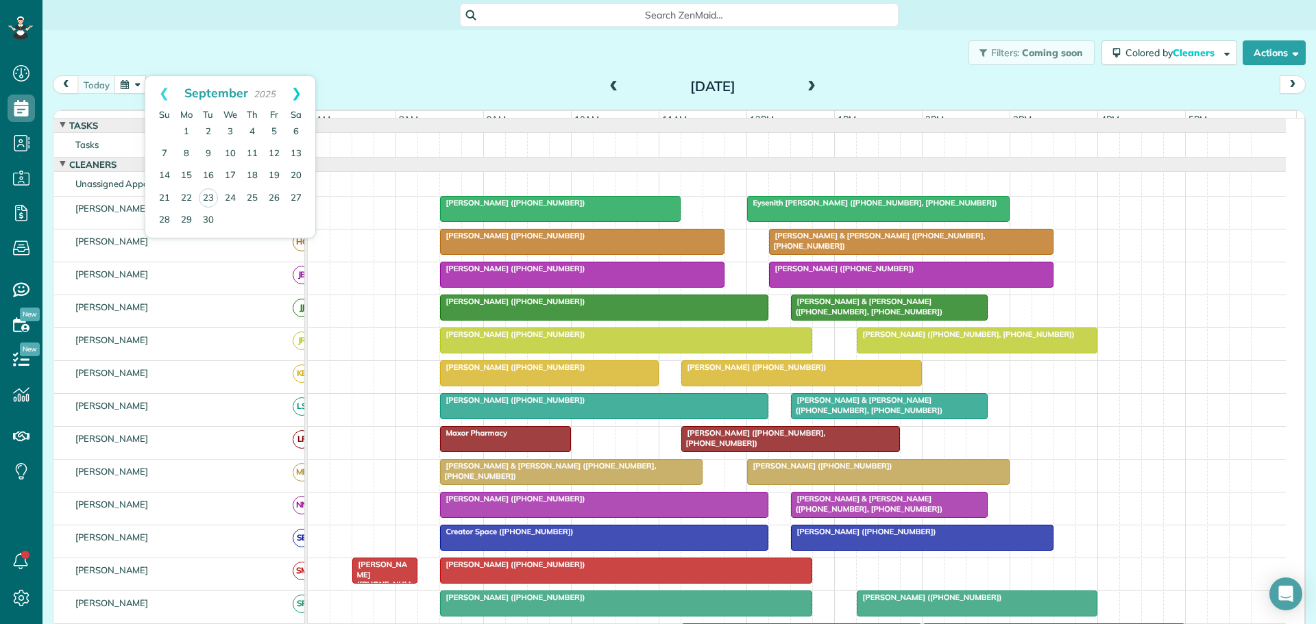
click at [301, 92] on link "Next" at bounding box center [297, 93] width 38 height 34
click at [188, 152] on link "6" at bounding box center [186, 154] width 22 height 22
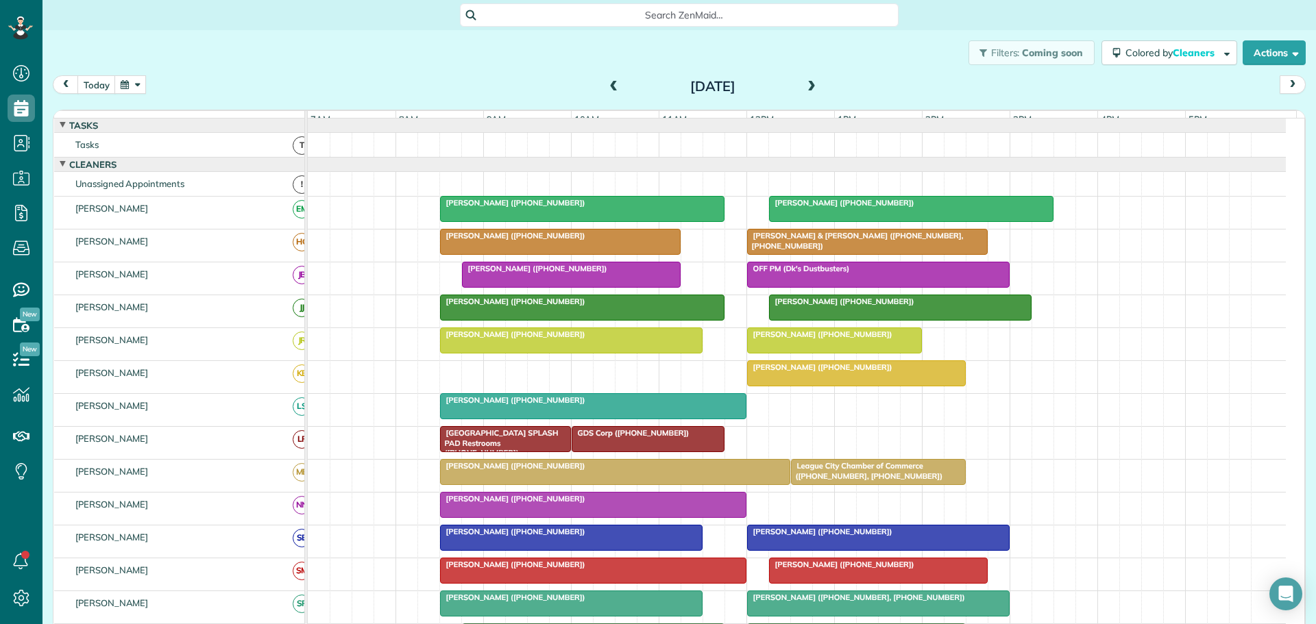
click at [126, 82] on button "button" at bounding box center [130, 84] width 32 height 19
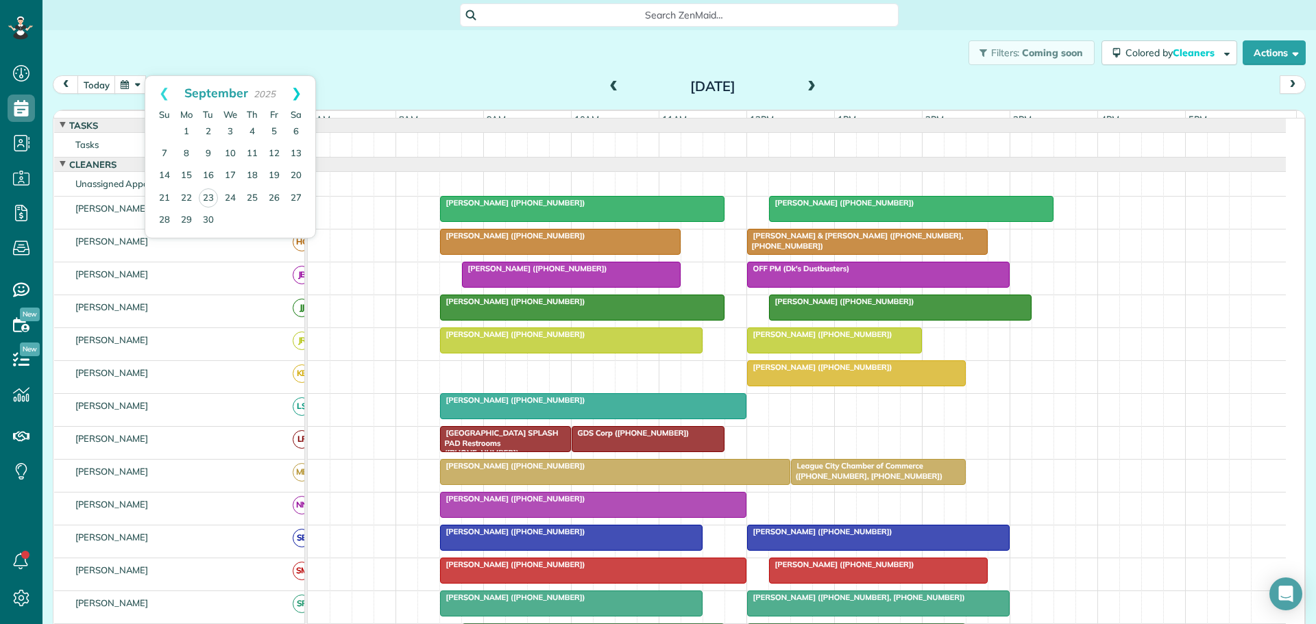
click at [299, 90] on link "Next" at bounding box center [297, 93] width 38 height 34
click at [187, 195] on link "20" at bounding box center [186, 198] width 22 height 22
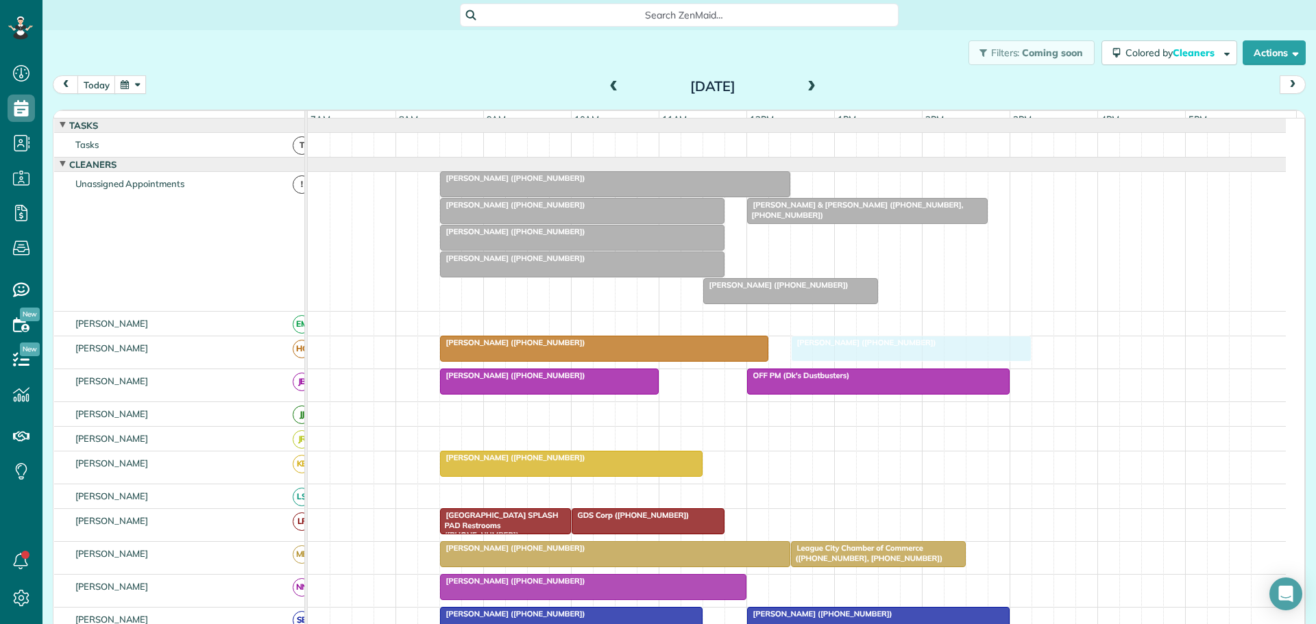
drag, startPoint x: 846, startPoint y: 247, endPoint x: 874, endPoint y: 363, distance: 119.7
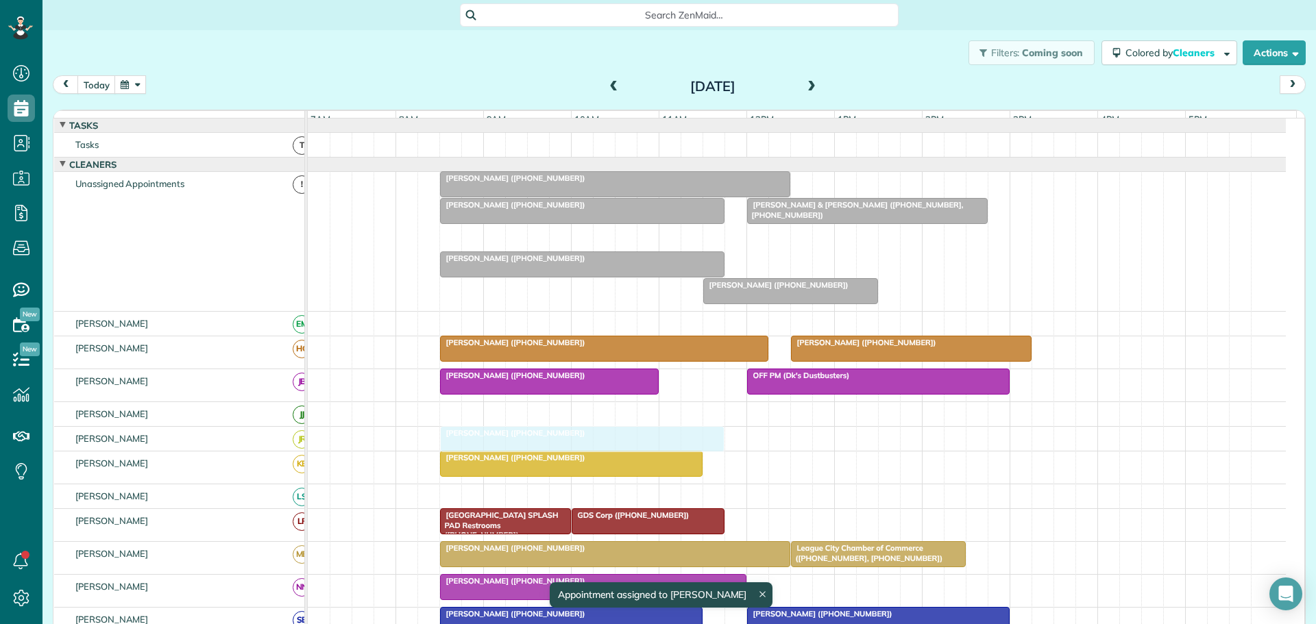
drag, startPoint x: 510, startPoint y: 247, endPoint x: 501, endPoint y: 443, distance: 195.5
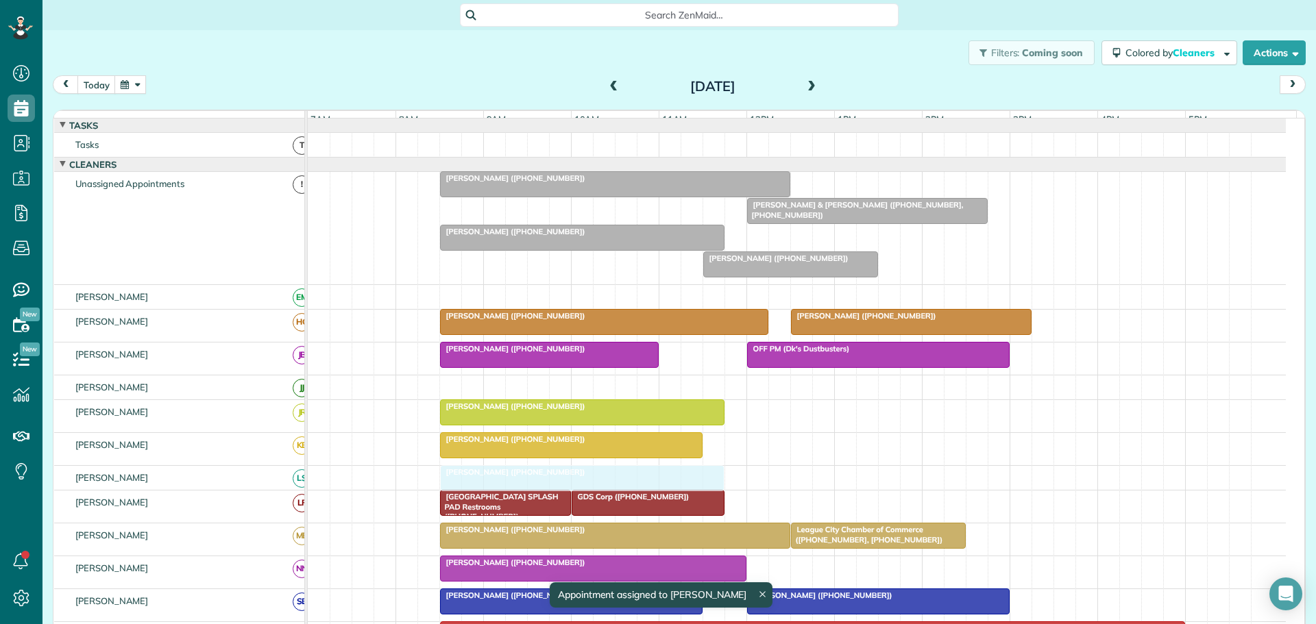
drag, startPoint x: 521, startPoint y: 220, endPoint x: 519, endPoint y: 483, distance: 263.1
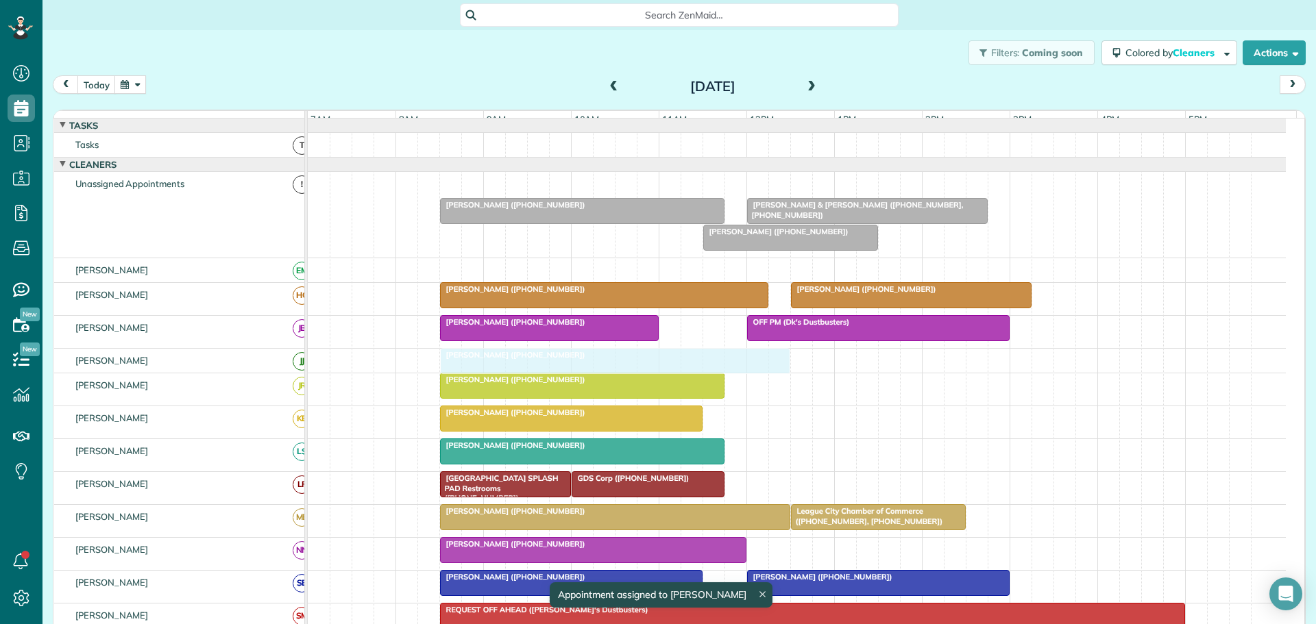
drag, startPoint x: 524, startPoint y: 197, endPoint x: 515, endPoint y: 367, distance: 170.9
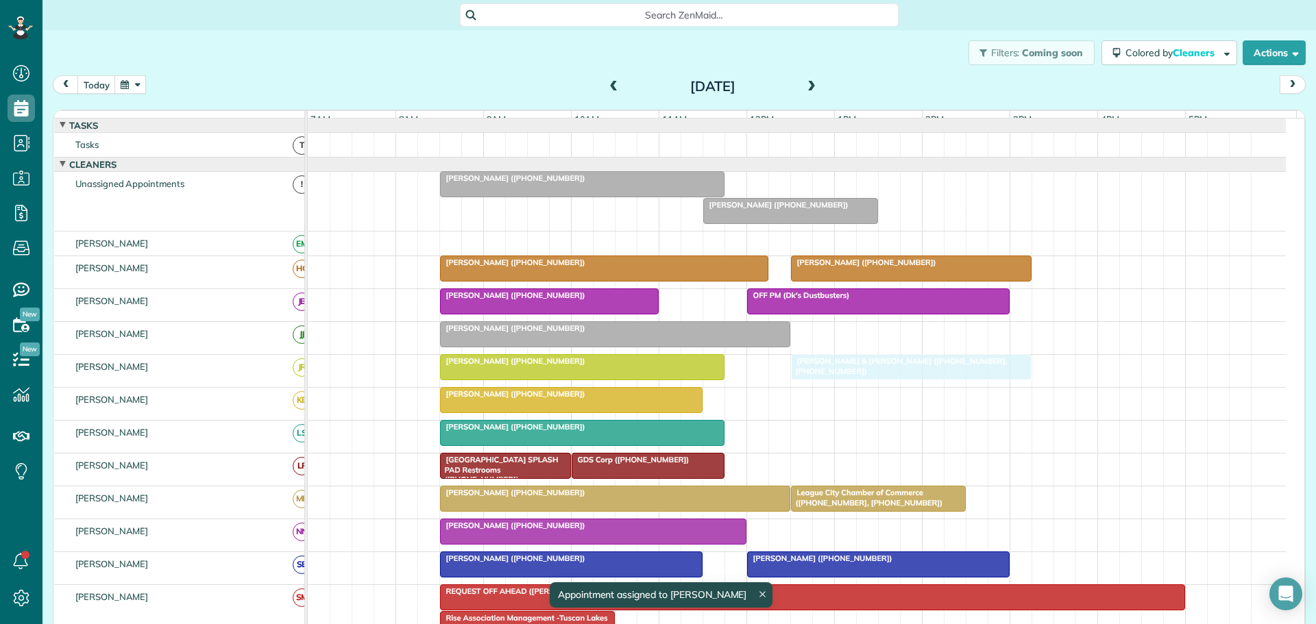
drag, startPoint x: 796, startPoint y: 194, endPoint x: 835, endPoint y: 367, distance: 177.2
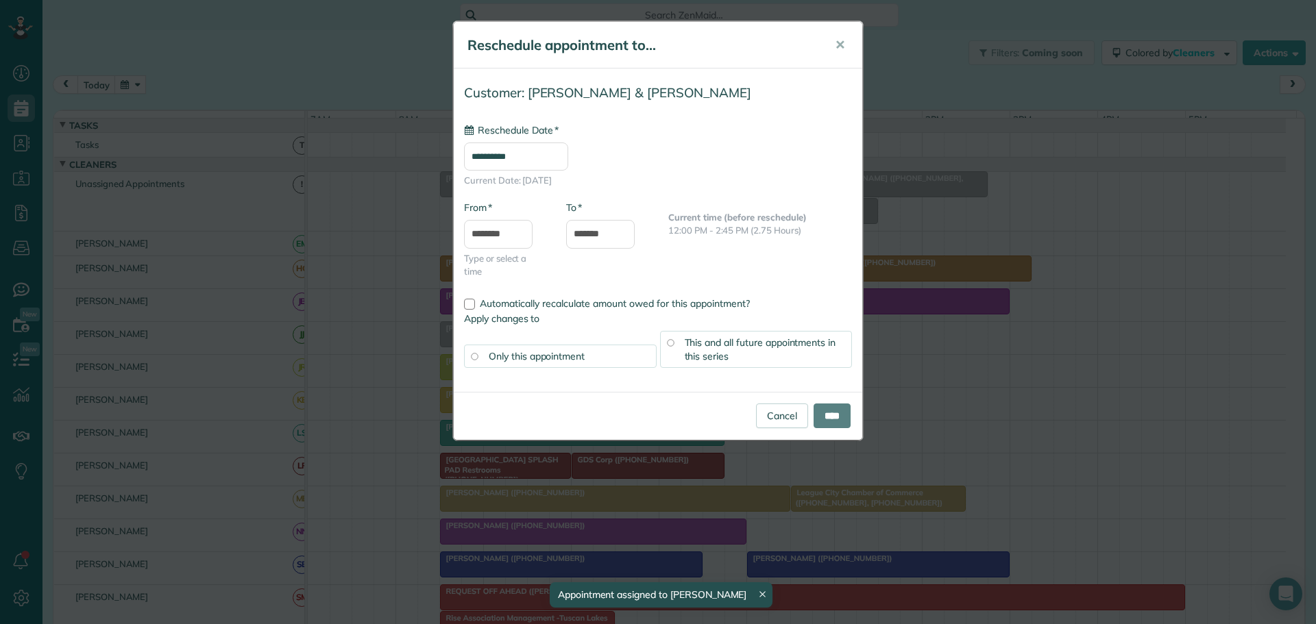
type input "**********"
click at [827, 419] on input "****" at bounding box center [831, 416] width 37 height 25
type input "**********"
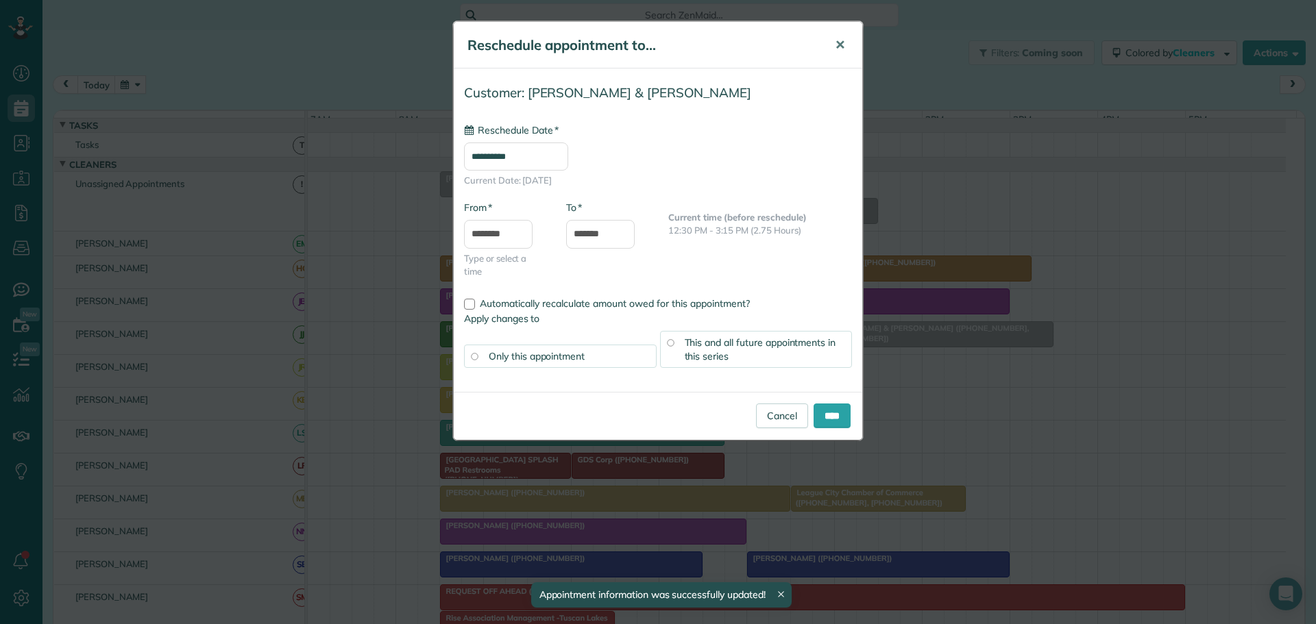
click at [839, 47] on span "✕" at bounding box center [840, 45] width 10 height 16
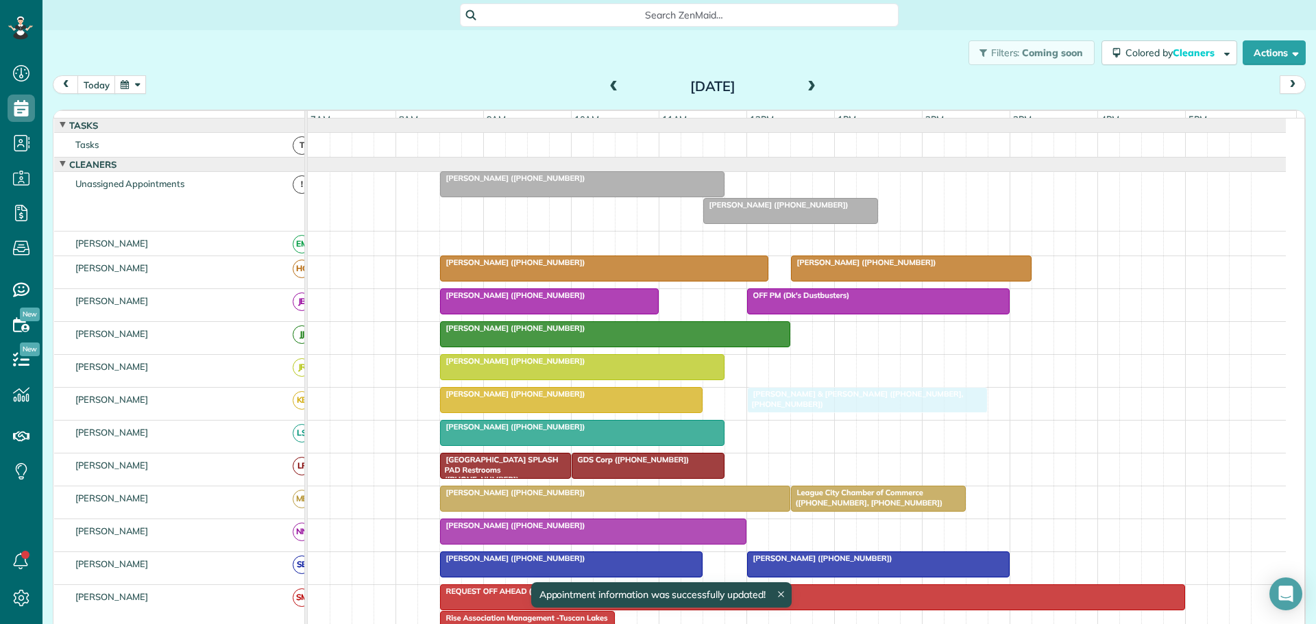
drag, startPoint x: 838, startPoint y: 188, endPoint x: 801, endPoint y: 416, distance: 231.2
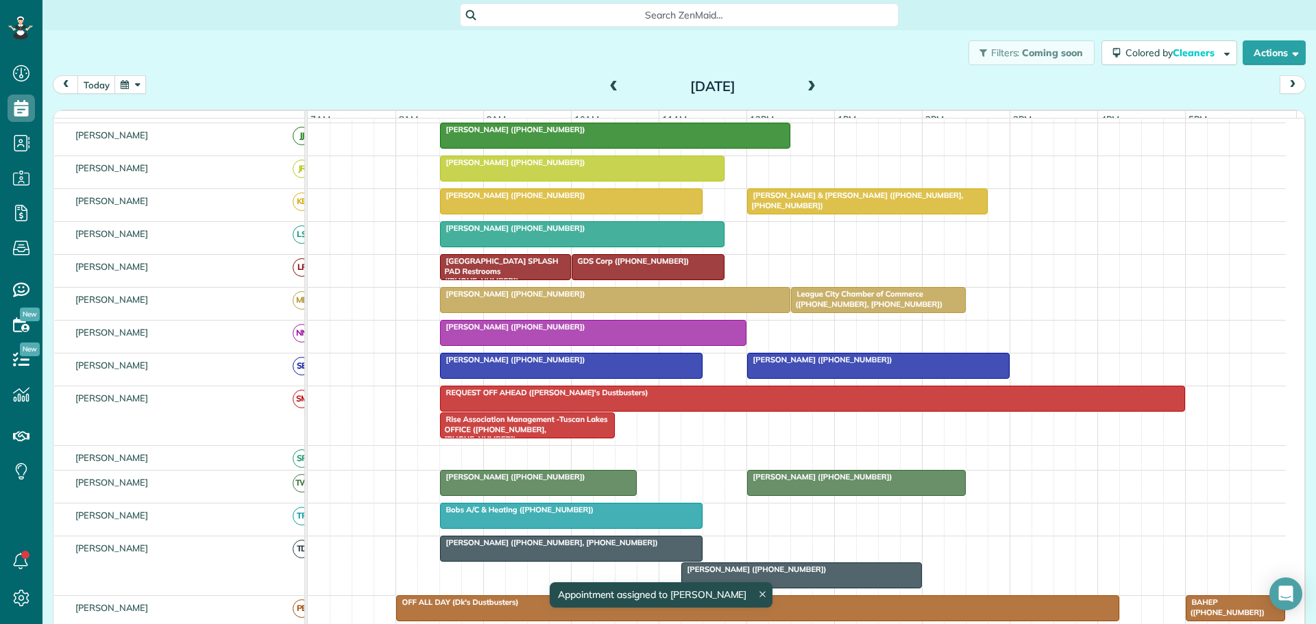
scroll to position [206, 0]
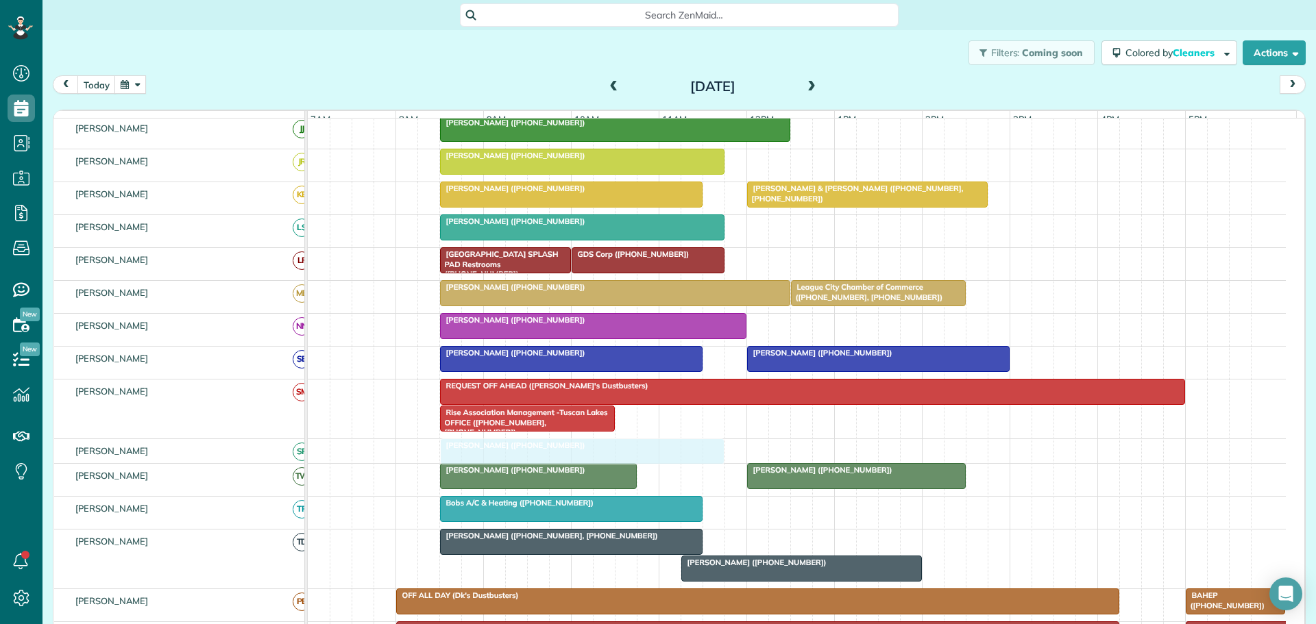
drag, startPoint x: 559, startPoint y: 193, endPoint x: 557, endPoint y: 457, distance: 264.5
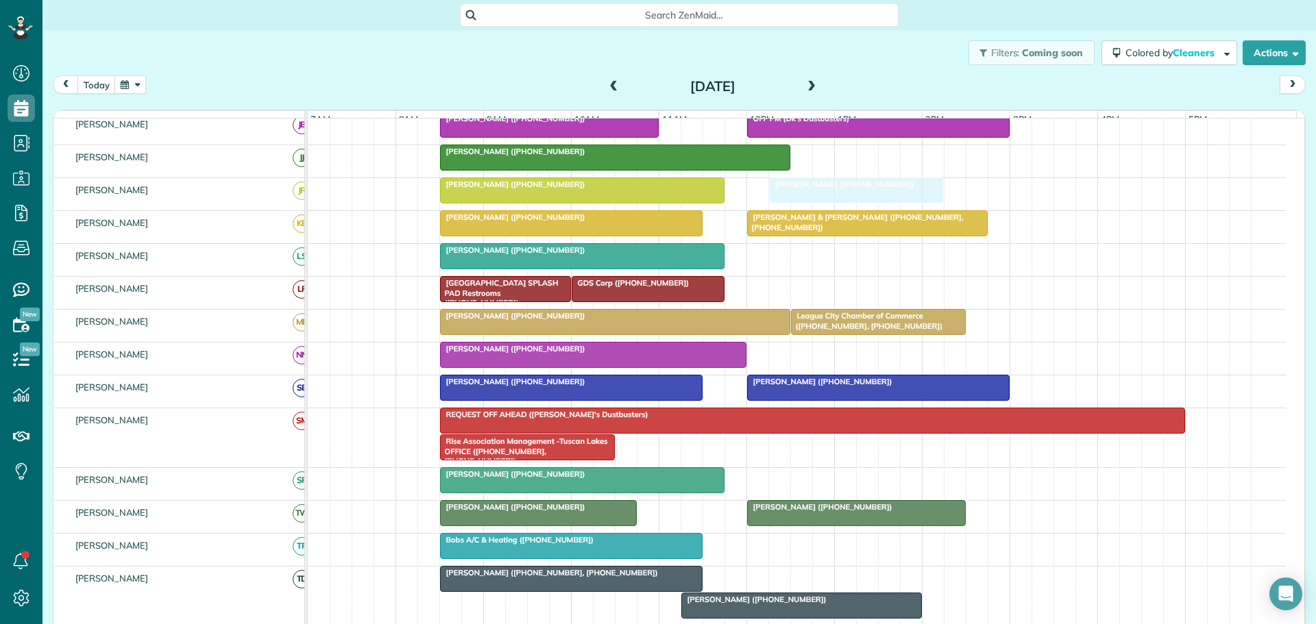
scroll to position [343, 0]
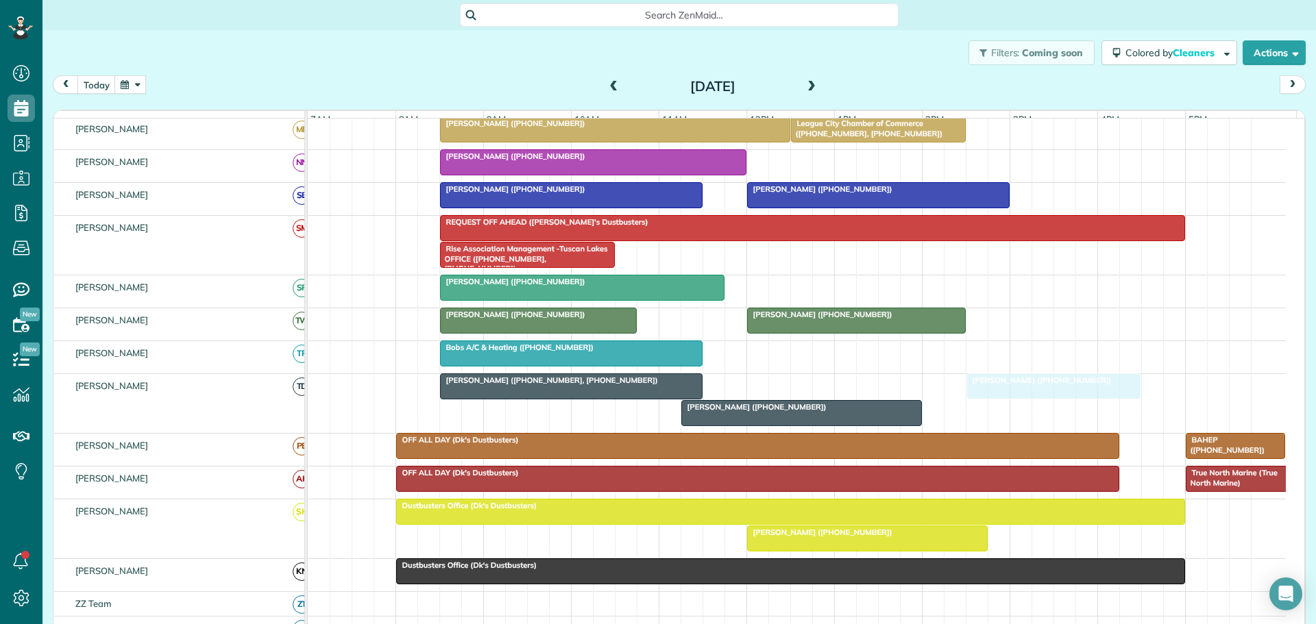
drag, startPoint x: 764, startPoint y: 195, endPoint x: 1022, endPoint y: 413, distance: 337.0
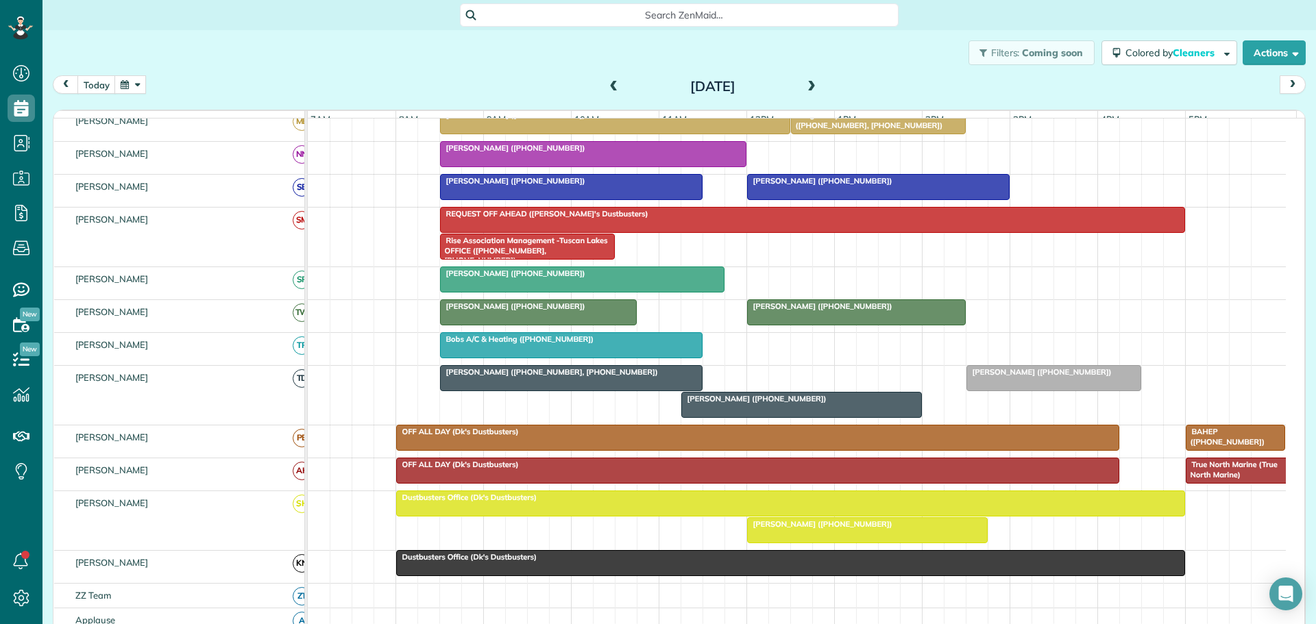
scroll to position [334, 0]
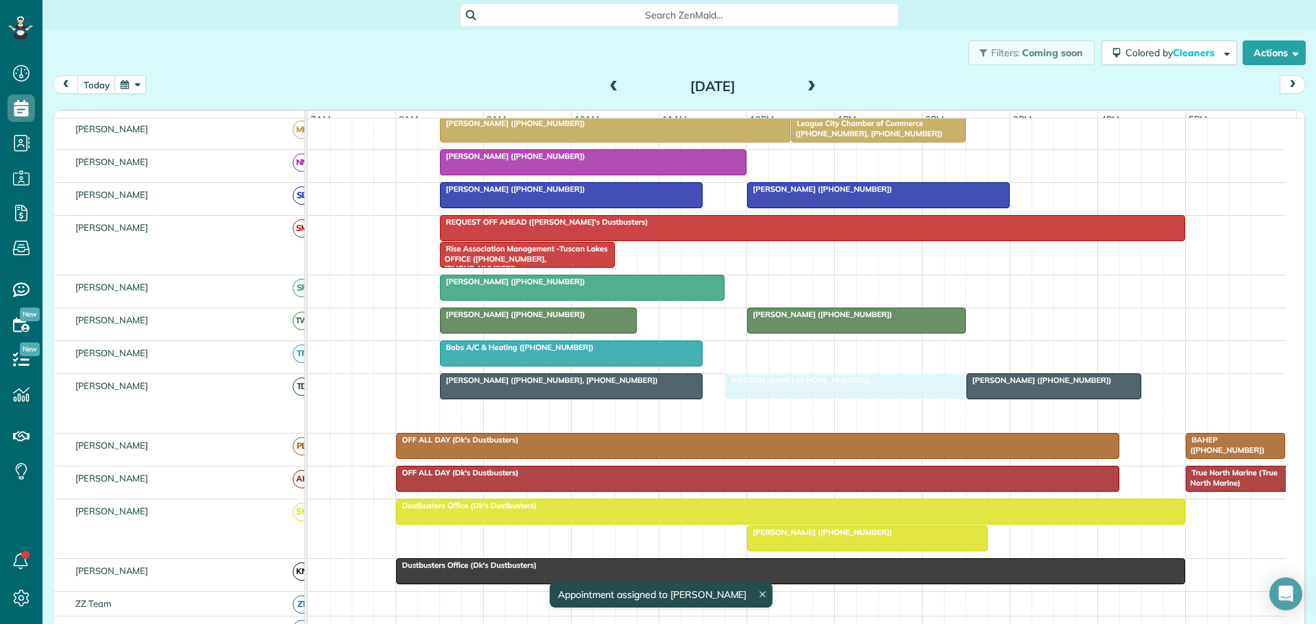
drag, startPoint x: 789, startPoint y: 423, endPoint x: 830, endPoint y: 418, distance: 40.7
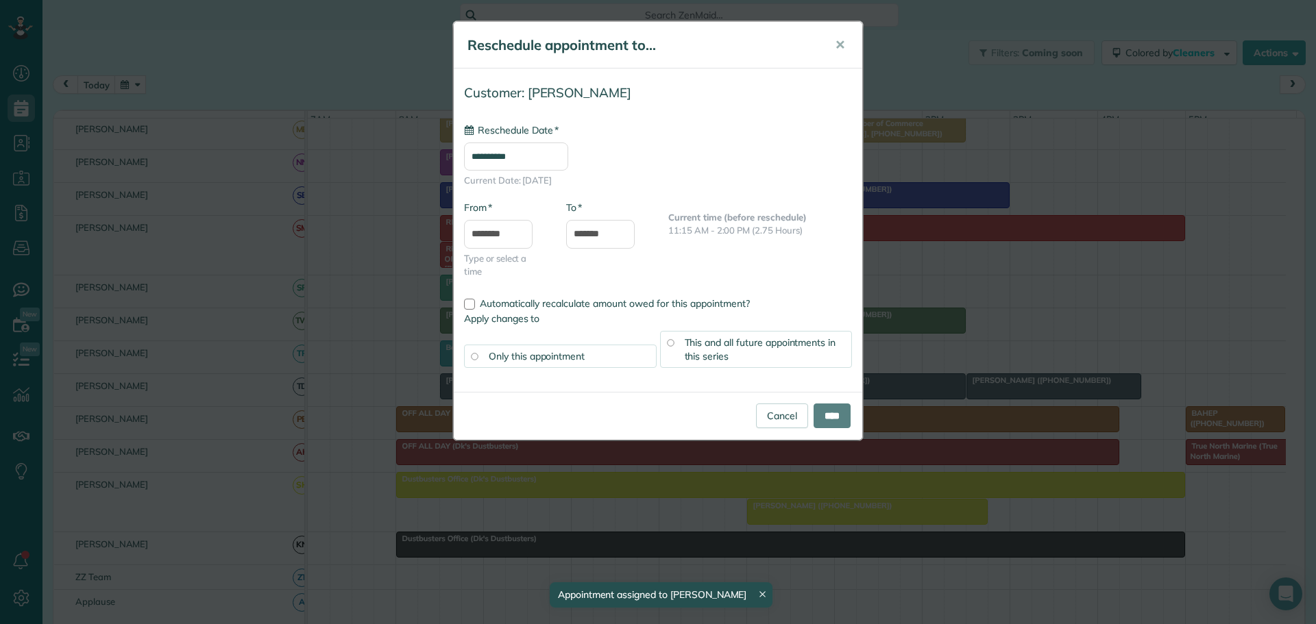
type input "**********"
click at [824, 417] on input "****" at bounding box center [831, 416] width 37 height 25
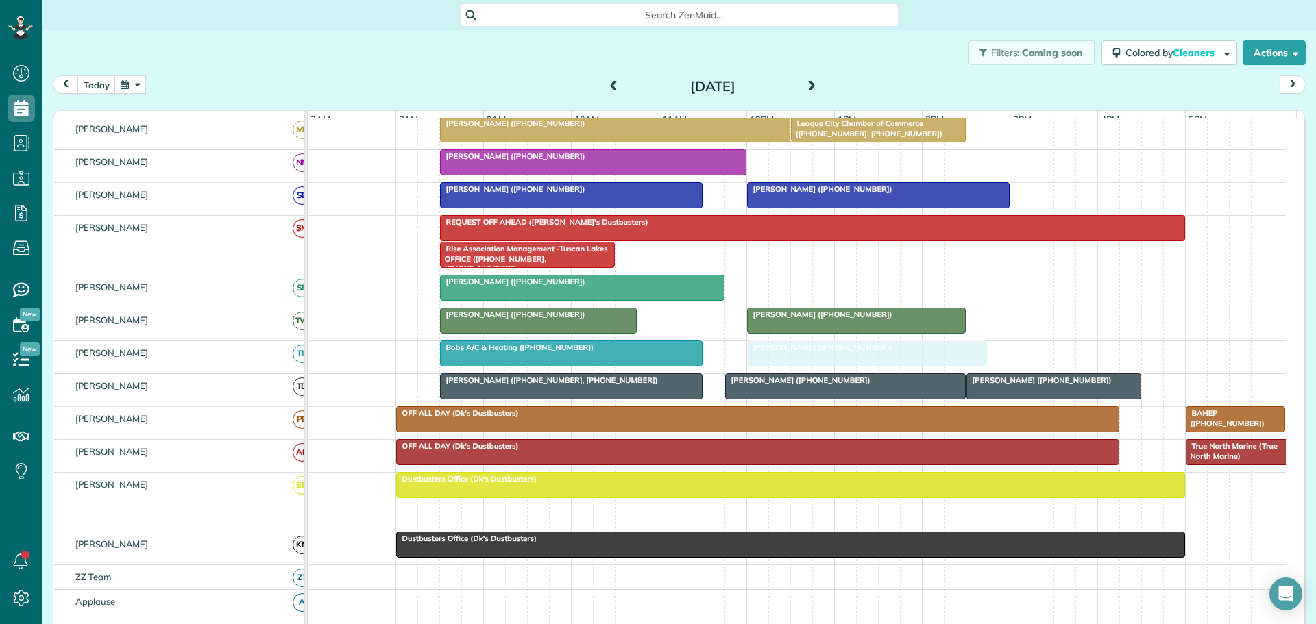
drag, startPoint x: 819, startPoint y: 528, endPoint x: 825, endPoint y: 371, distance: 156.4
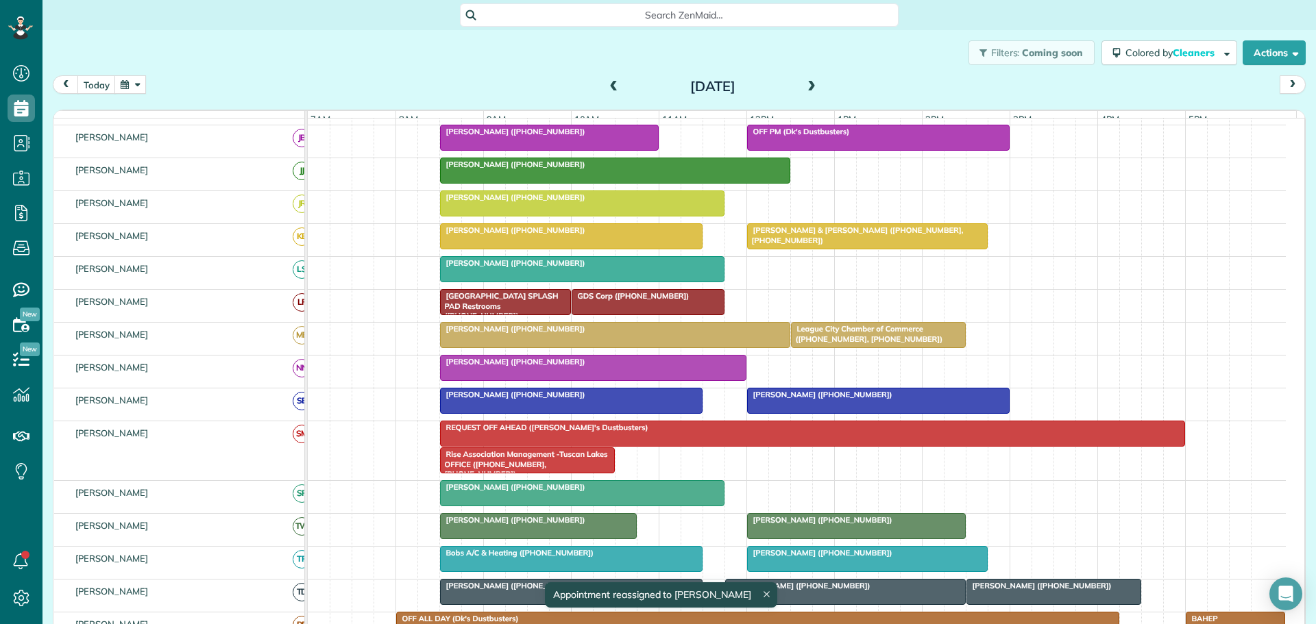
scroll to position [0, 0]
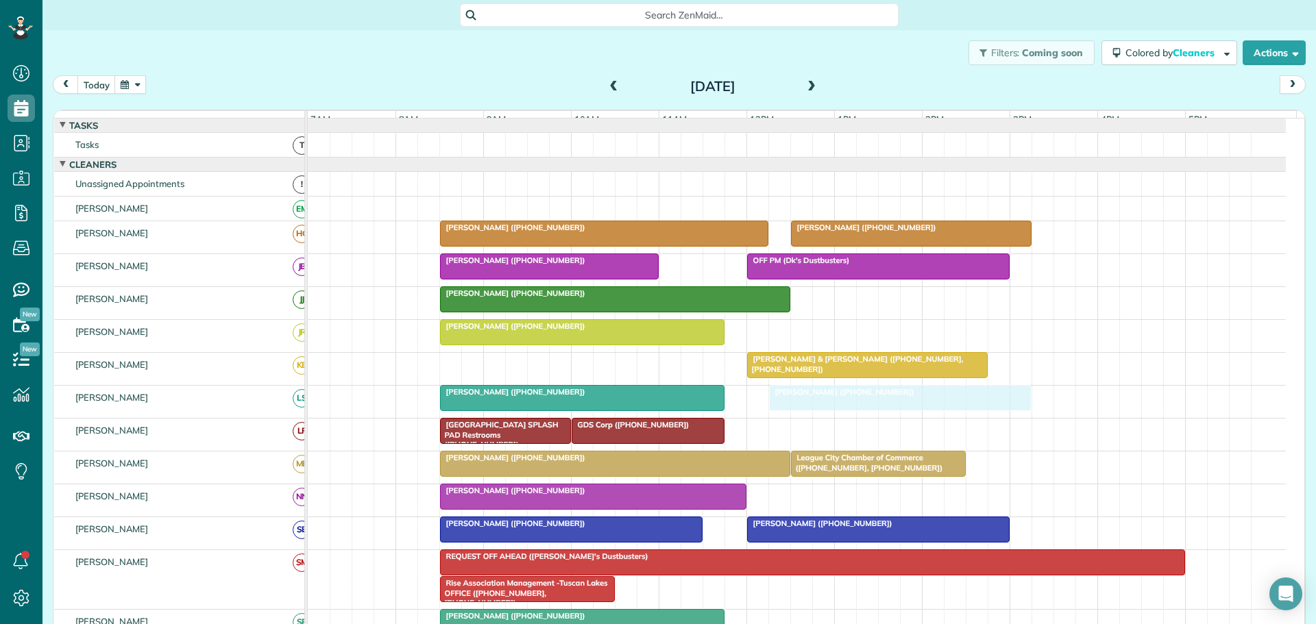
drag, startPoint x: 532, startPoint y: 373, endPoint x: 870, endPoint y: 423, distance: 340.8
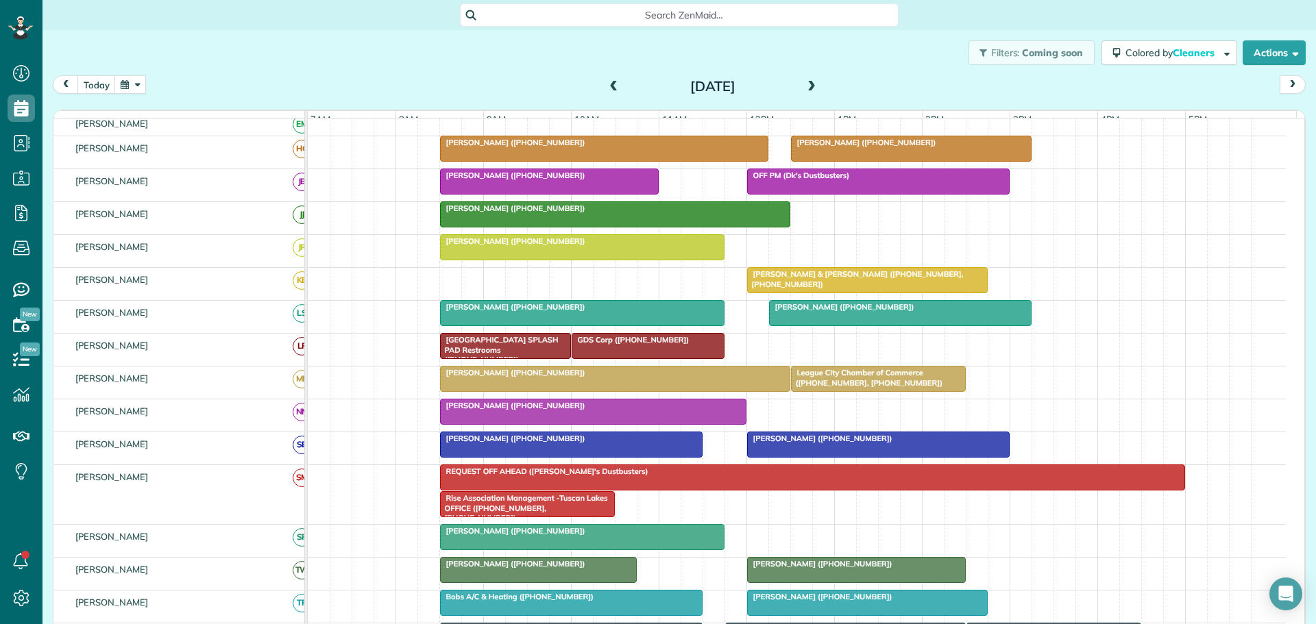
scroll to position [206, 0]
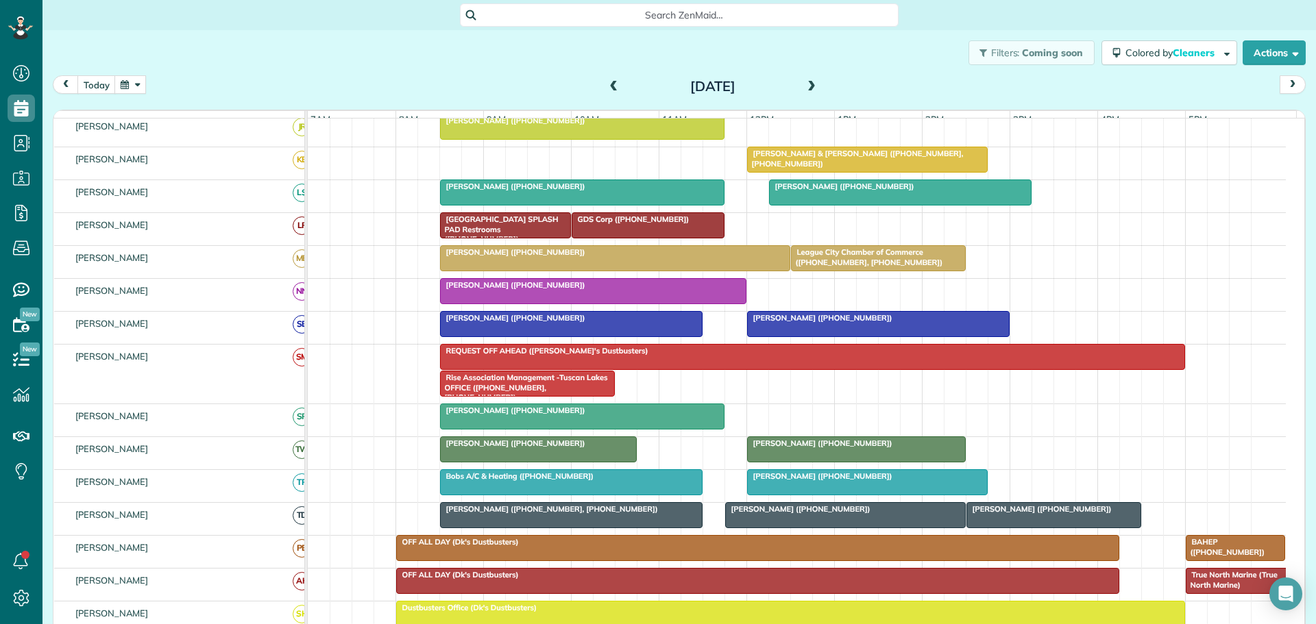
click at [130, 86] on button "button" at bounding box center [130, 84] width 32 height 19
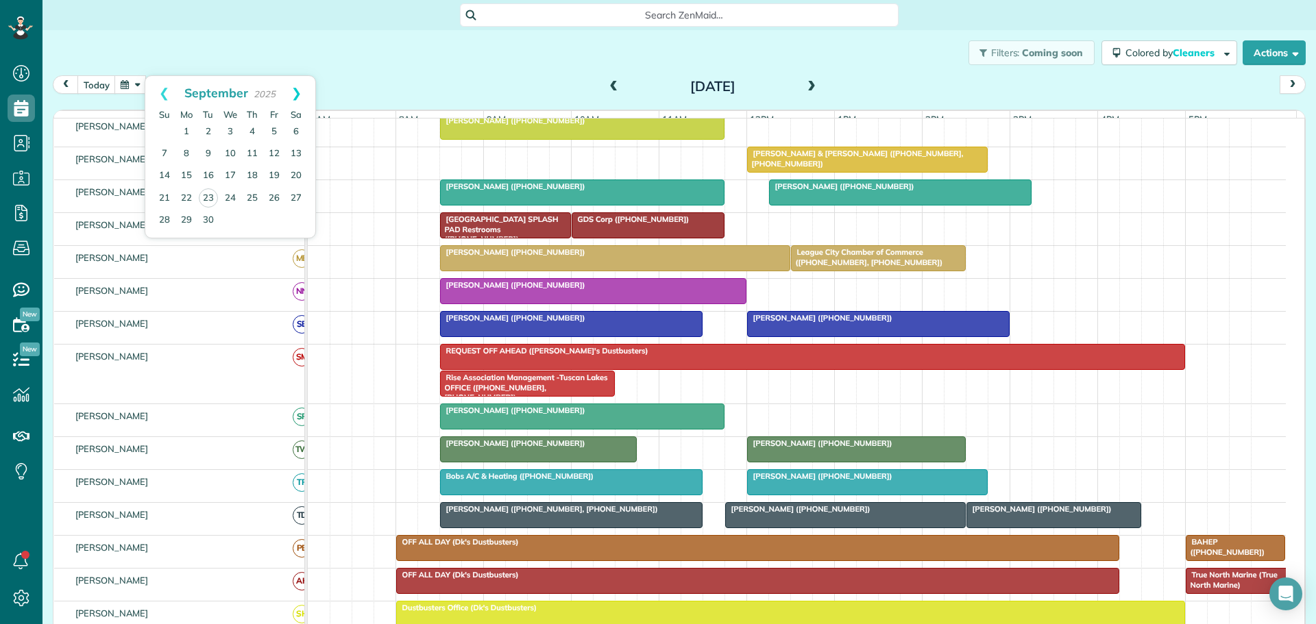
click at [300, 89] on link "Next" at bounding box center [297, 93] width 38 height 34
click at [184, 151] on link "6" at bounding box center [186, 154] width 22 height 22
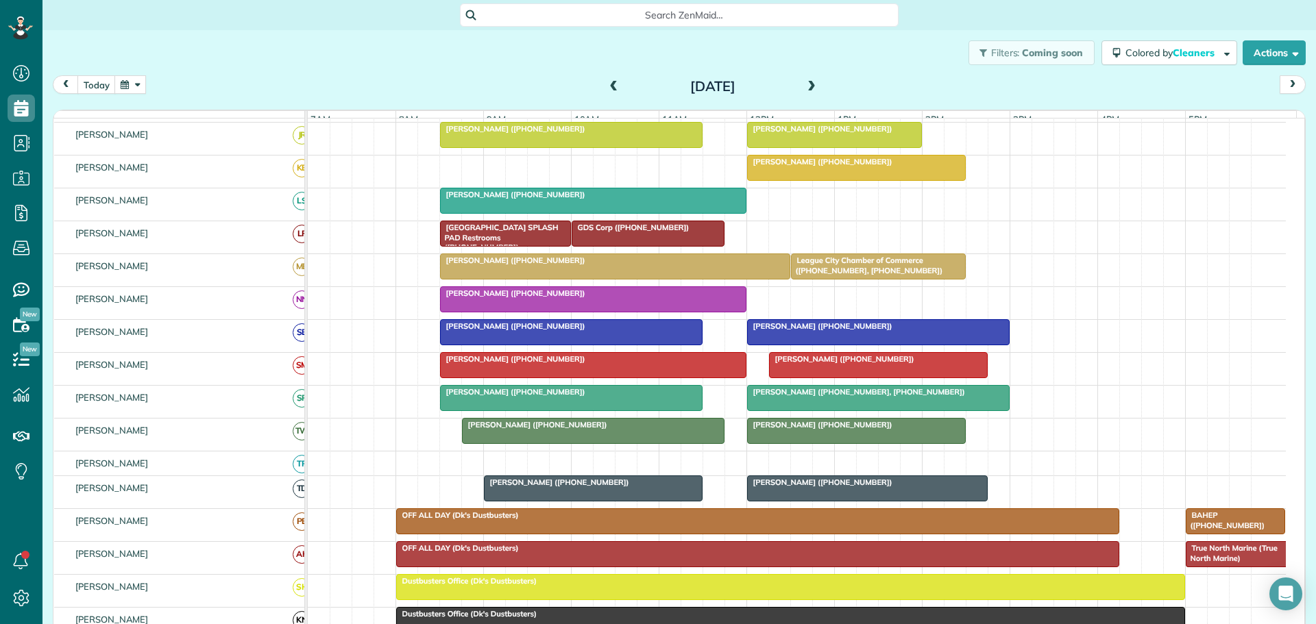
click at [126, 86] on button "button" at bounding box center [130, 84] width 32 height 19
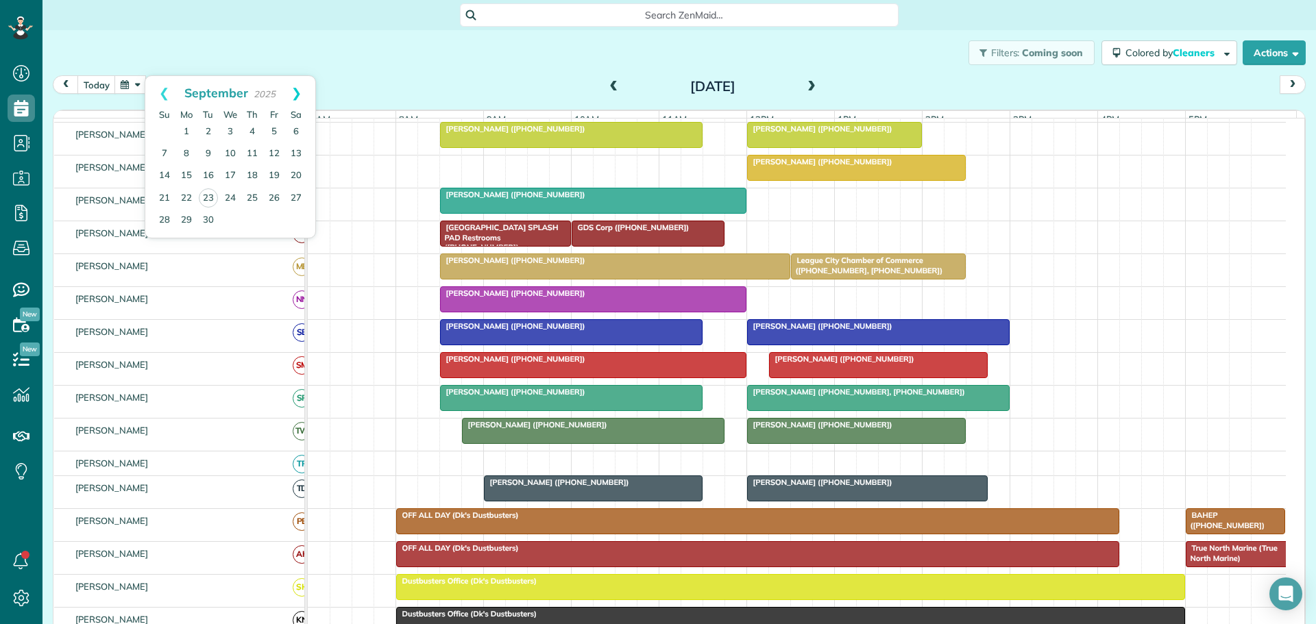
click at [294, 95] on link "Next" at bounding box center [297, 93] width 38 height 34
click at [230, 220] on link "29" at bounding box center [230, 220] width 22 height 22
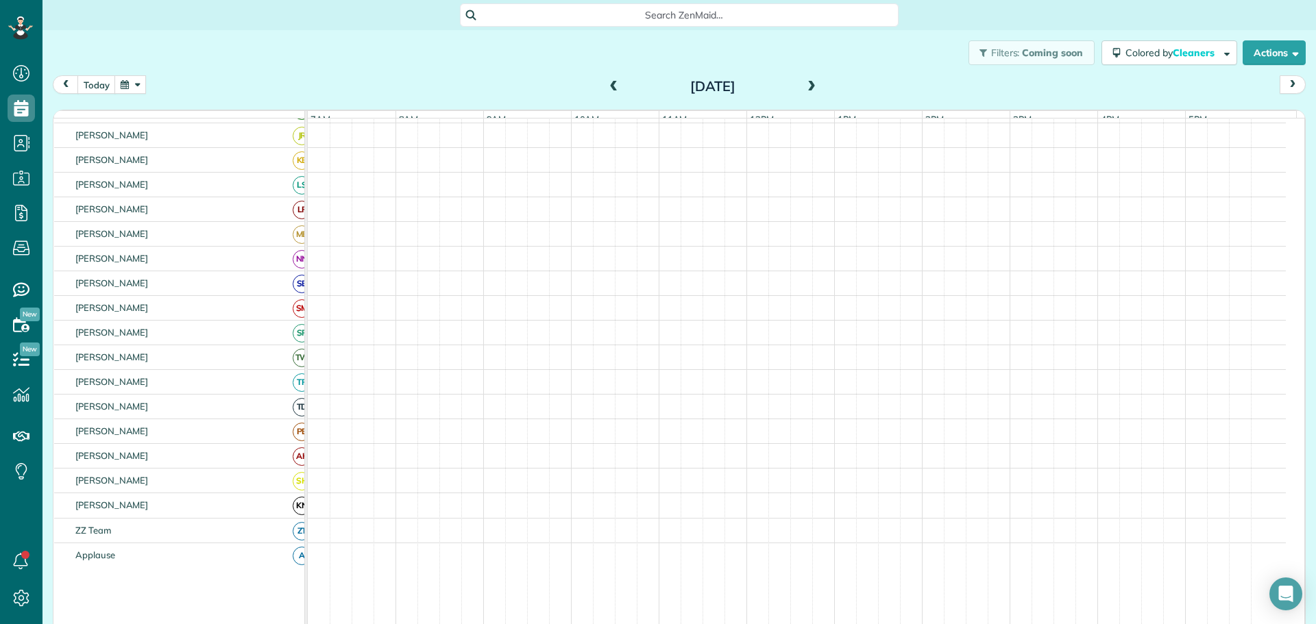
scroll to position [286, 0]
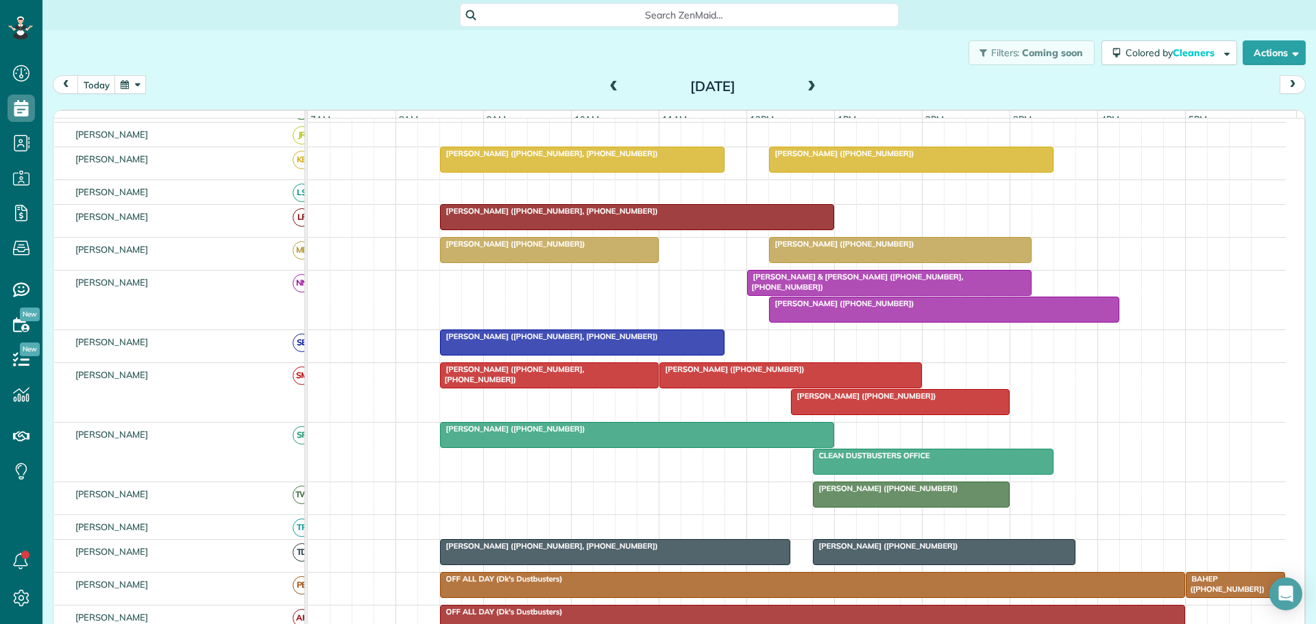
click at [117, 84] on button "button" at bounding box center [130, 84] width 32 height 19
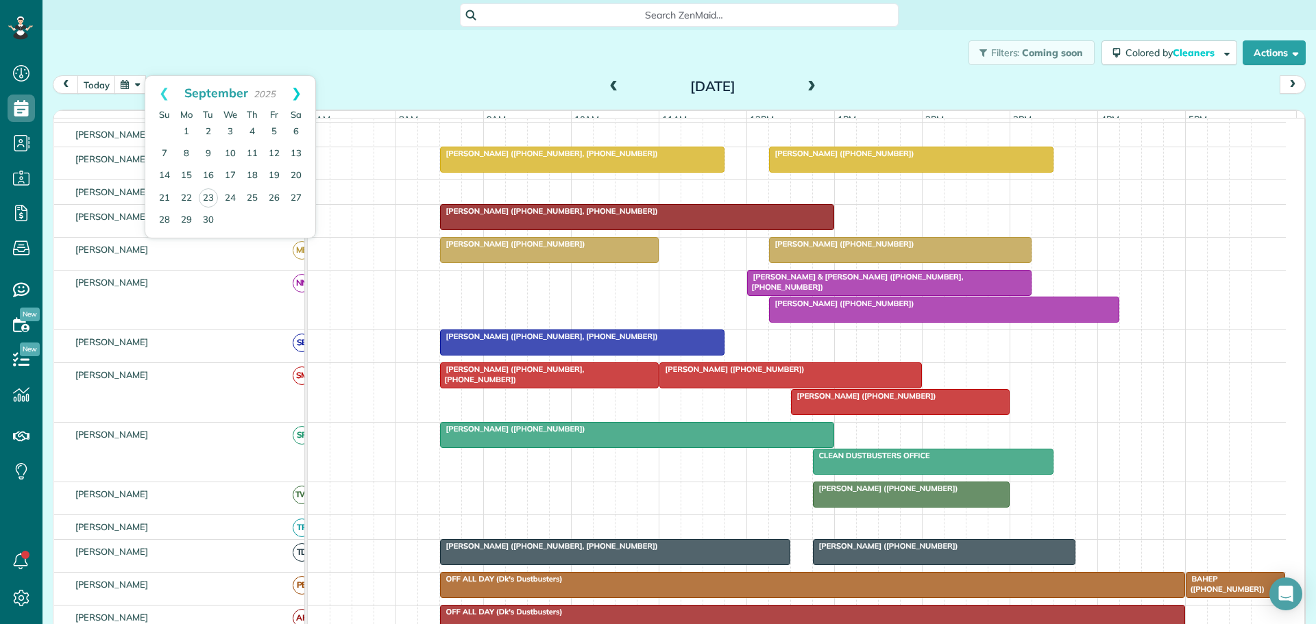
click at [295, 95] on link "Next" at bounding box center [297, 93] width 38 height 34
click at [296, 90] on link "Next" at bounding box center [297, 93] width 38 height 34
click at [228, 173] on link "12" at bounding box center [230, 176] width 22 height 22
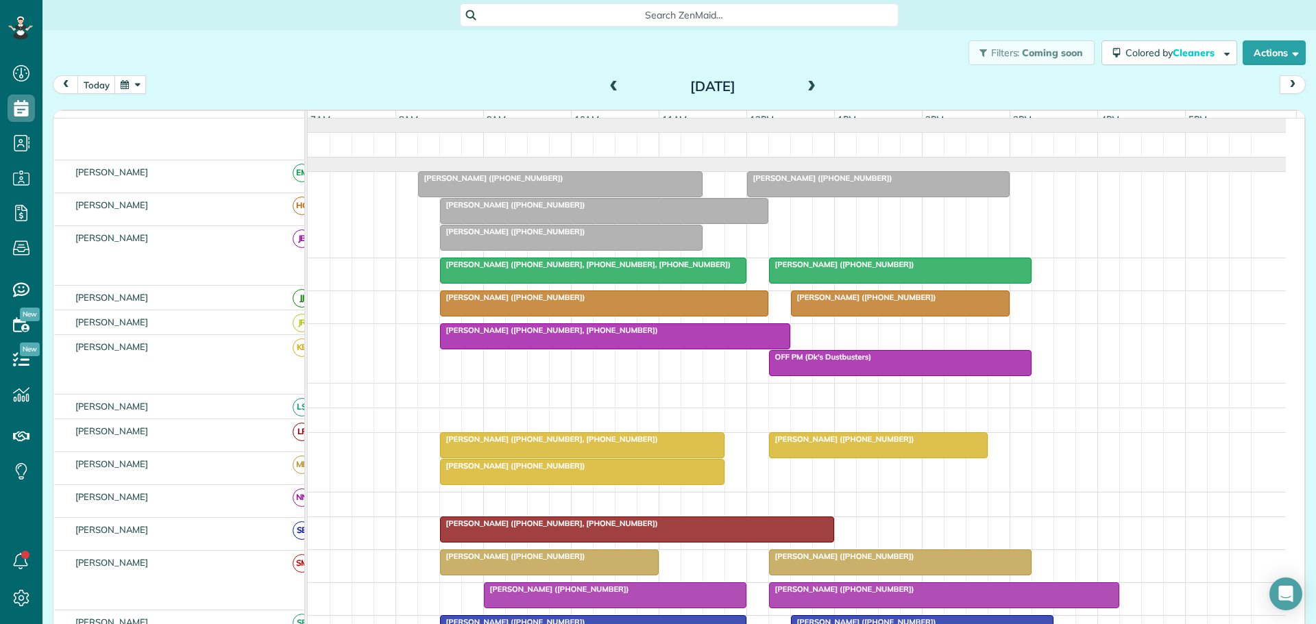
scroll to position [0, 0]
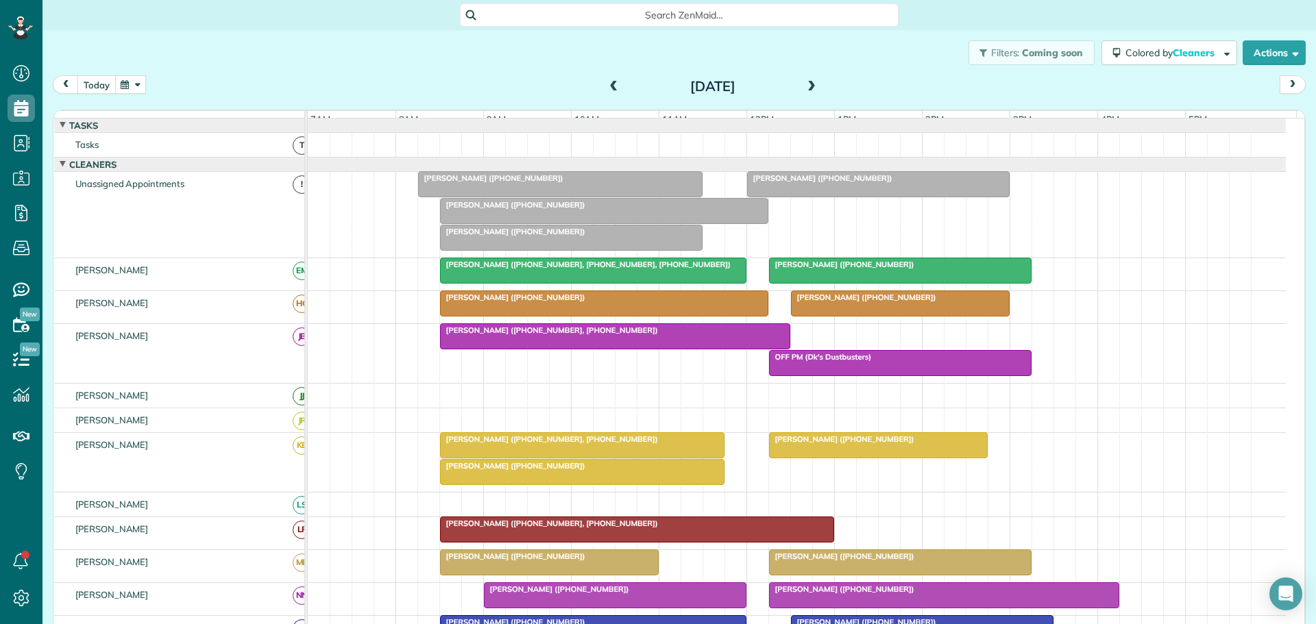
click at [93, 84] on button "today" at bounding box center [96, 84] width 38 height 19
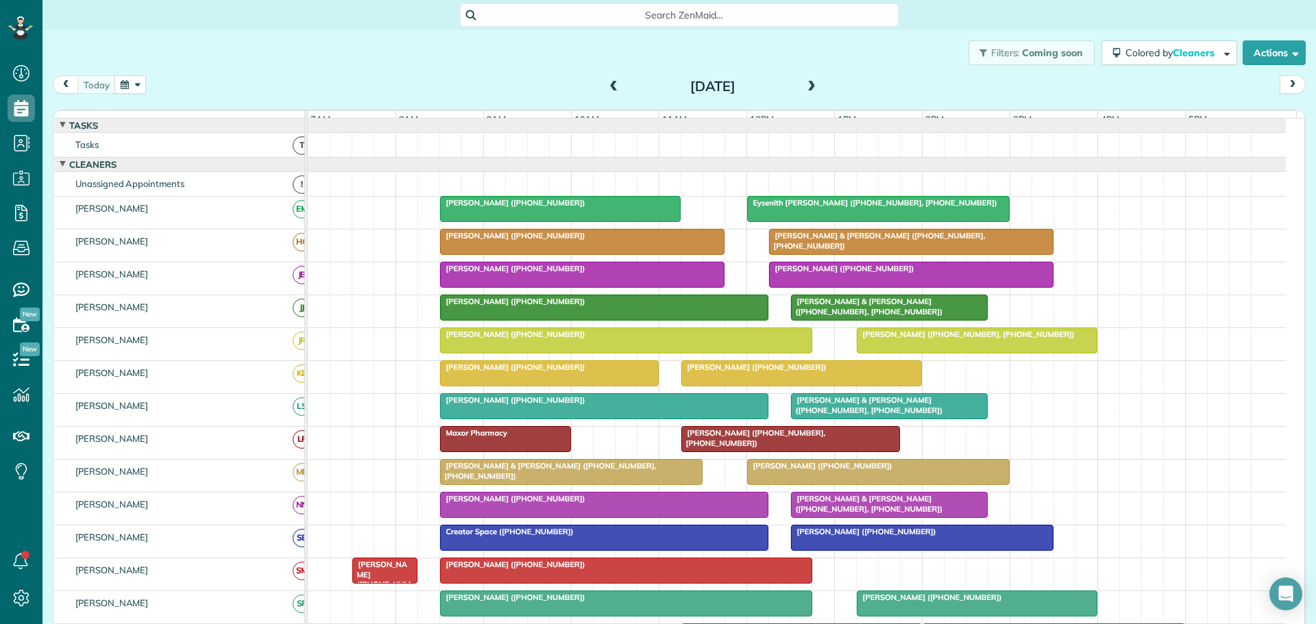
scroll to position [69, 0]
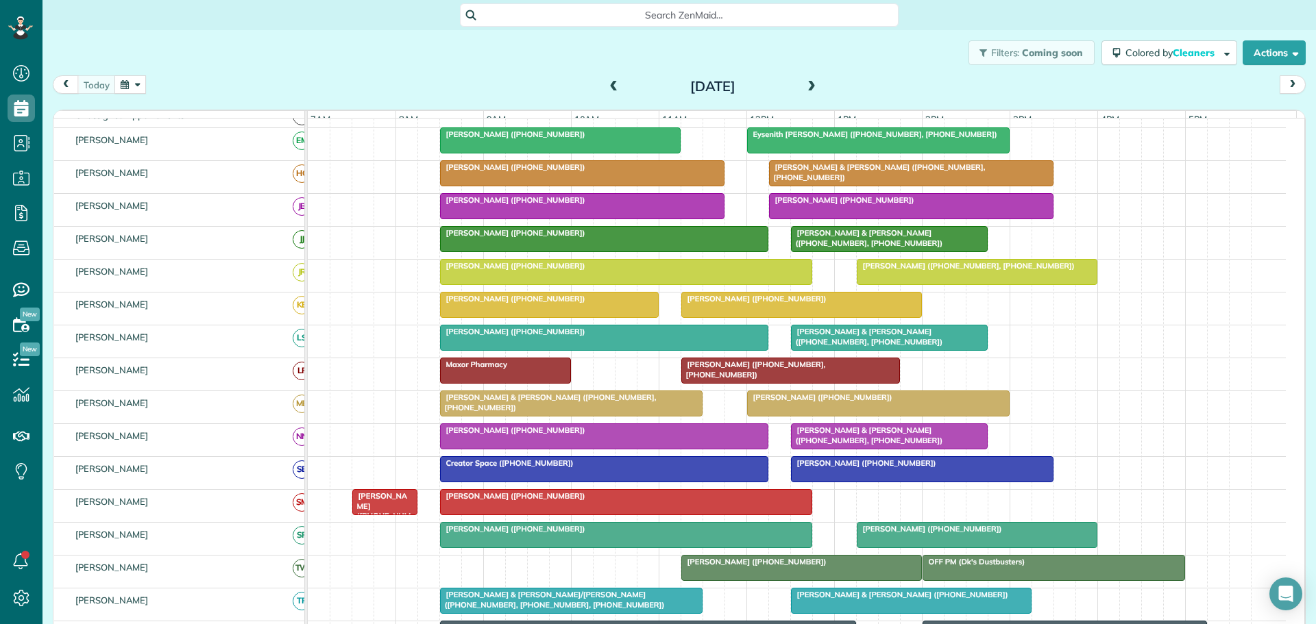
click at [962, 347] on div "Heather & Kevin Wooten (+18324288628, +18322212568)" at bounding box center [889, 337] width 188 height 20
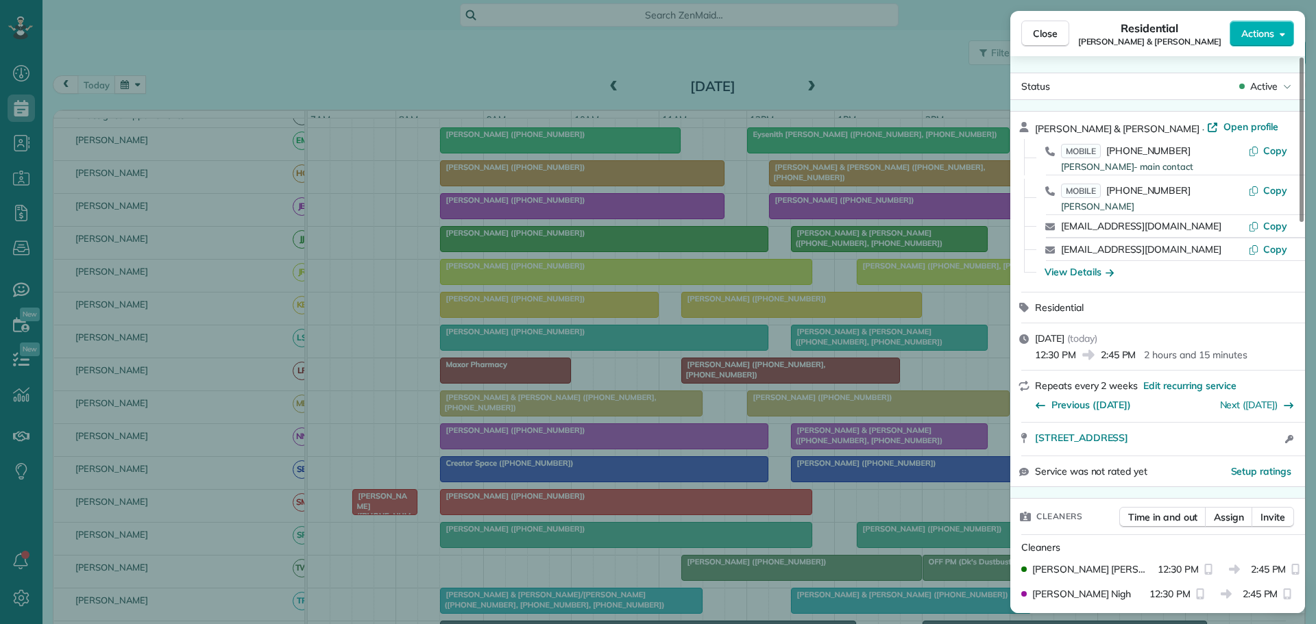
drag, startPoint x: 1201, startPoint y: 127, endPoint x: 1190, endPoint y: 126, distance: 11.7
click at [1223, 127] on span "Open profile" at bounding box center [1251, 127] width 56 height 14
